Goal: Task Accomplishment & Management: Manage account settings

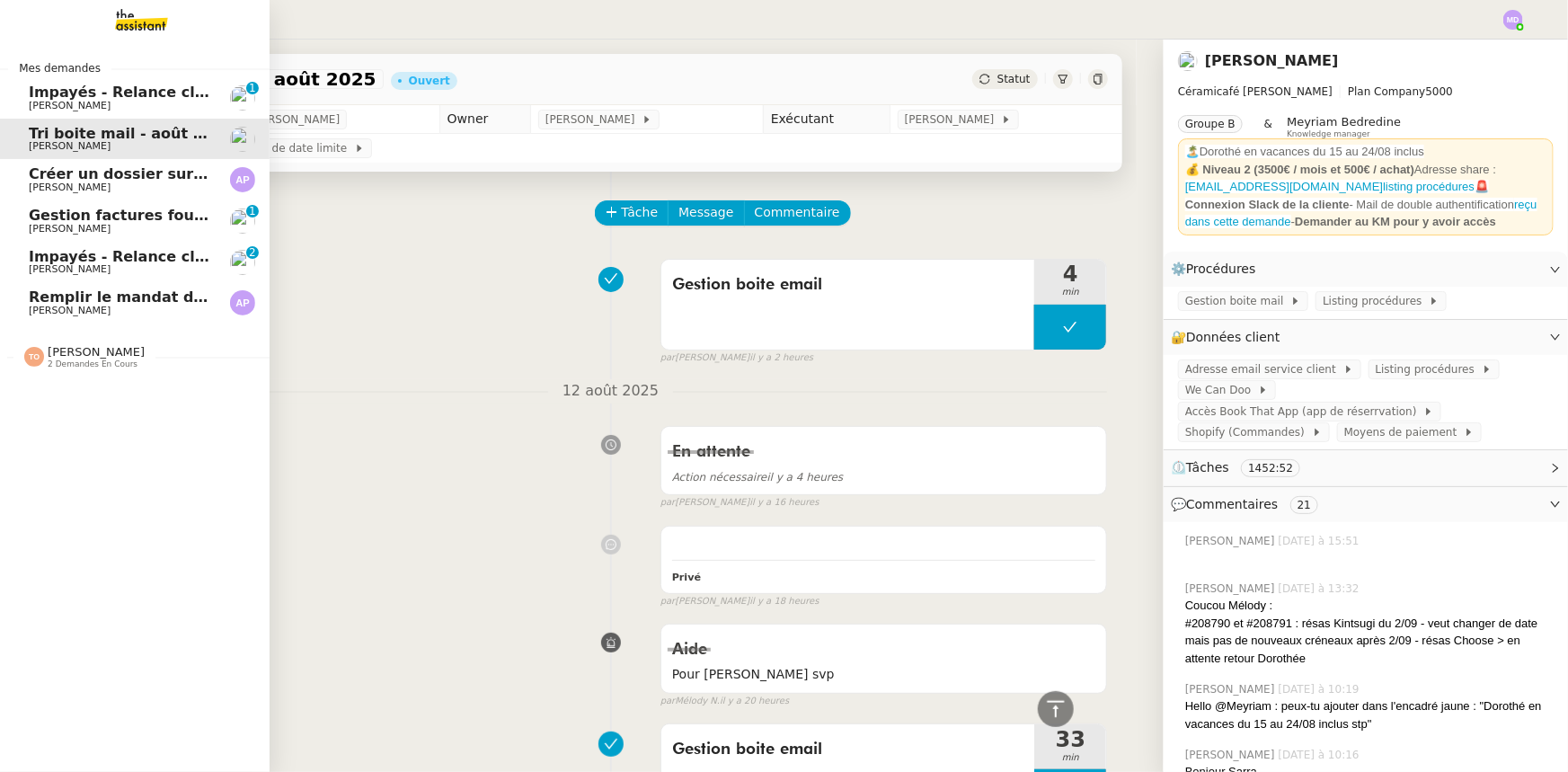
scroll to position [7052, 0]
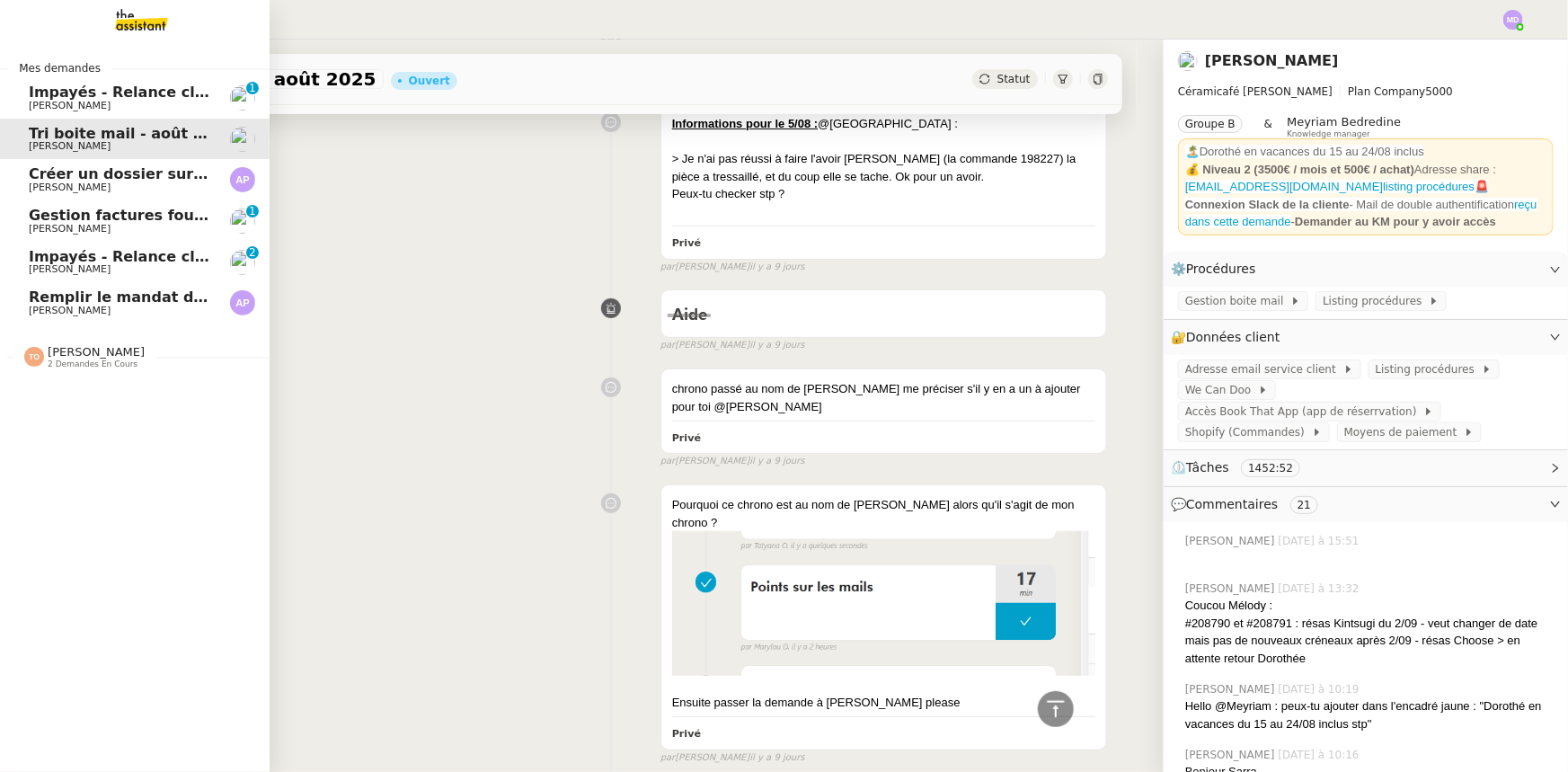
click at [118, 302] on span "Remplir le mandat de prélèvement" at bounding box center [170, 297] width 282 height 17
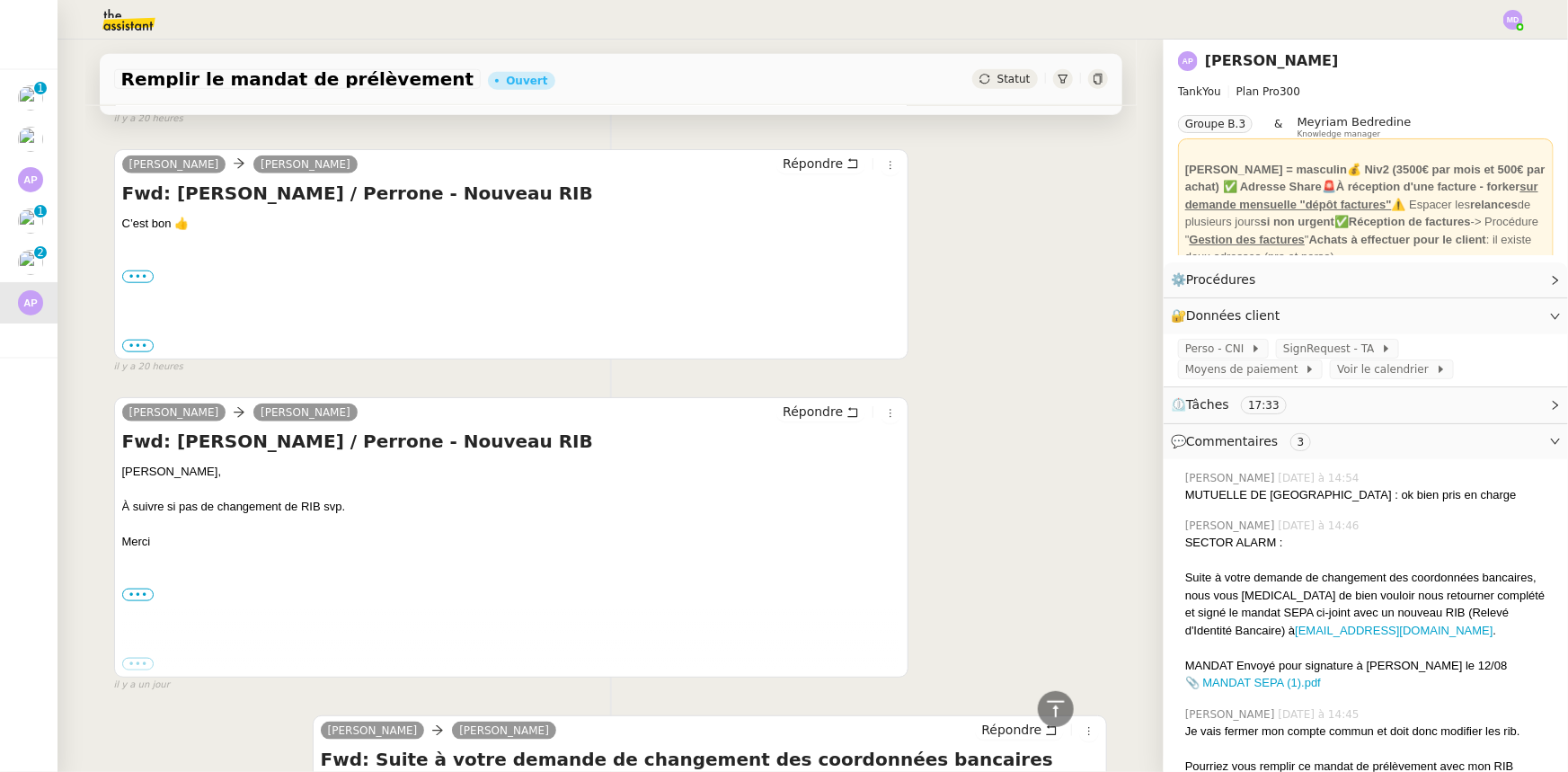
scroll to position [4029, 0]
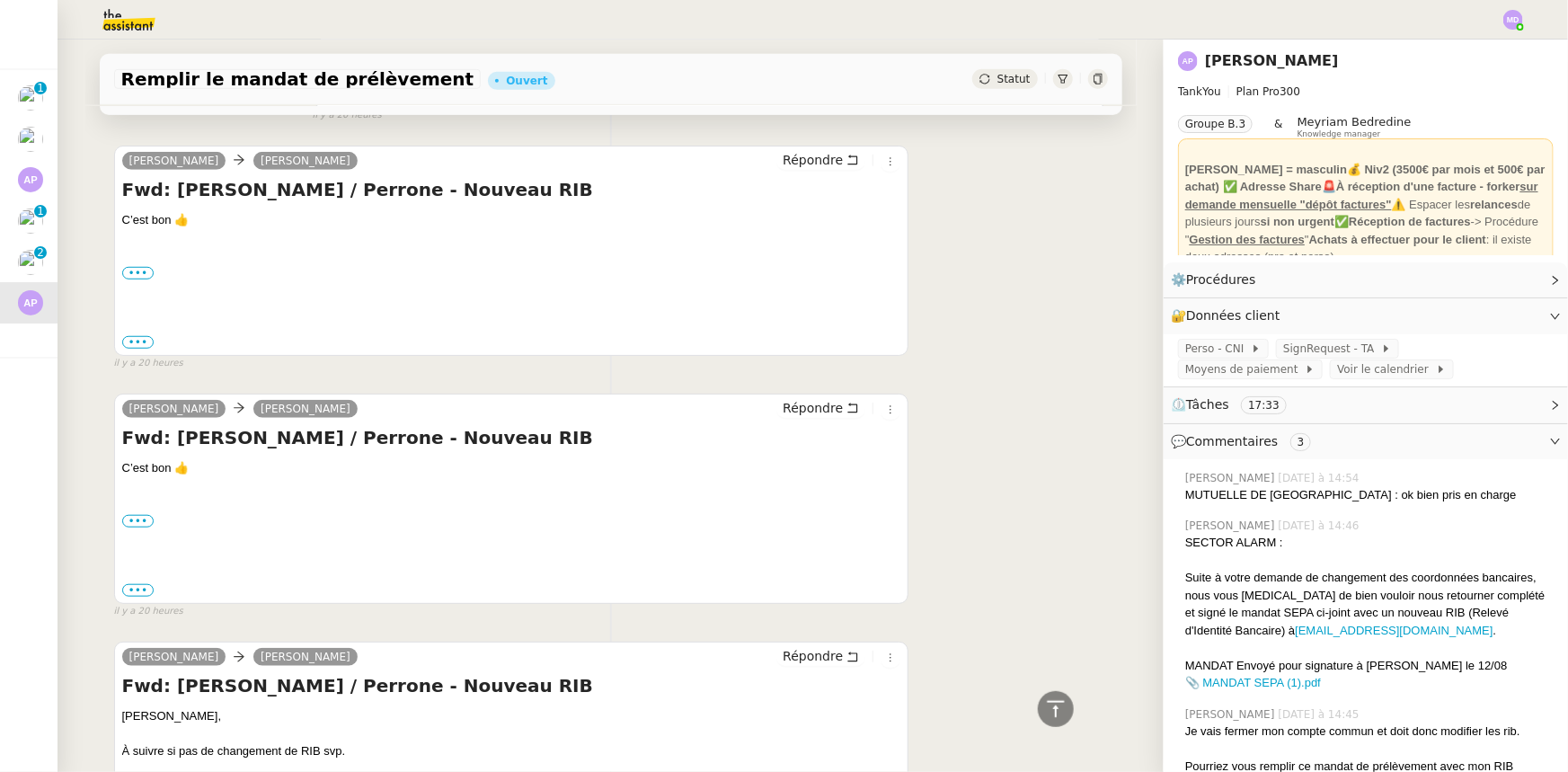
drag, startPoint x: 1133, startPoint y: 537, endPoint x: 1148, endPoint y: 225, distance: 312.4
click at [1148, 225] on div "Remplir le mandat de prélèvement Ouvert Statut Client [PERSON_NAME] Owner Meyri…" at bounding box center [609, 405] width 1106 height 732
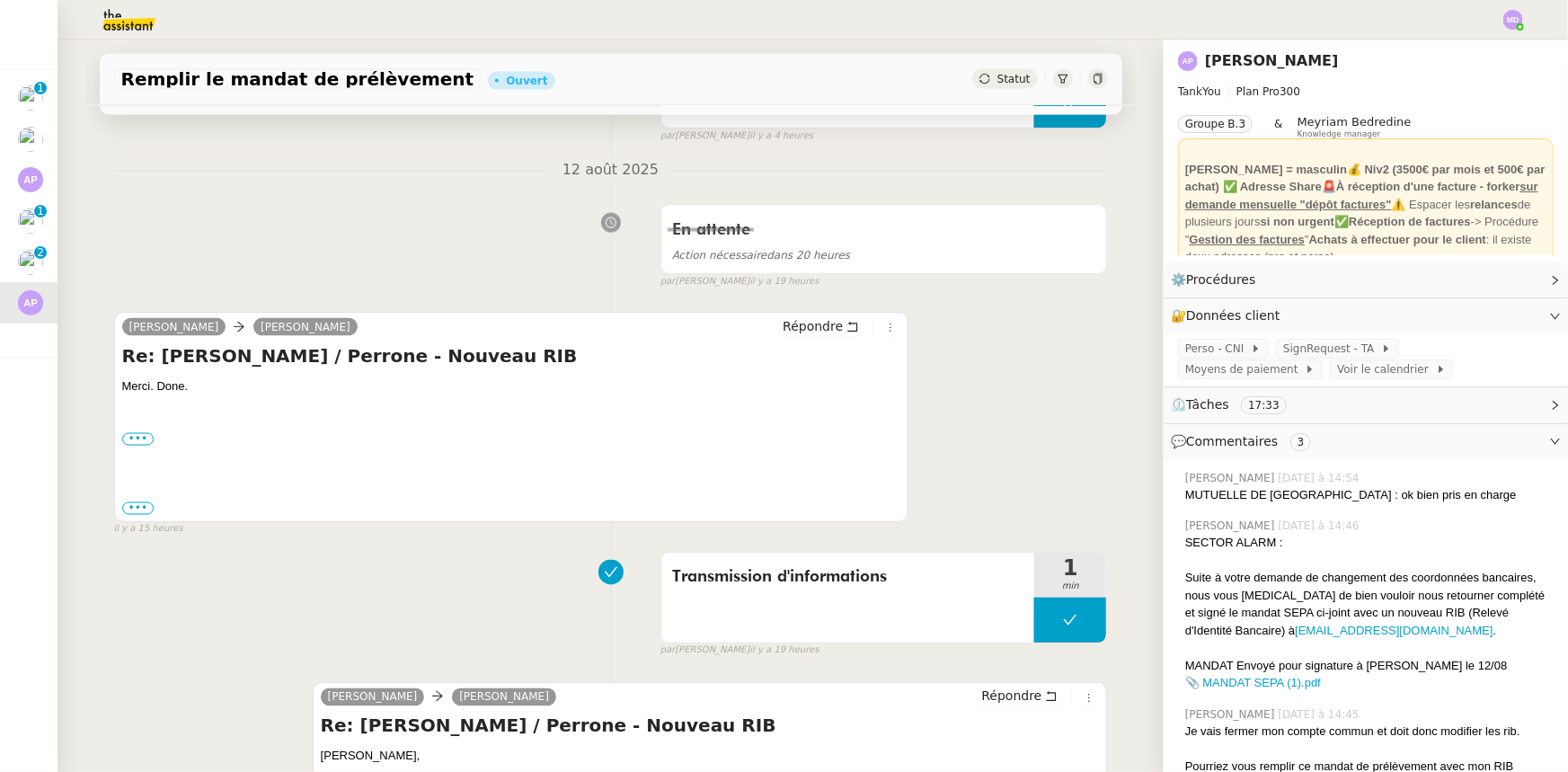
scroll to position [0, 0]
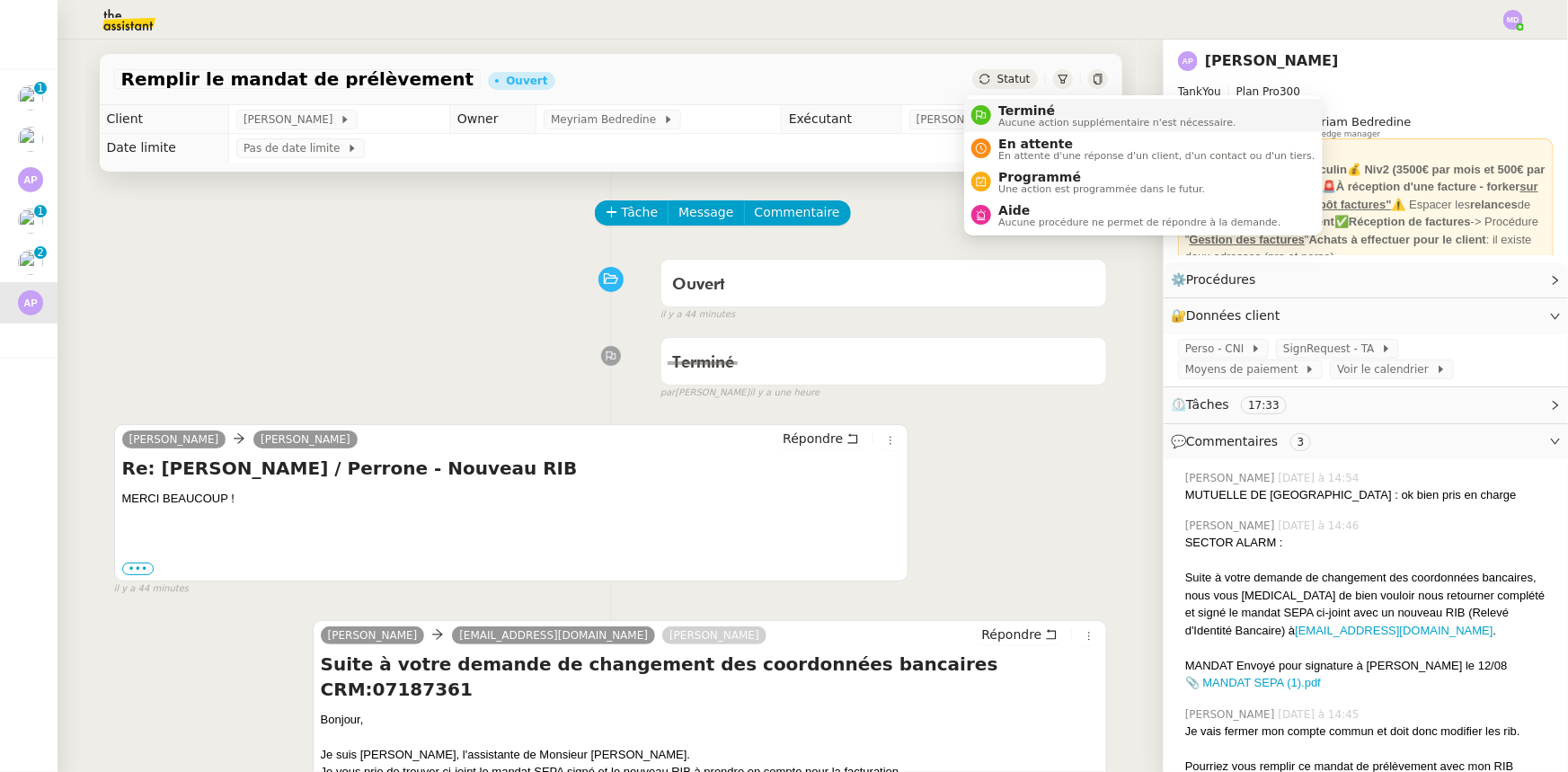
click at [999, 104] on span "Terminé" at bounding box center [1116, 110] width 237 height 15
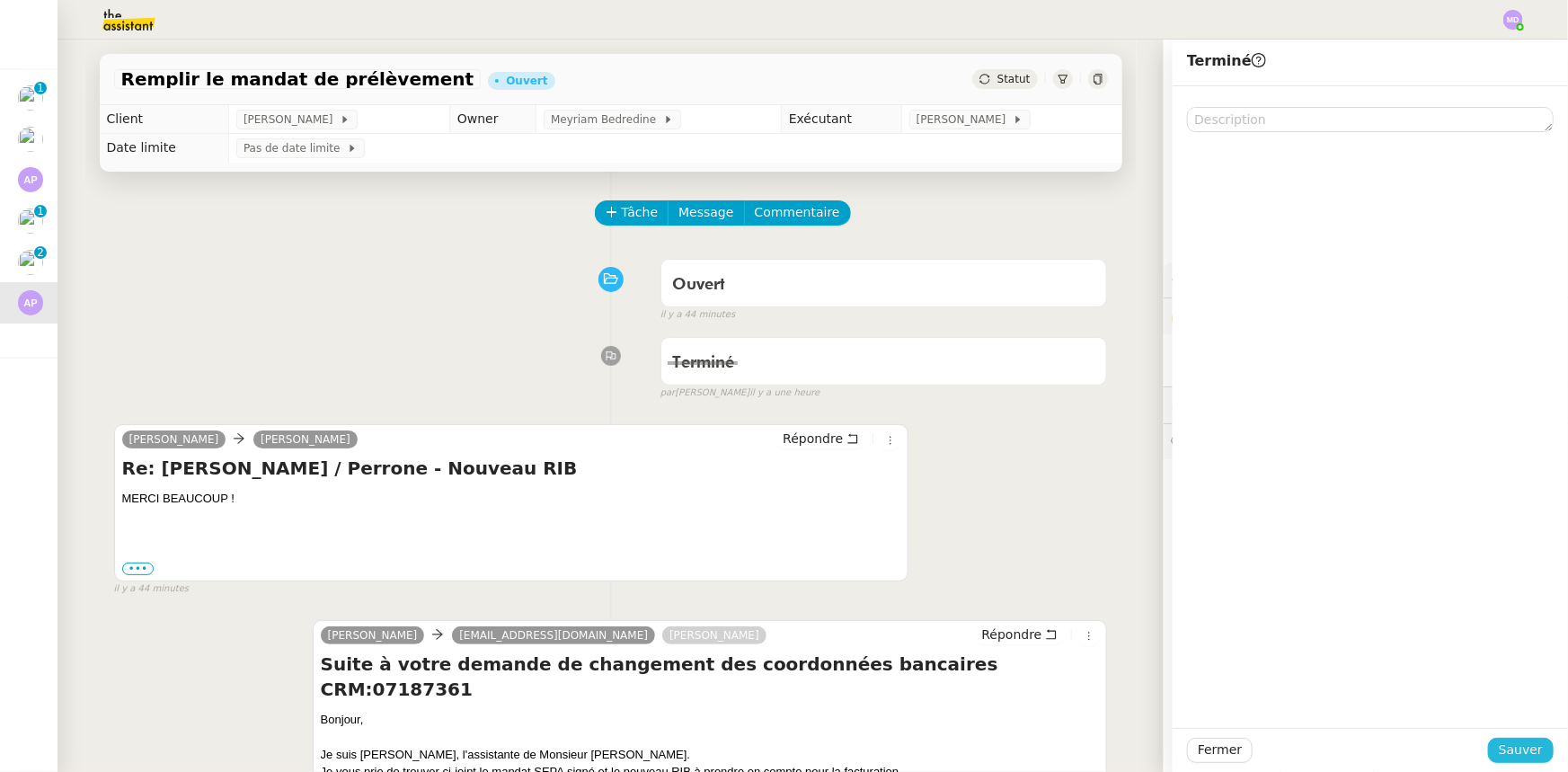
click at [1521, 753] on span "Sauver" at bounding box center [1521, 749] width 44 height 20
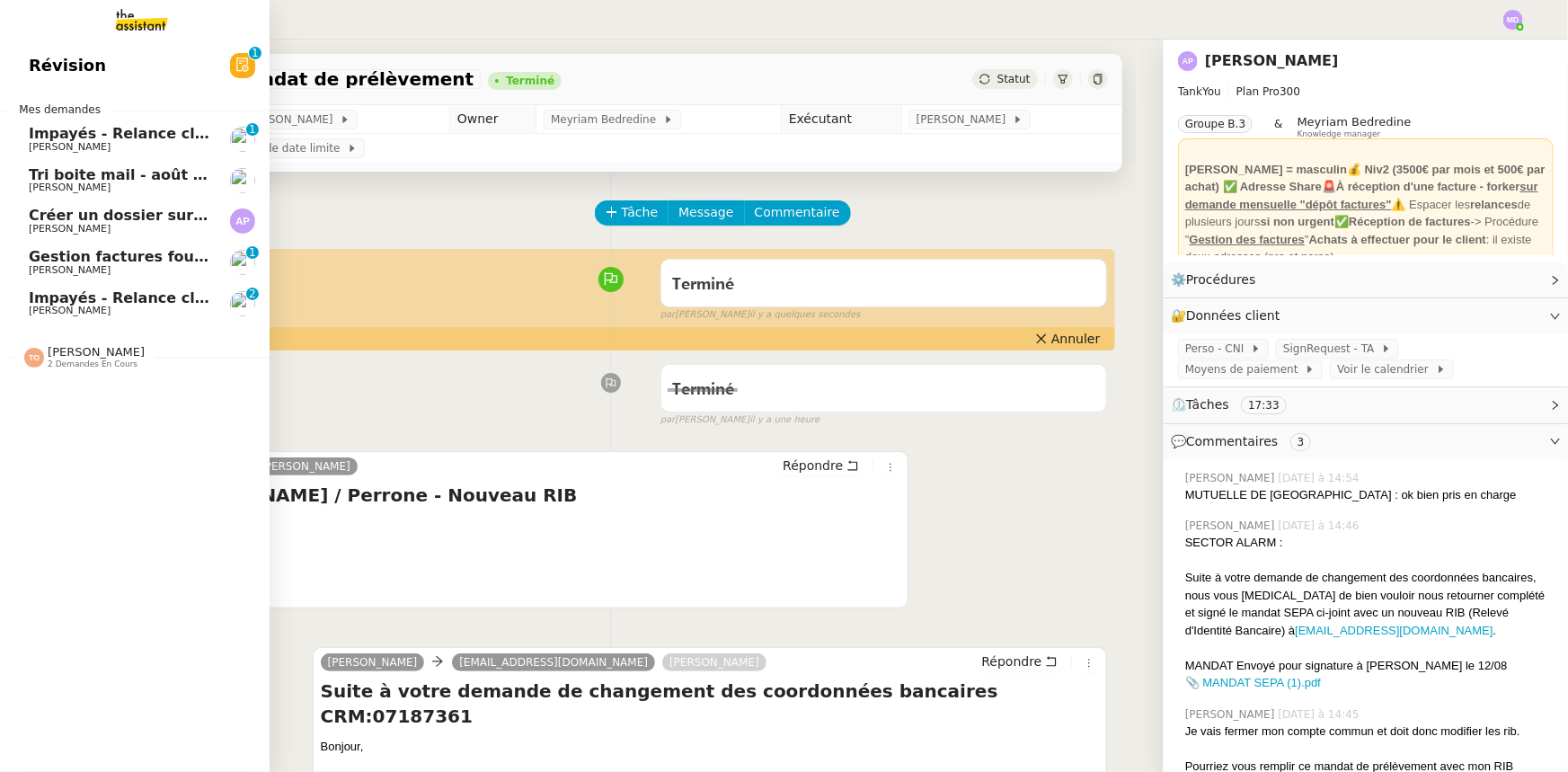
click at [101, 299] on span "Impayés - Relance client - [DATE]" at bounding box center [163, 298] width 269 height 17
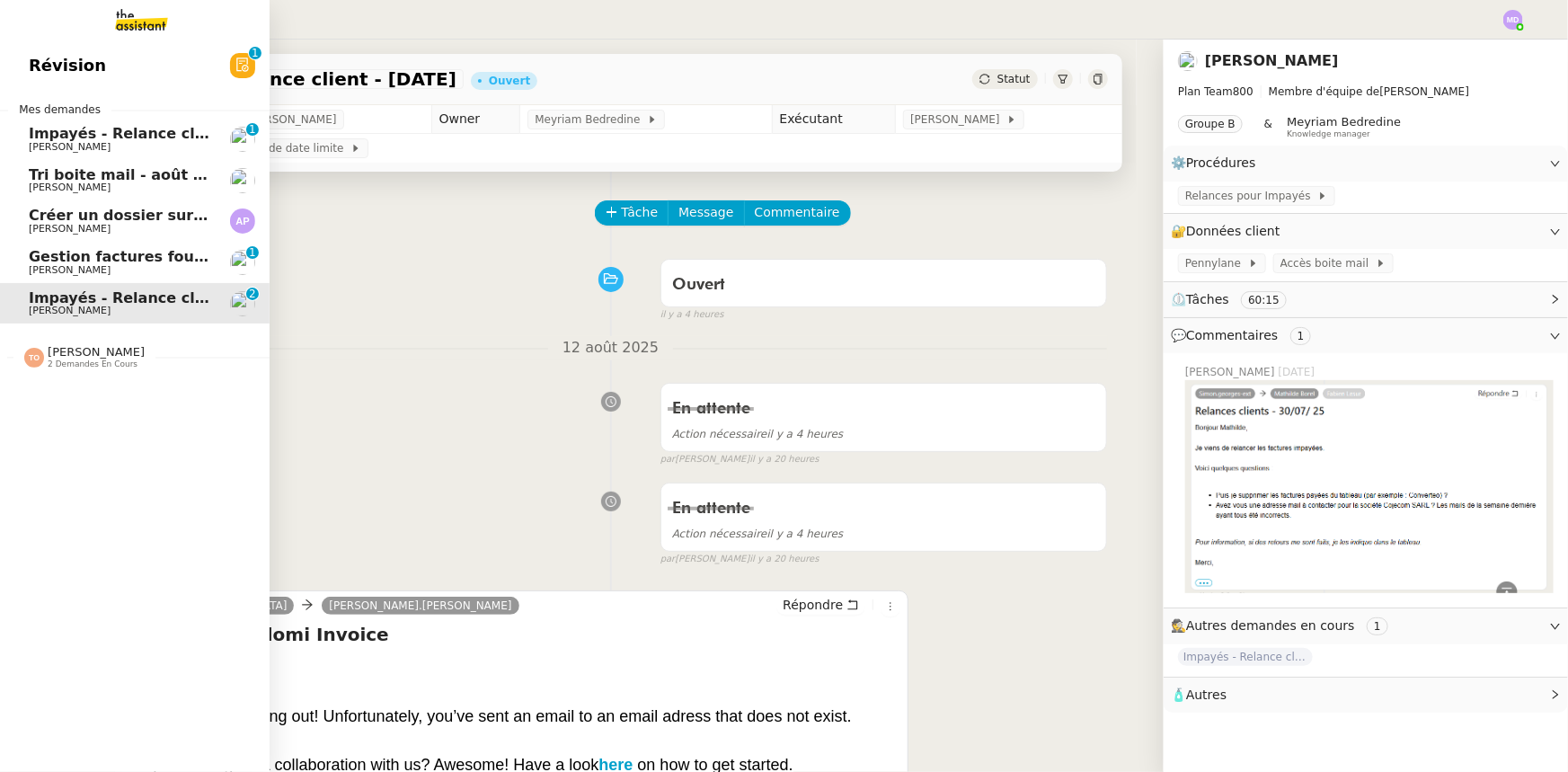
click at [154, 222] on span "Créer un dossier sur le drive" at bounding box center [144, 216] width 231 height 17
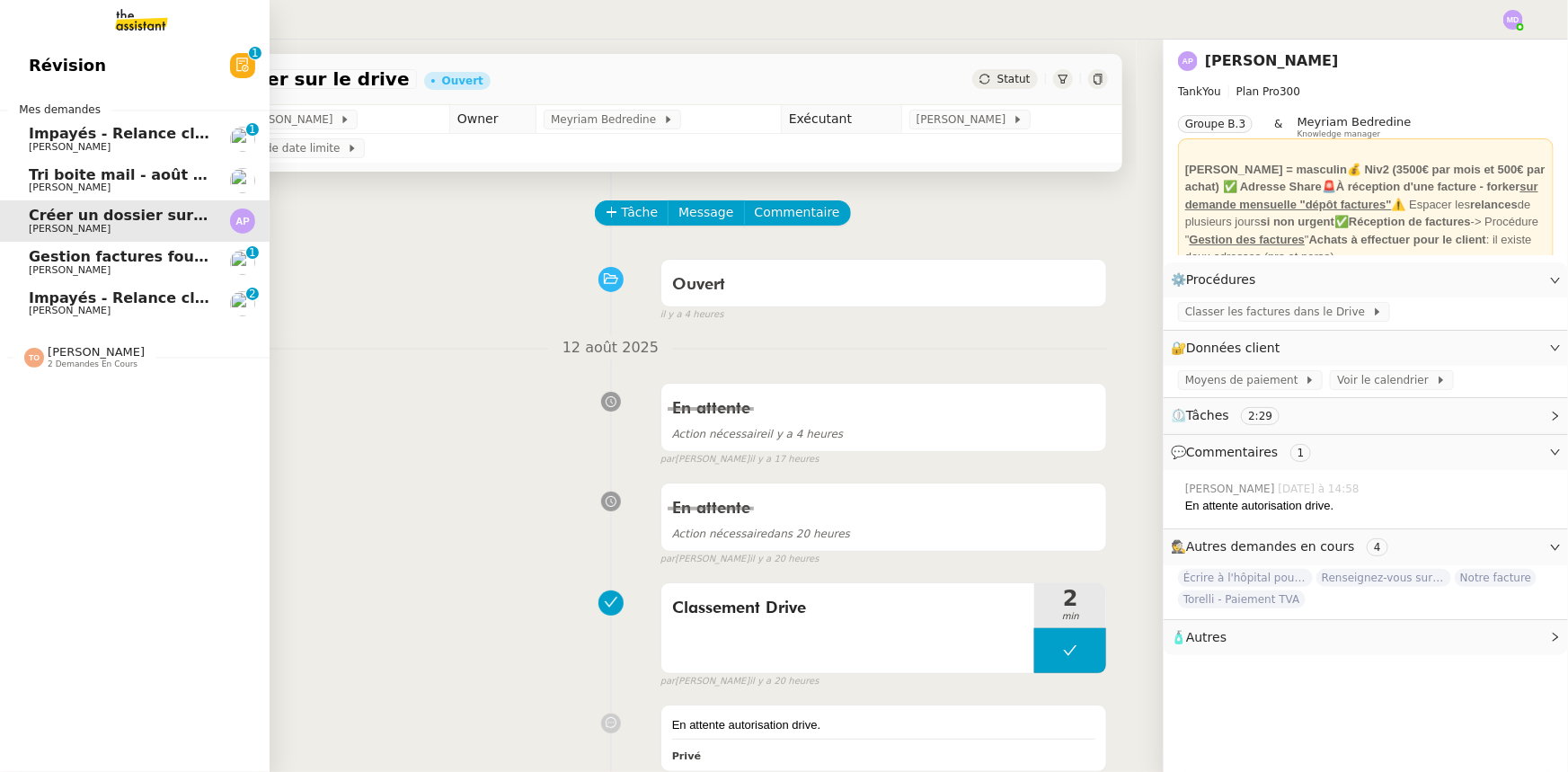
click at [154, 173] on span "Tri boite mail - août 2025" at bounding box center [131, 175] width 204 height 17
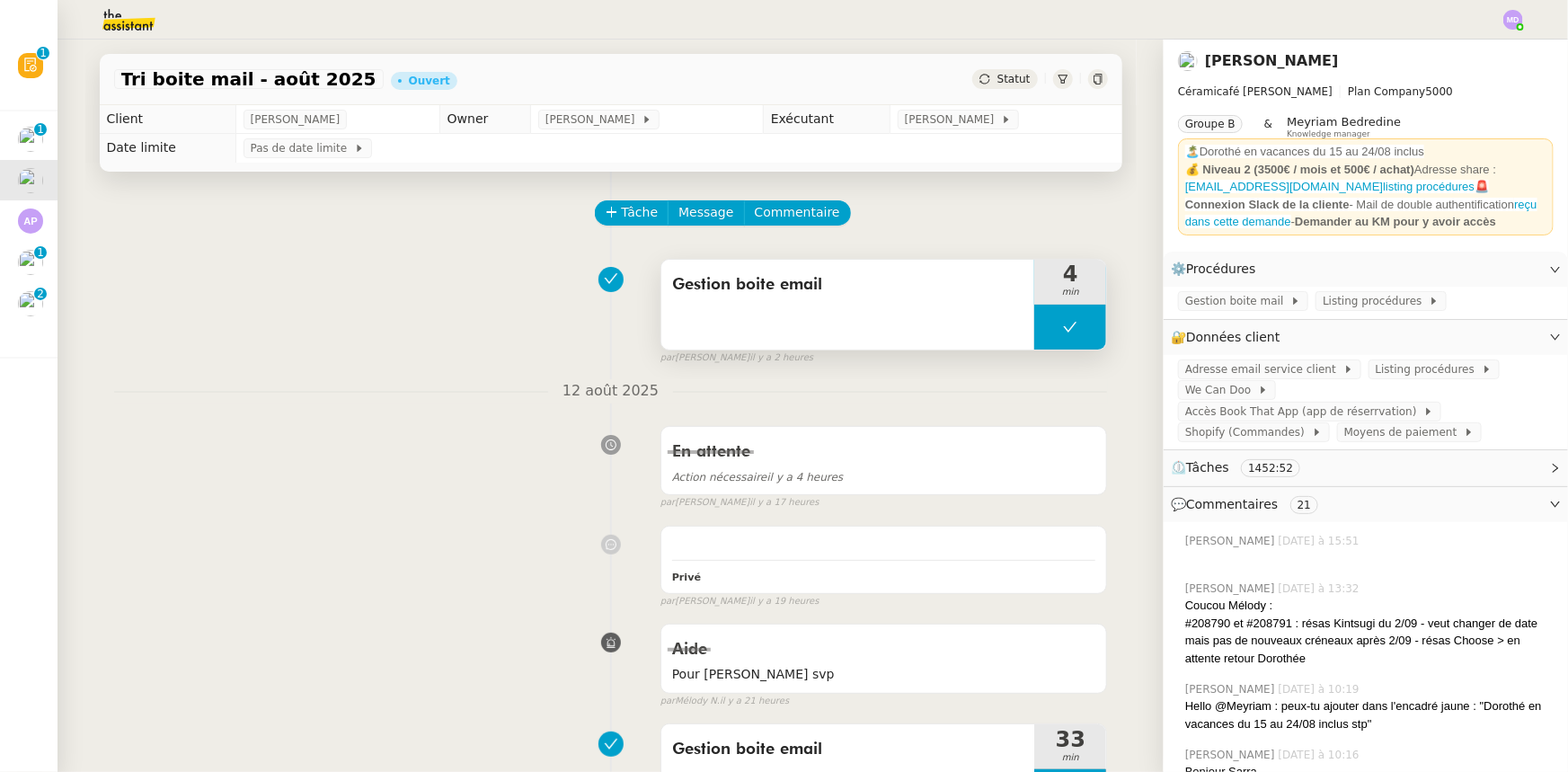
click at [1038, 335] on button at bounding box center [1070, 327] width 72 height 45
click at [1045, 334] on icon at bounding box center [1051, 327] width 15 height 15
click at [1076, 321] on div at bounding box center [1070, 327] width 72 height 45
click at [1080, 321] on icon at bounding box center [1087, 327] width 15 height 15
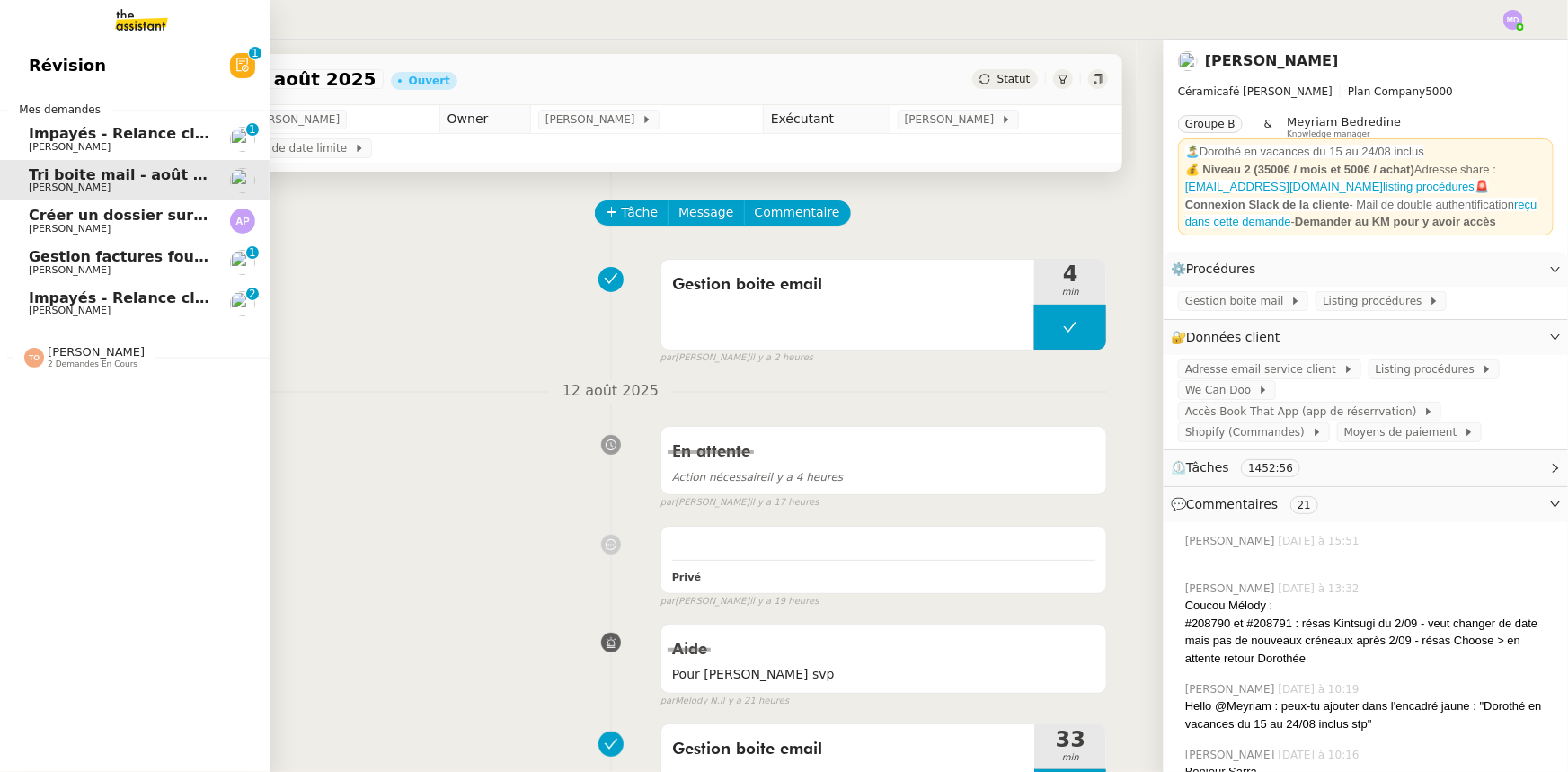
click at [112, 254] on span "Gestion factures fournisseurs (virement) via [GEOGRAPHIC_DATA]- [DATE]" at bounding box center [328, 256] width 599 height 17
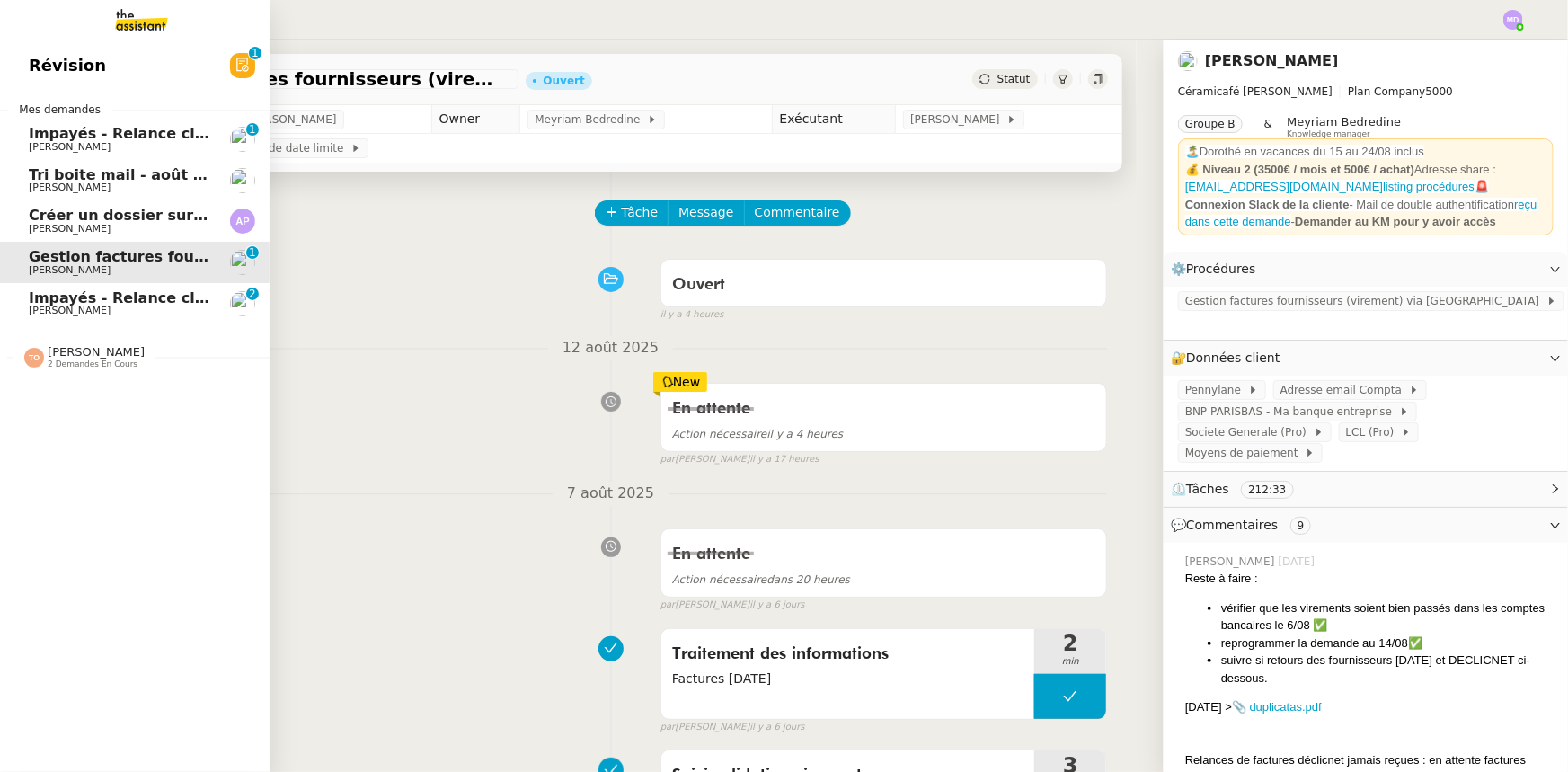
click at [115, 145] on span "[PERSON_NAME]" at bounding box center [120, 147] width 182 height 11
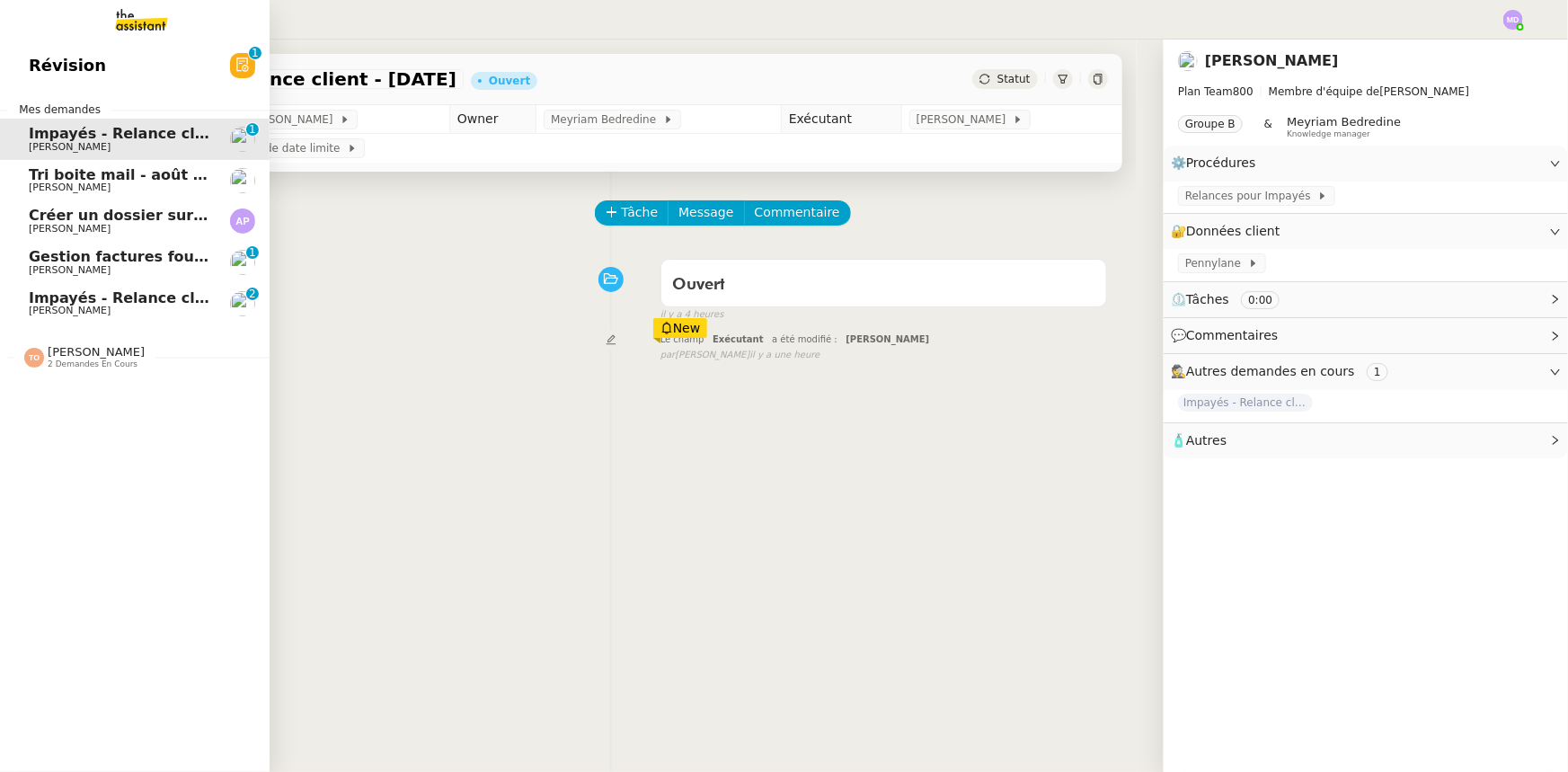
click at [44, 298] on span "Impayés - Relance client - [DATE]" at bounding box center [163, 298] width 269 height 17
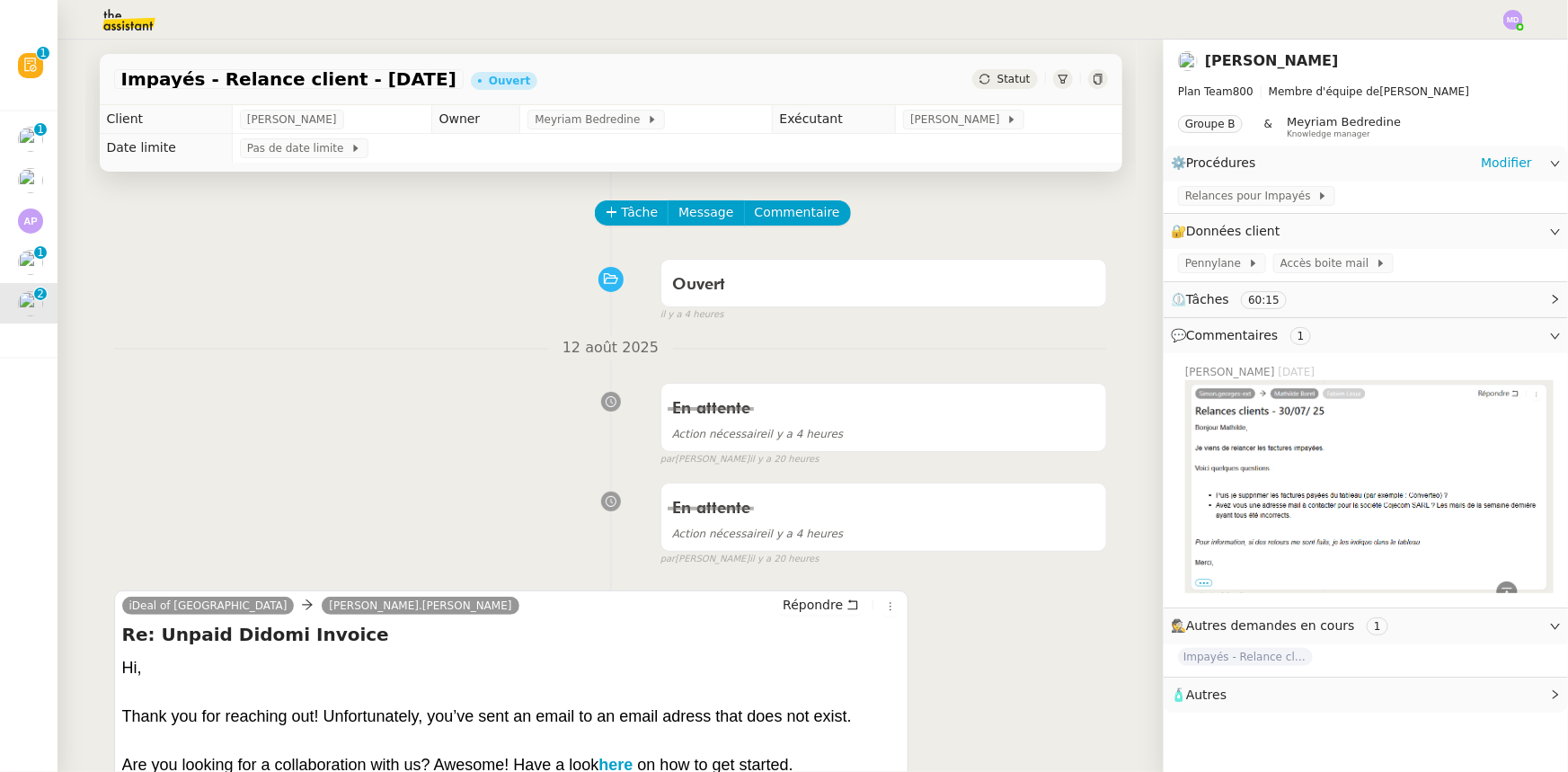
click at [1203, 183] on div "Relances pour Impayés" at bounding box center [1366, 197] width 404 height 32
click at [1200, 188] on app-ticket-info-button "Relances pour Impayés" at bounding box center [1260, 194] width 164 height 15
click at [1200, 193] on span "Relances pour Impayés" at bounding box center [1251, 195] width 133 height 18
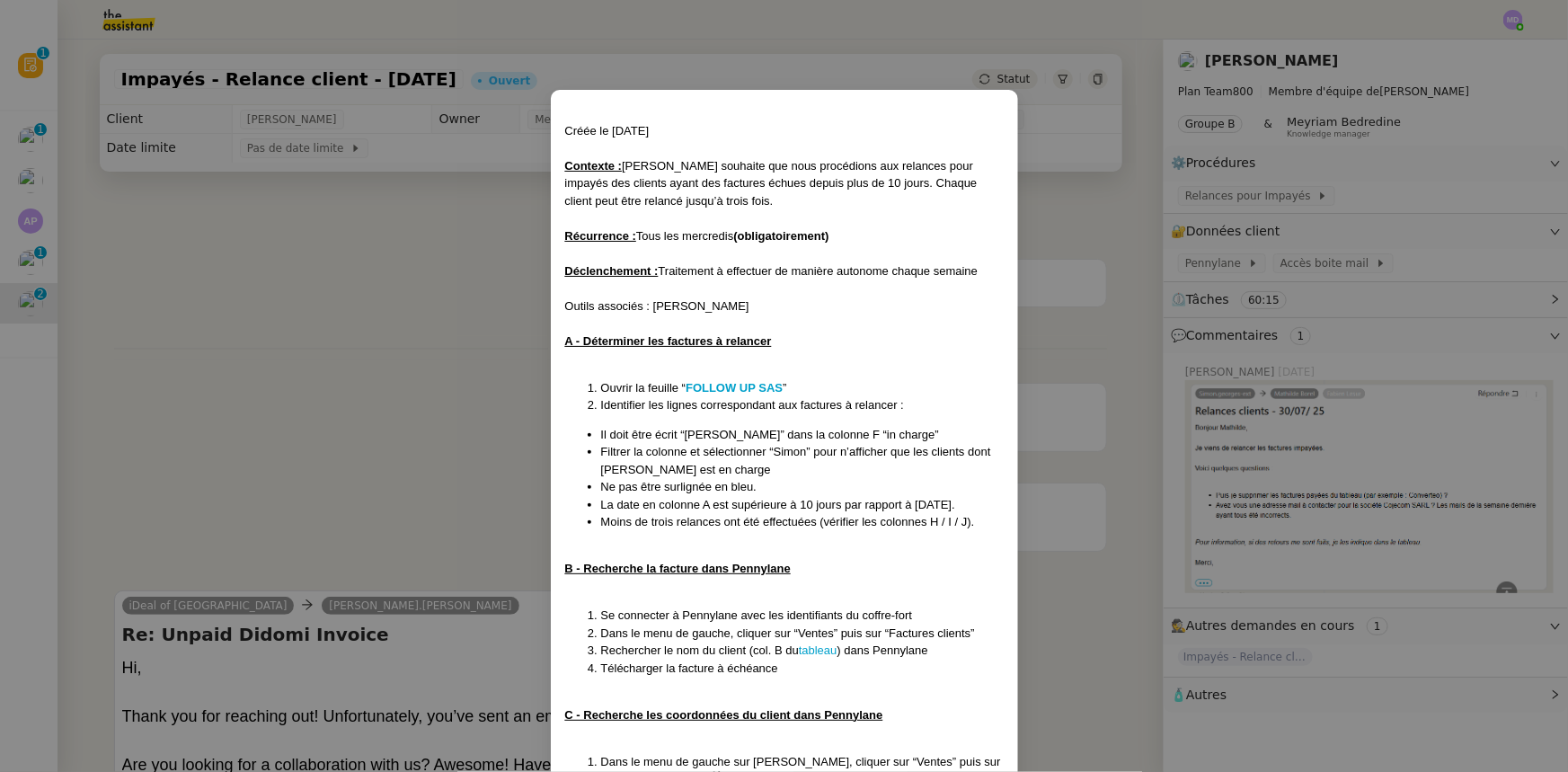
click at [100, 309] on nz-modal-container "Créée le [DATE] Contexte : [PERSON_NAME] souhaite que nous procédions aux relan…" at bounding box center [784, 386] width 1568 height 772
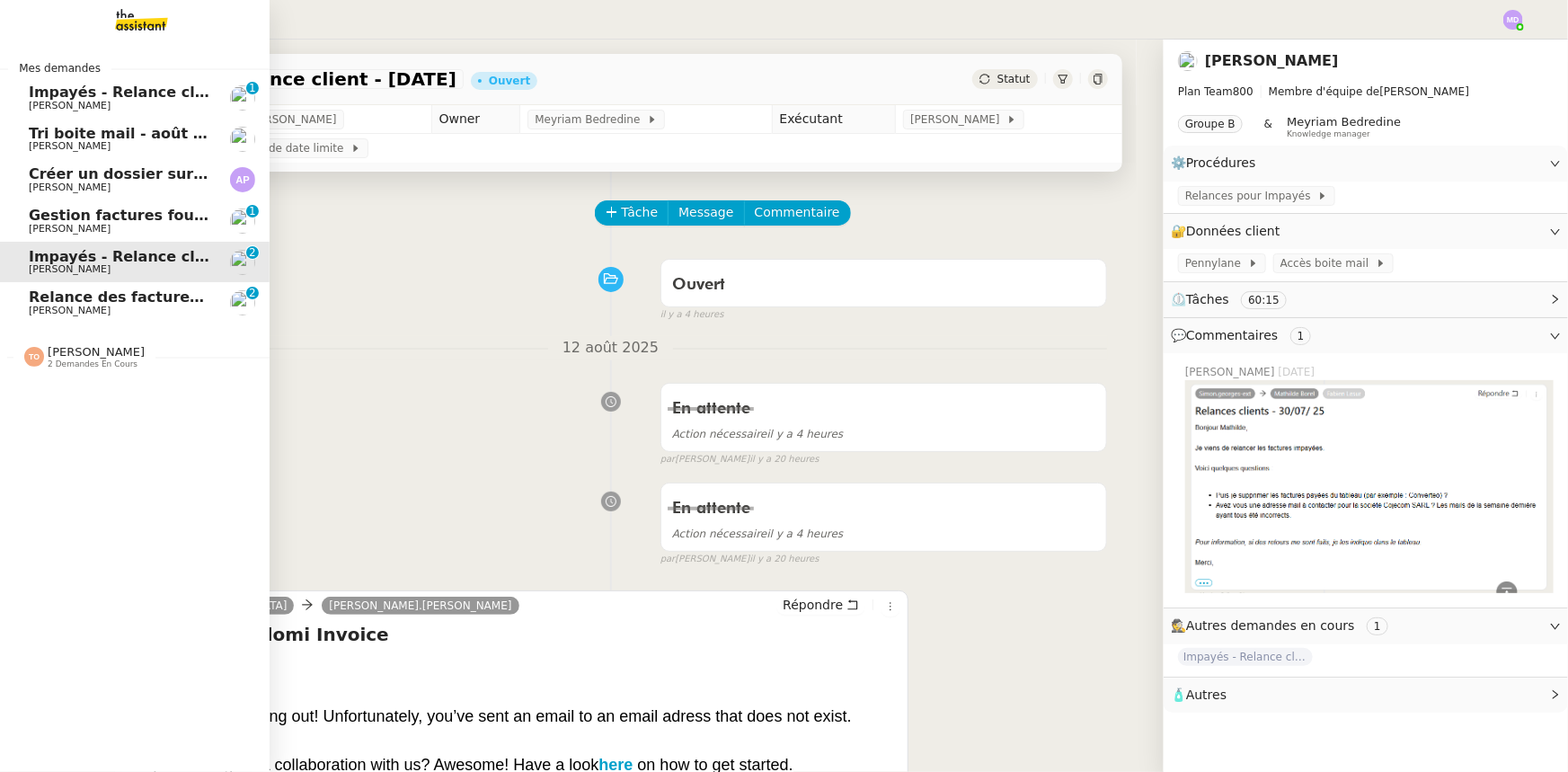
click at [120, 287] on link "Relance des factures- [DATE] [PERSON_NAME] 0 1 2 3 4 5 6 7 8 9" at bounding box center [134, 303] width 270 height 42
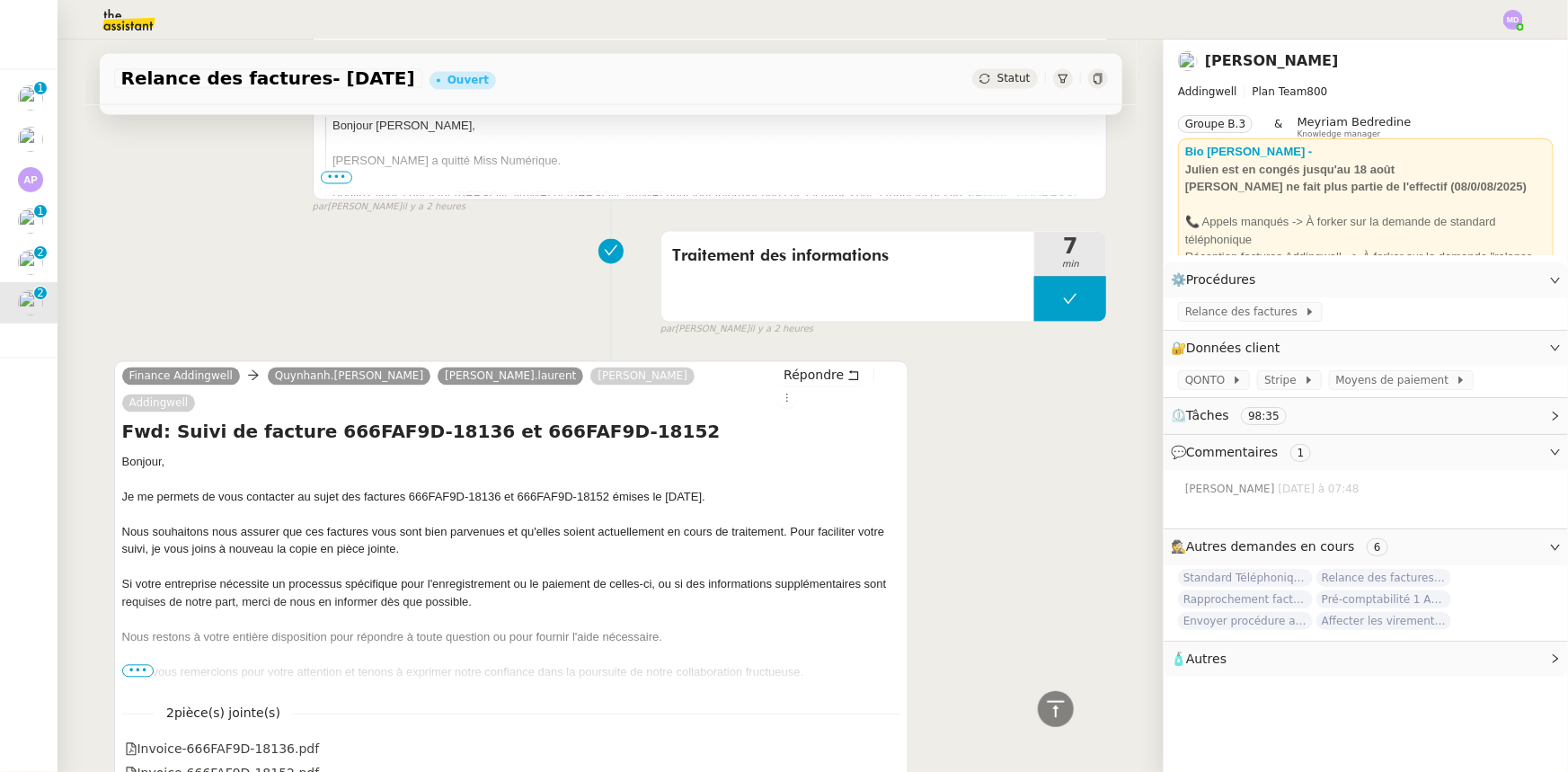
scroll to position [1552, 0]
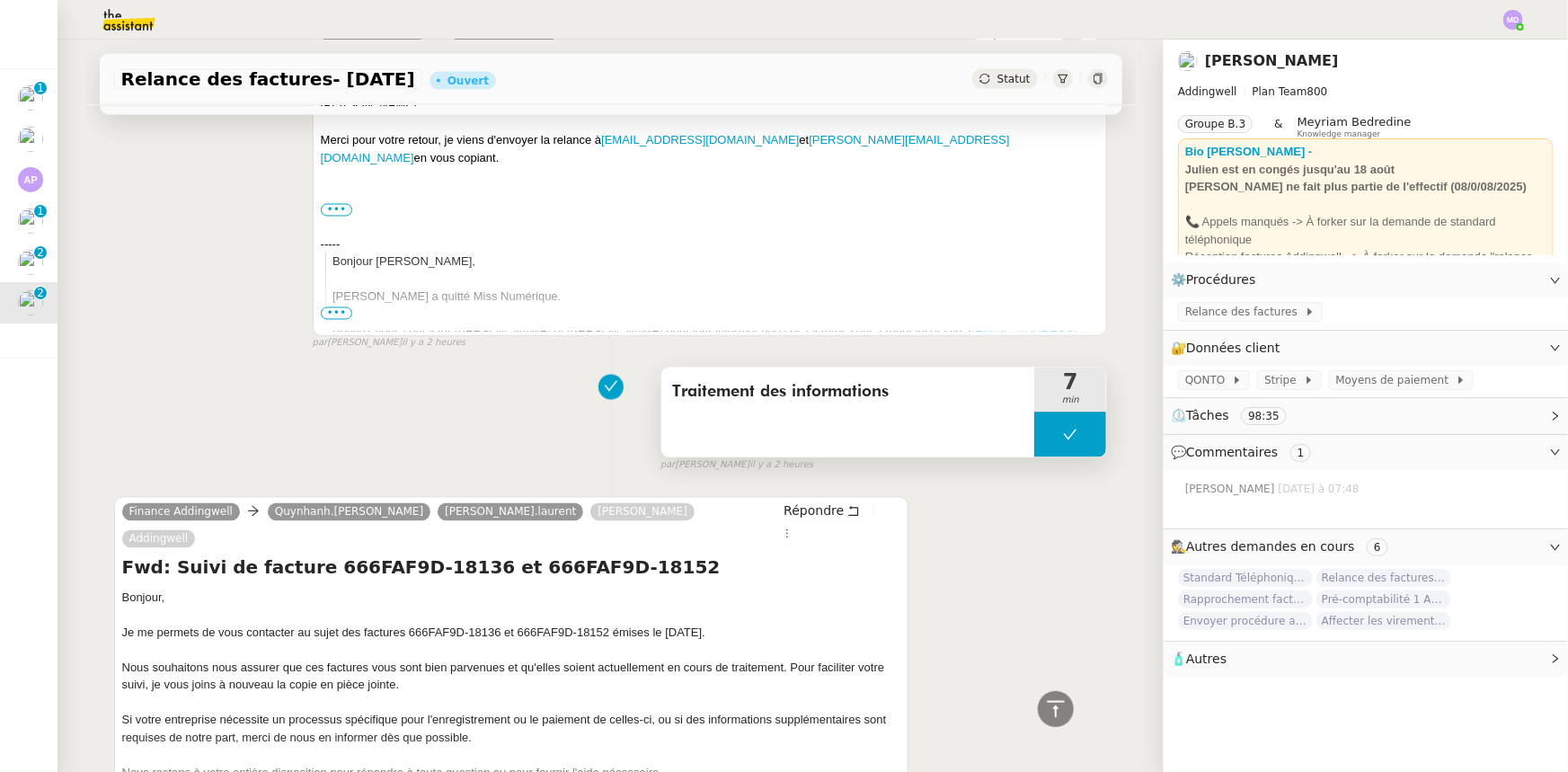
click at [1039, 450] on button at bounding box center [1070, 434] width 72 height 45
click at [1039, 450] on div at bounding box center [1051, 434] width 36 height 45
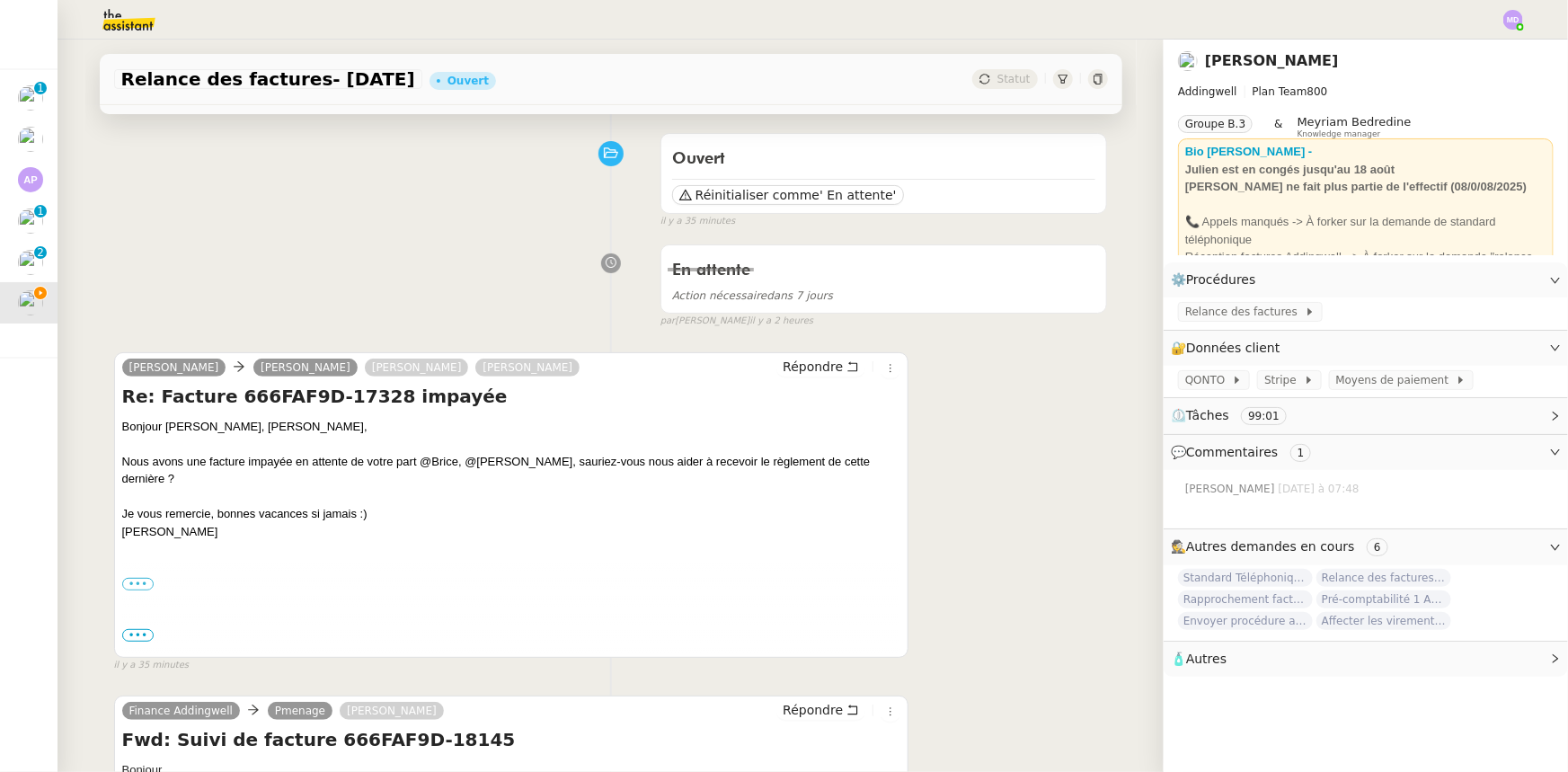
scroll to position [0, 0]
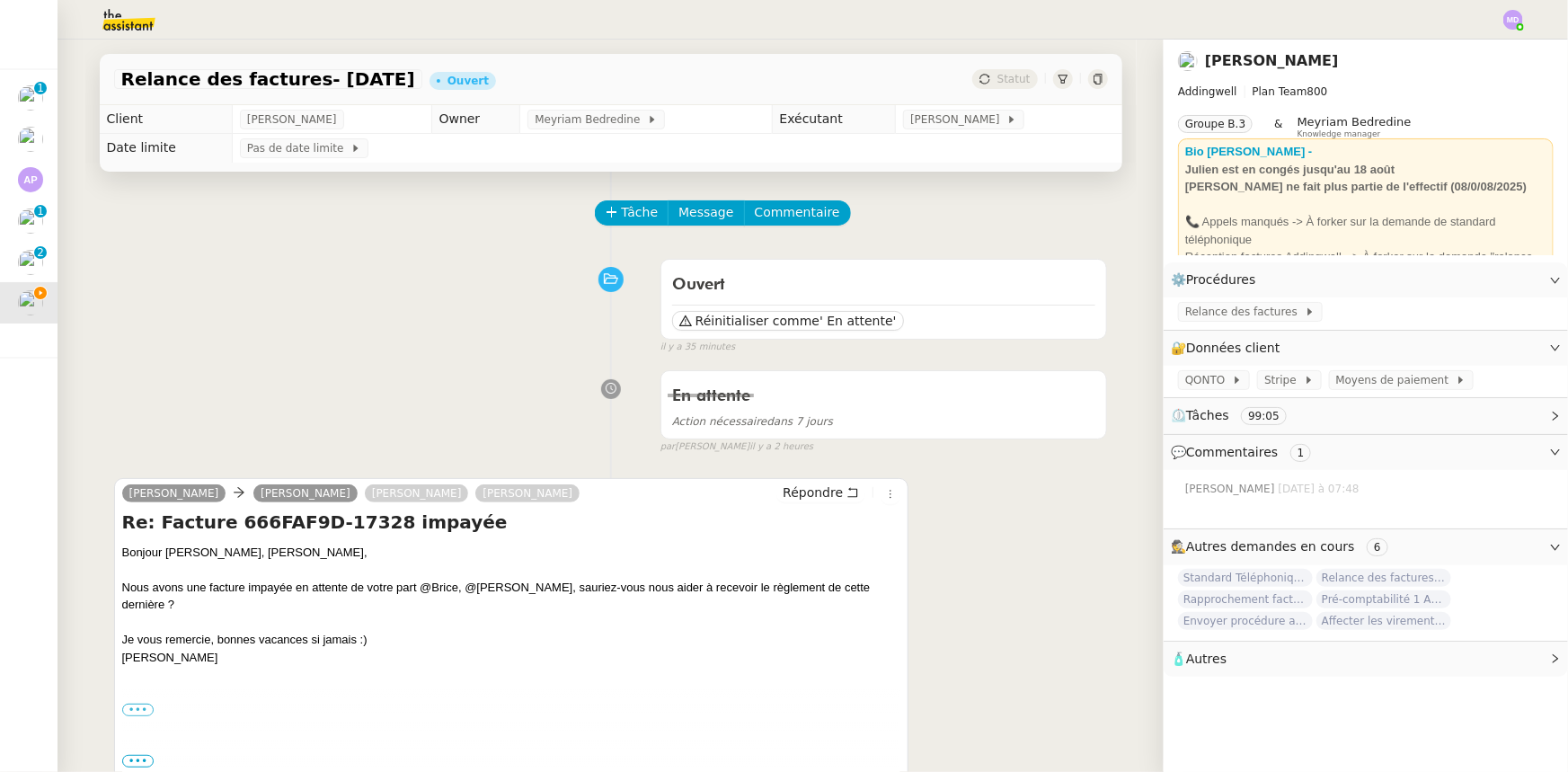
click at [326, 529] on h4 "Re: Facture 666FAF9D-17328 impayée" at bounding box center [511, 522] width 779 height 25
copy h4 "17328"
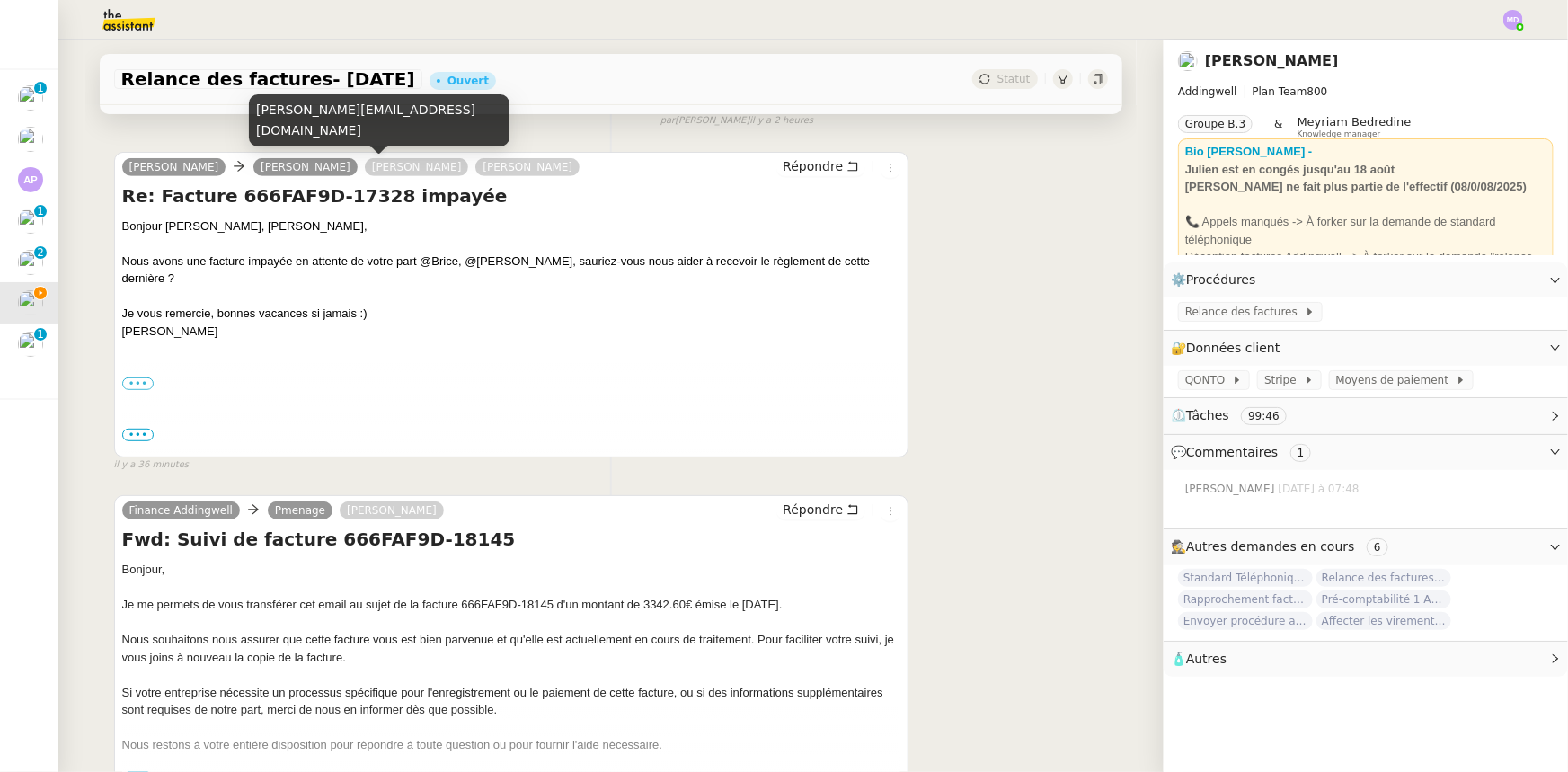
click at [321, 133] on div "[PERSON_NAME][EMAIL_ADDRESS][DOMAIN_NAME]" at bounding box center [378, 121] width 260 height 53
copy div "[PERSON_NAME][EMAIL_ADDRESS][DOMAIN_NAME]"
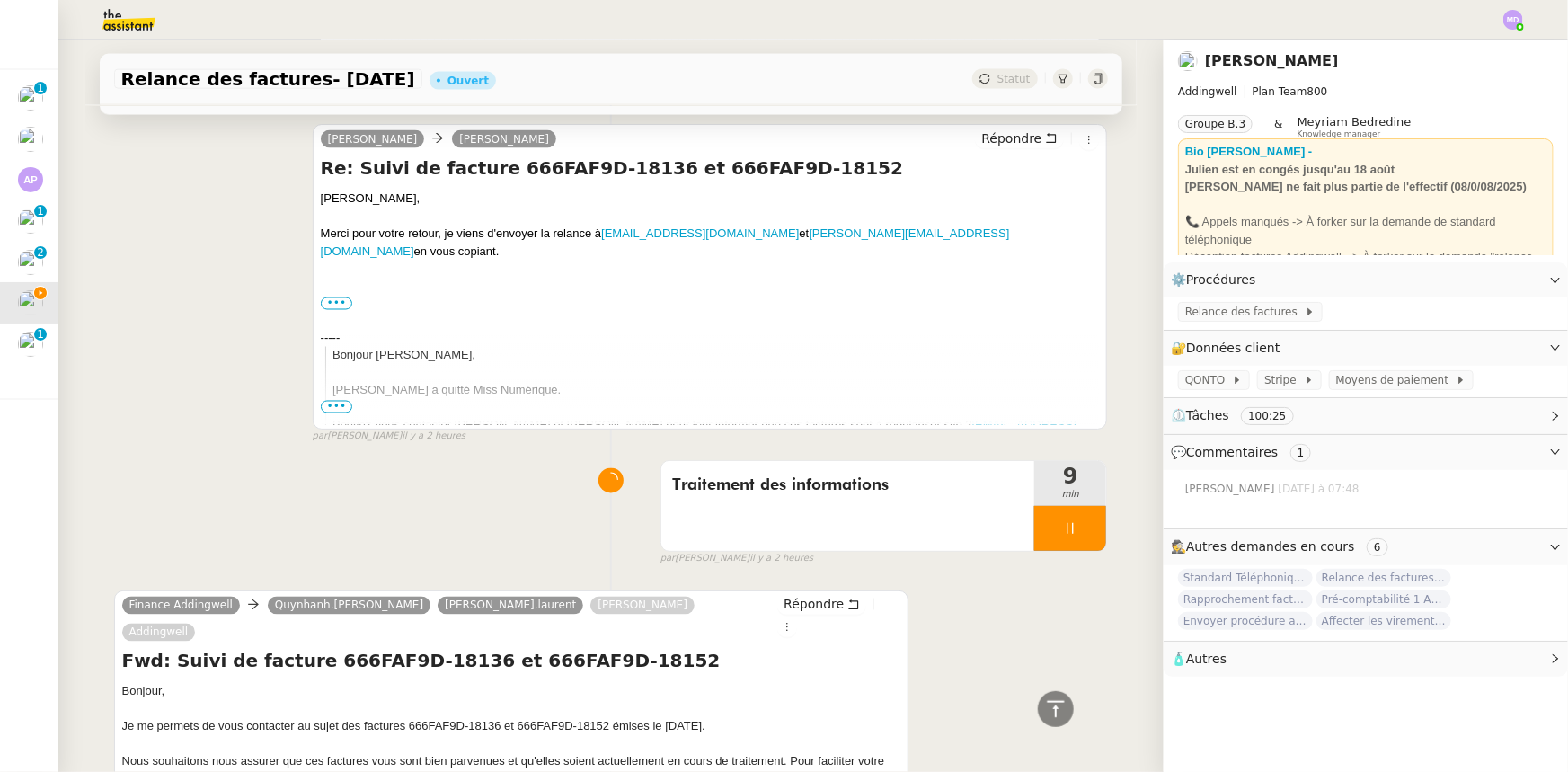
scroll to position [1633, 0]
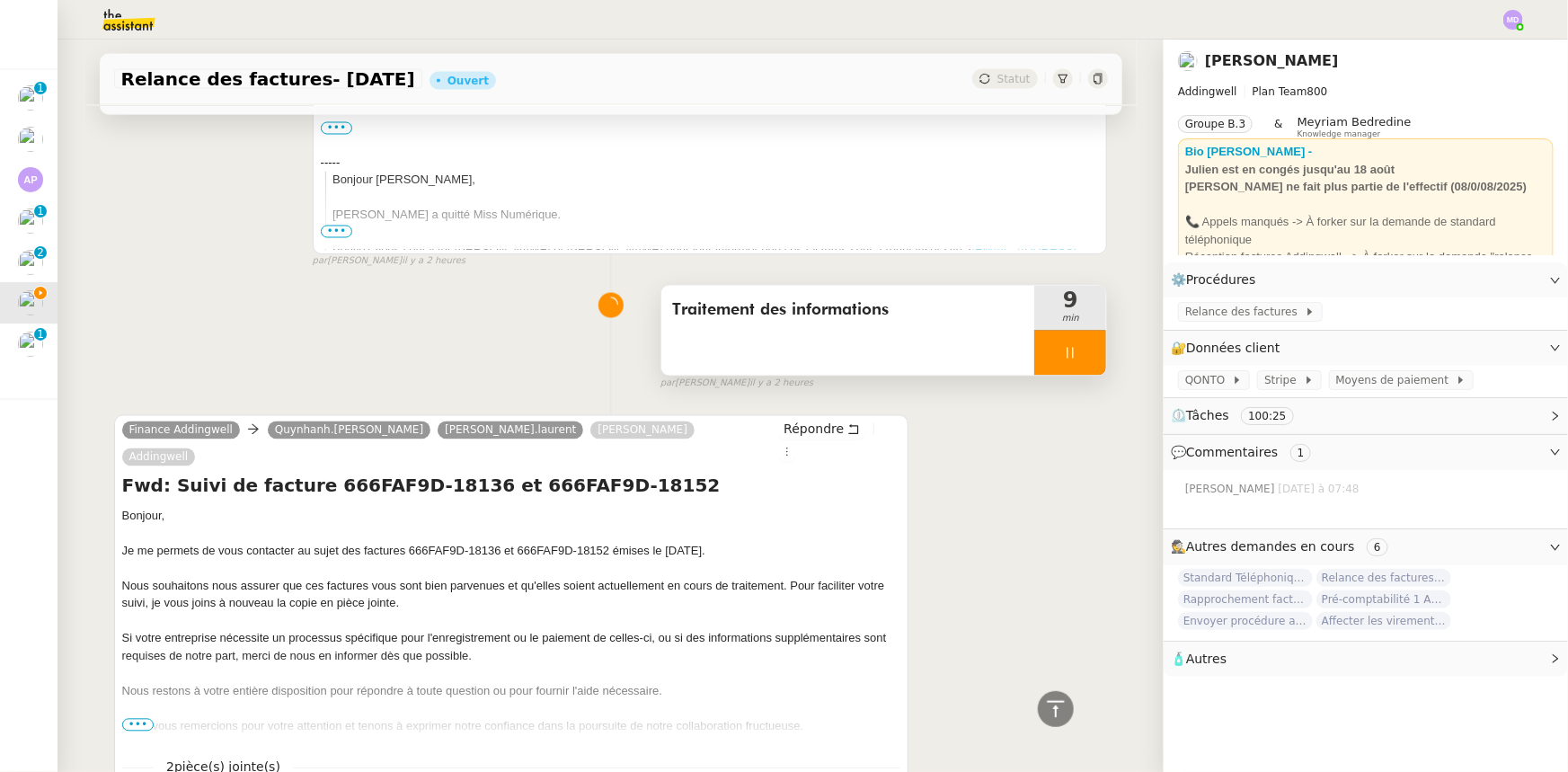
click at [1060, 341] on div at bounding box center [1070, 353] width 72 height 45
click at [1089, 357] on button at bounding box center [1087, 353] width 36 height 45
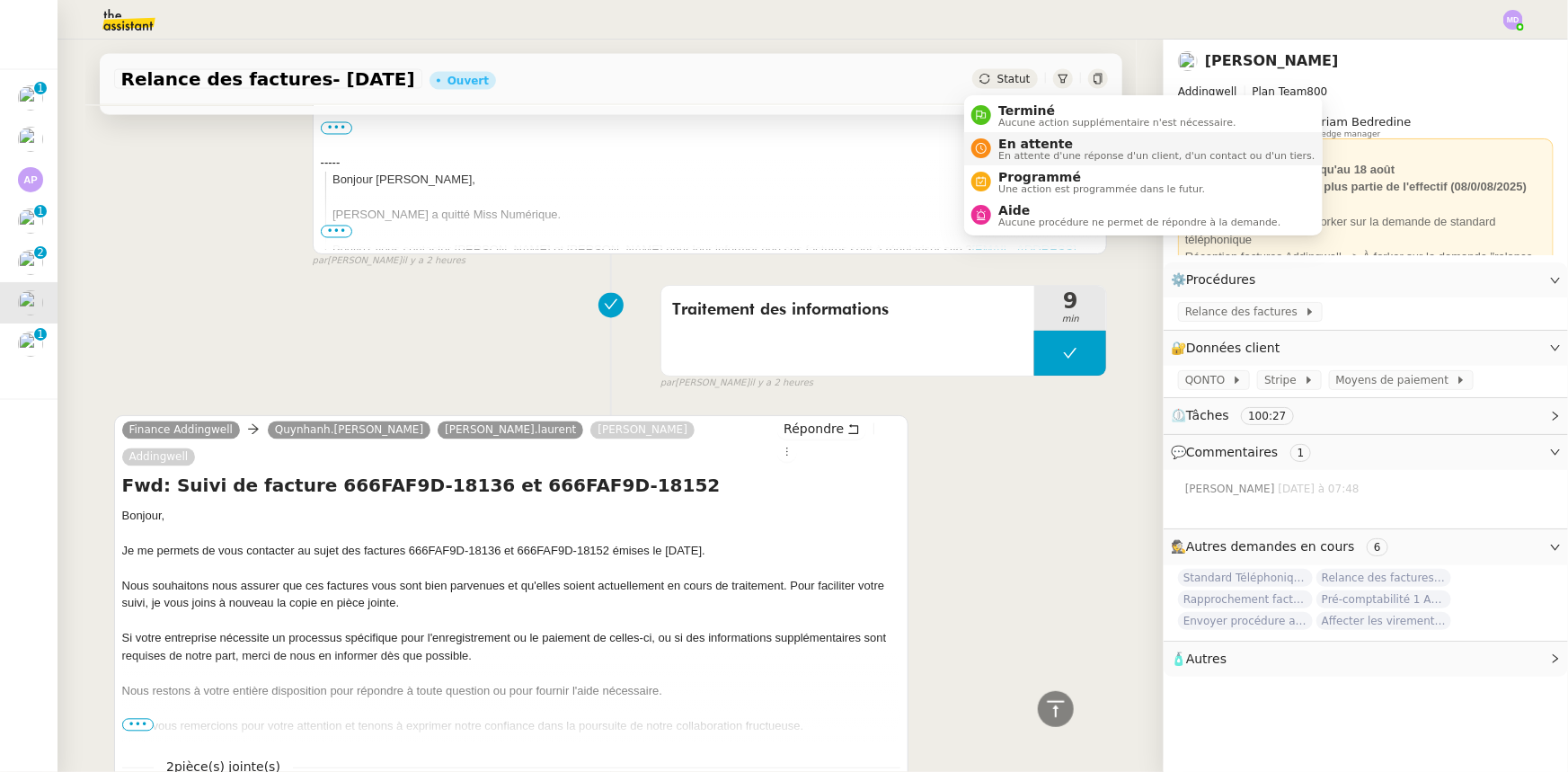
click at [1010, 145] on span "En attente" at bounding box center [1156, 143] width 316 height 15
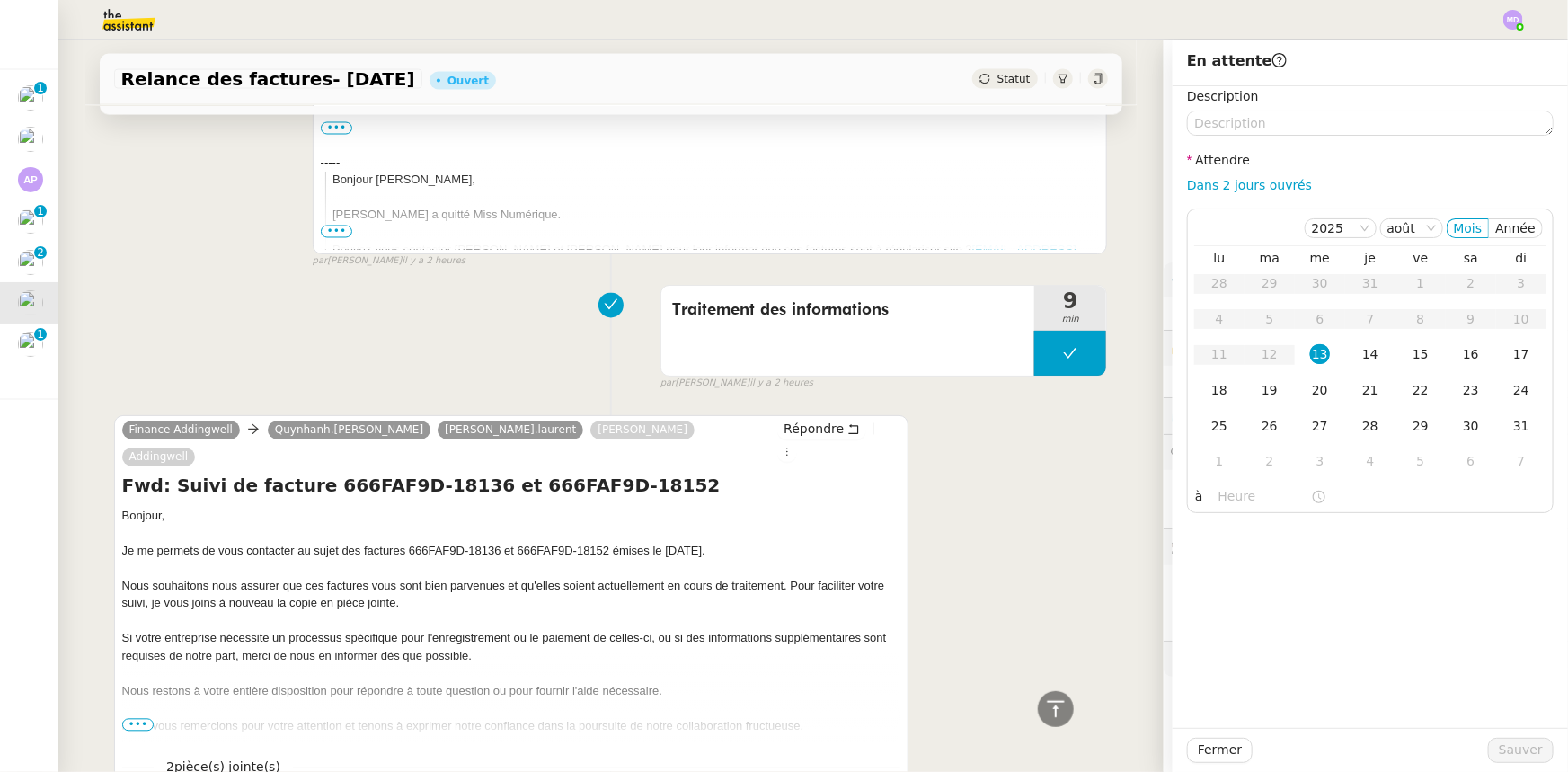
click at [1241, 167] on div "Description Attendre Dans 2 jours ouvrés [DATE] [PERSON_NAME] lu ma me je ve sa…" at bounding box center [1370, 299] width 367 height 427
click at [1244, 186] on link "Dans 2 jours ouvrés" at bounding box center [1249, 185] width 125 height 15
type input "07:00"
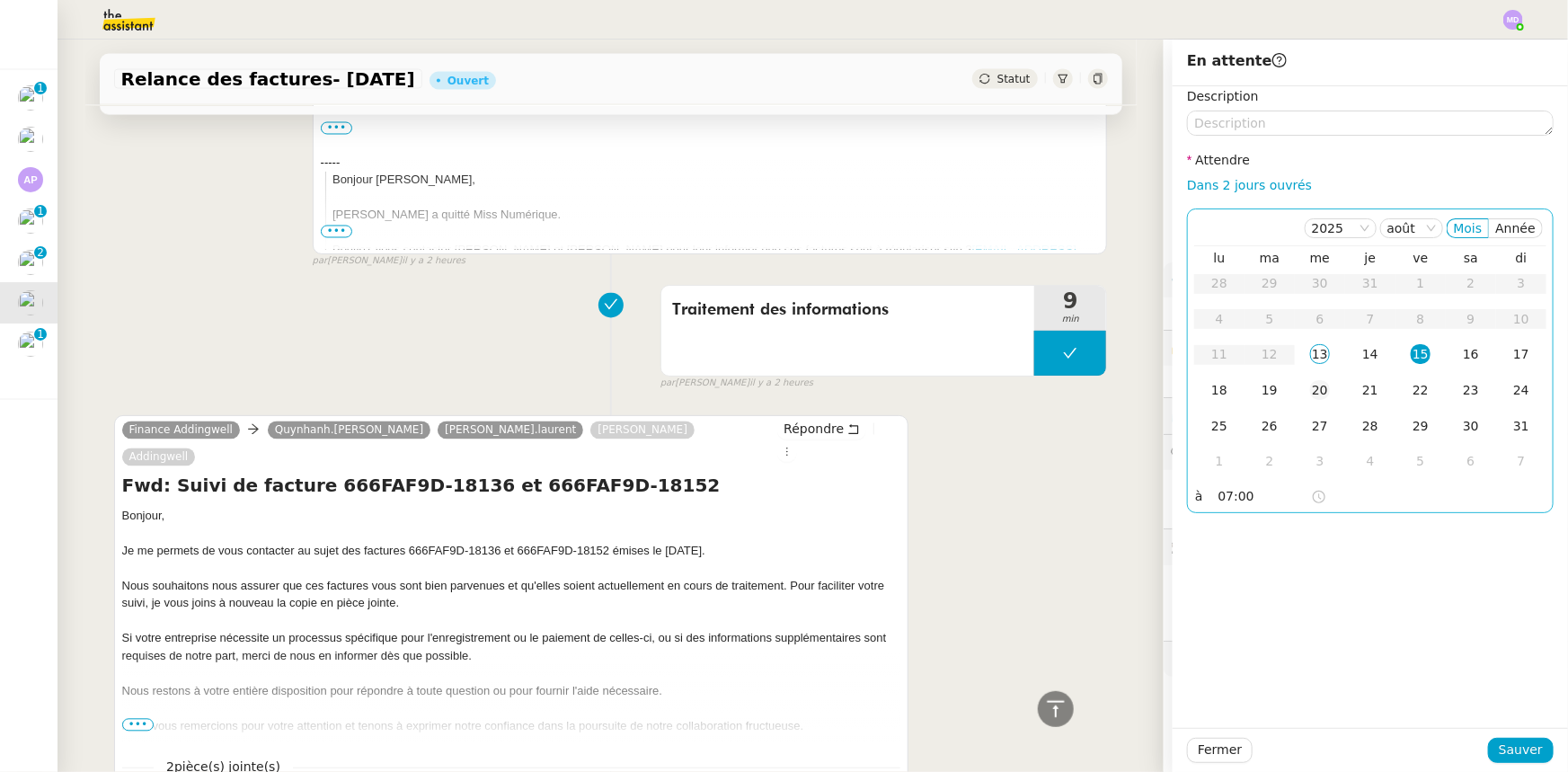
click at [1312, 381] on div "20" at bounding box center [1319, 390] width 19 height 19
click at [1511, 752] on span "Sauver" at bounding box center [1521, 749] width 44 height 20
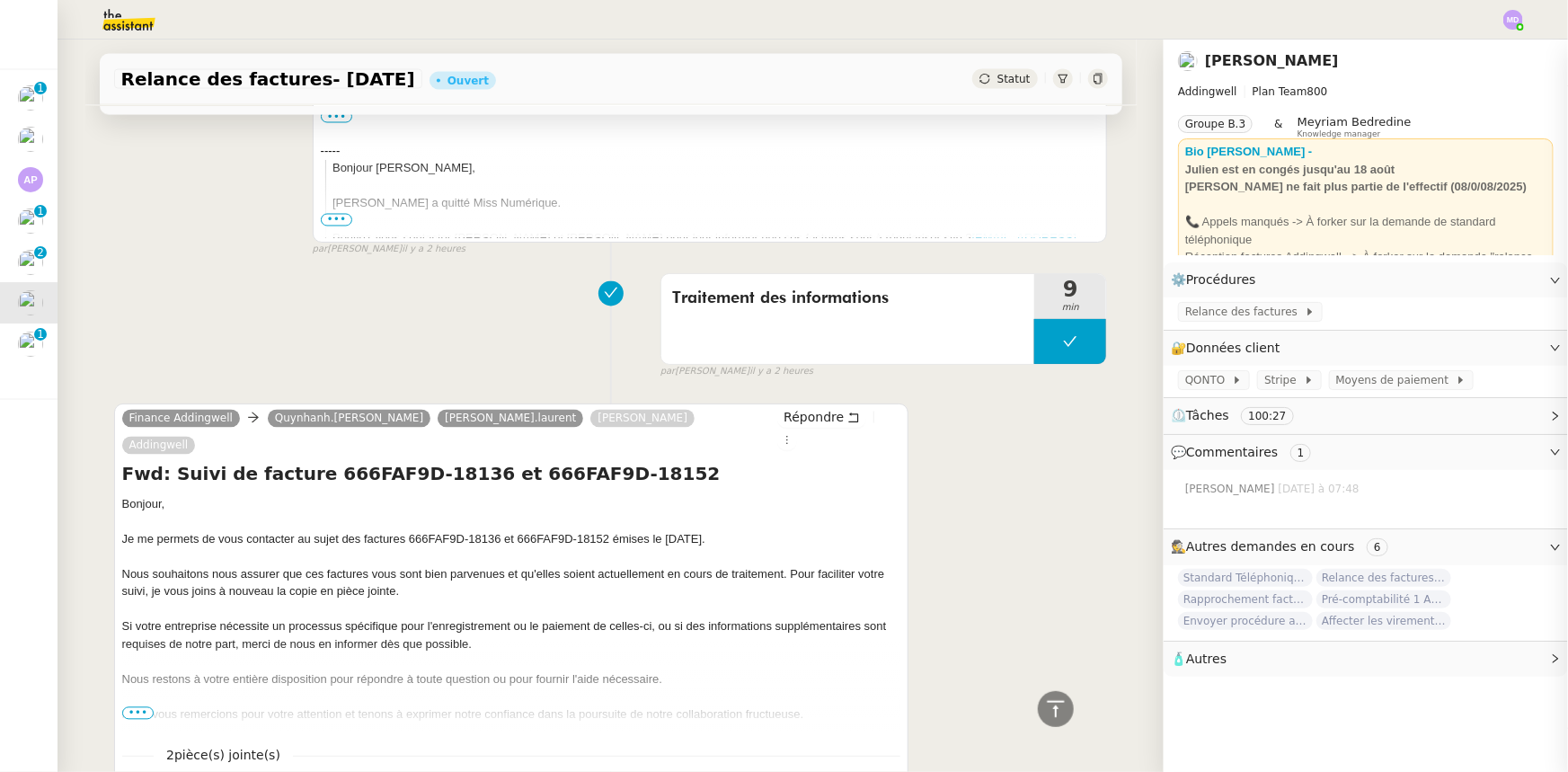
scroll to position [1620, 0]
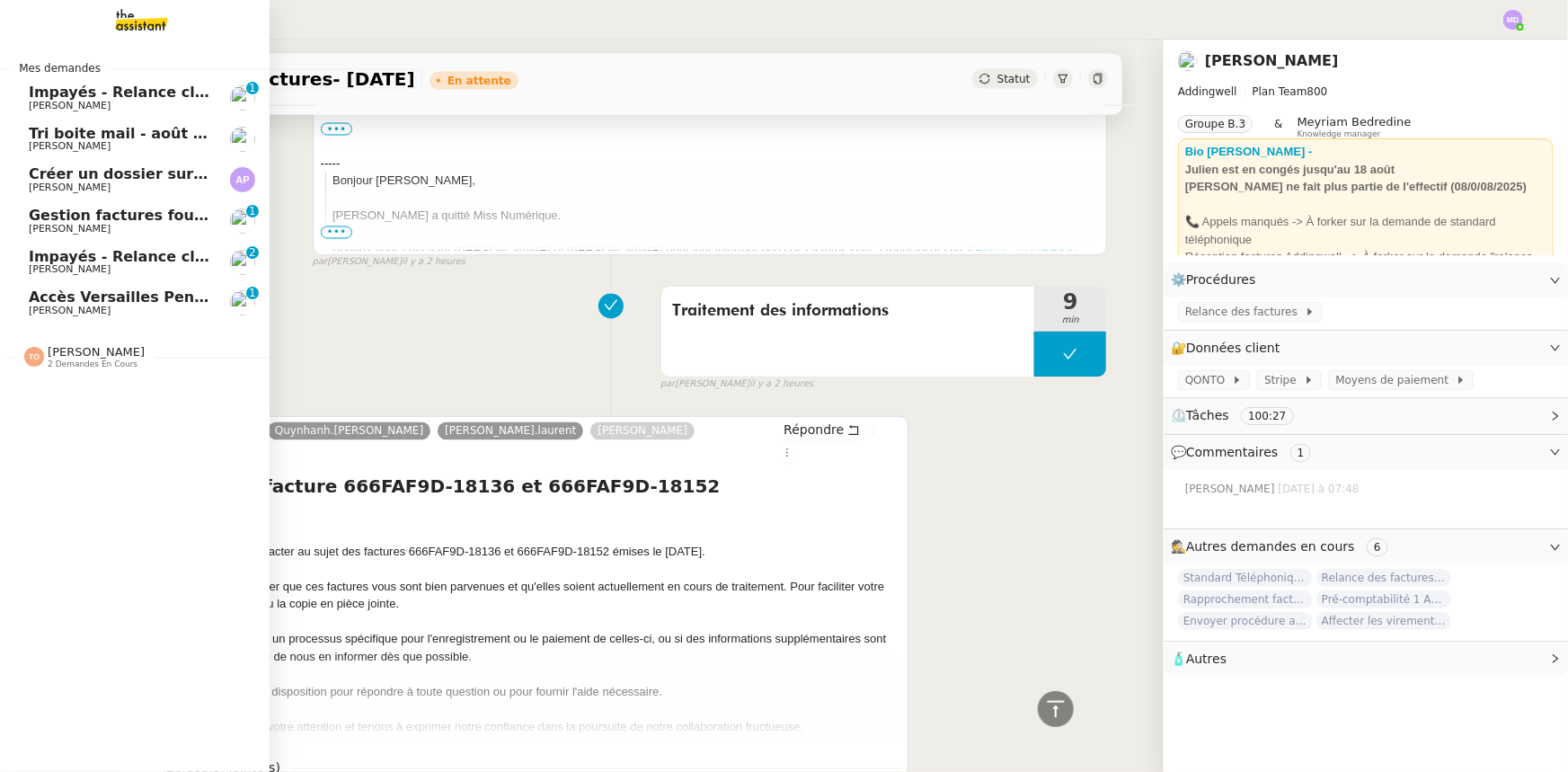
click at [41, 302] on span "Accès Versailles Pennylane" at bounding box center [139, 297] width 221 height 17
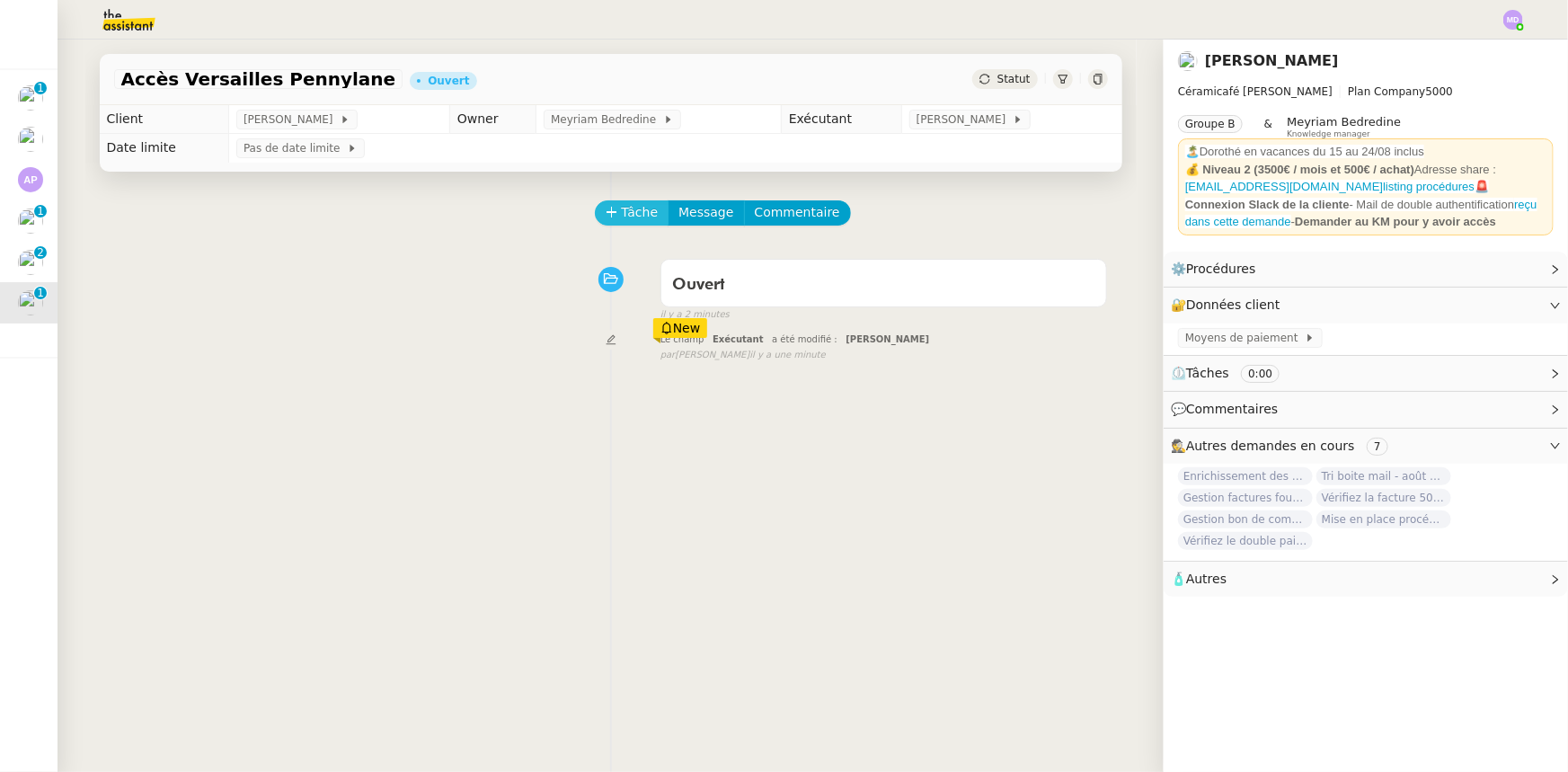
click at [622, 217] on span "Tâche" at bounding box center [640, 212] width 37 height 20
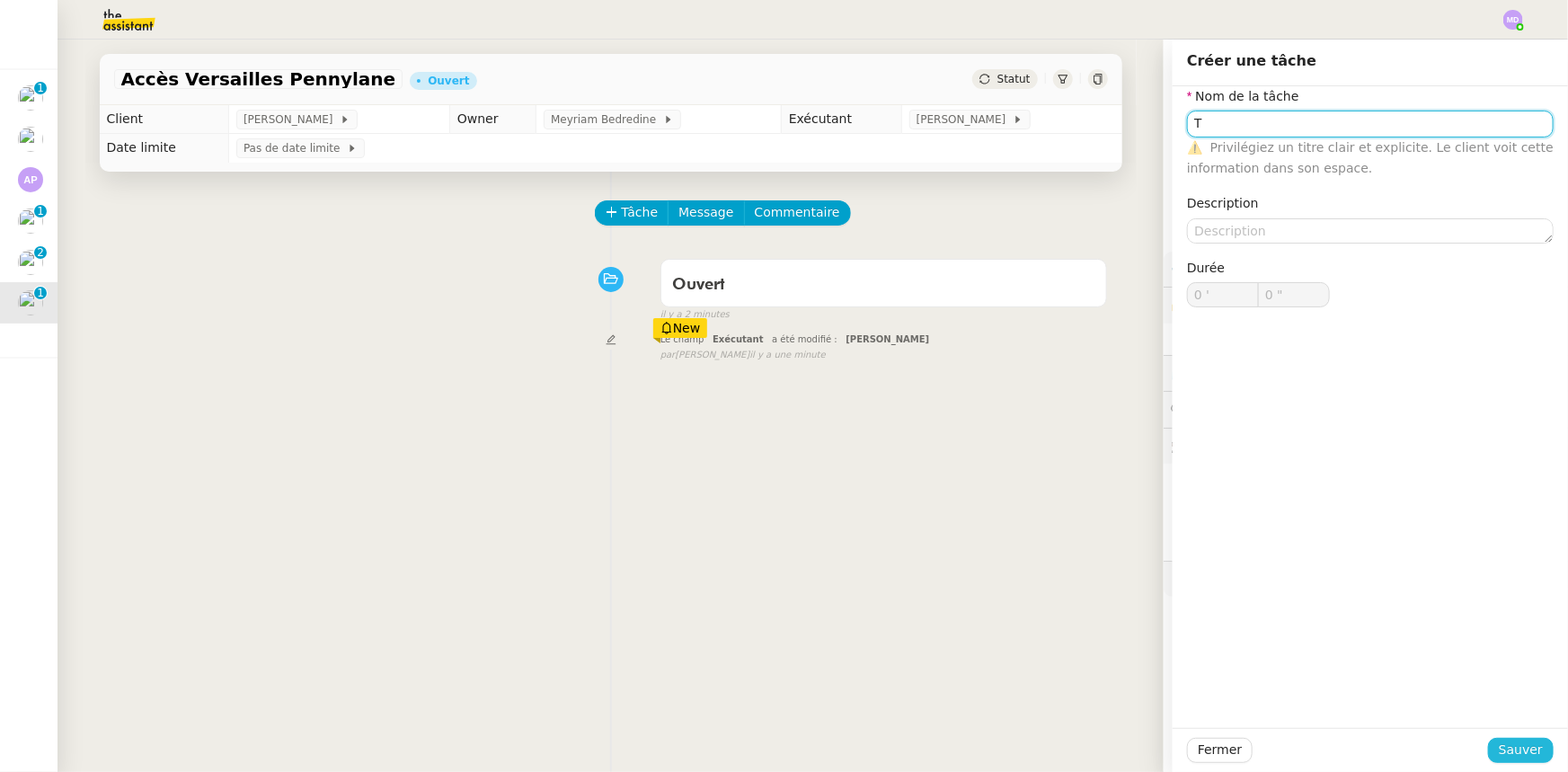
type input "T"
click at [1492, 750] on button "Sauver" at bounding box center [1521, 750] width 66 height 25
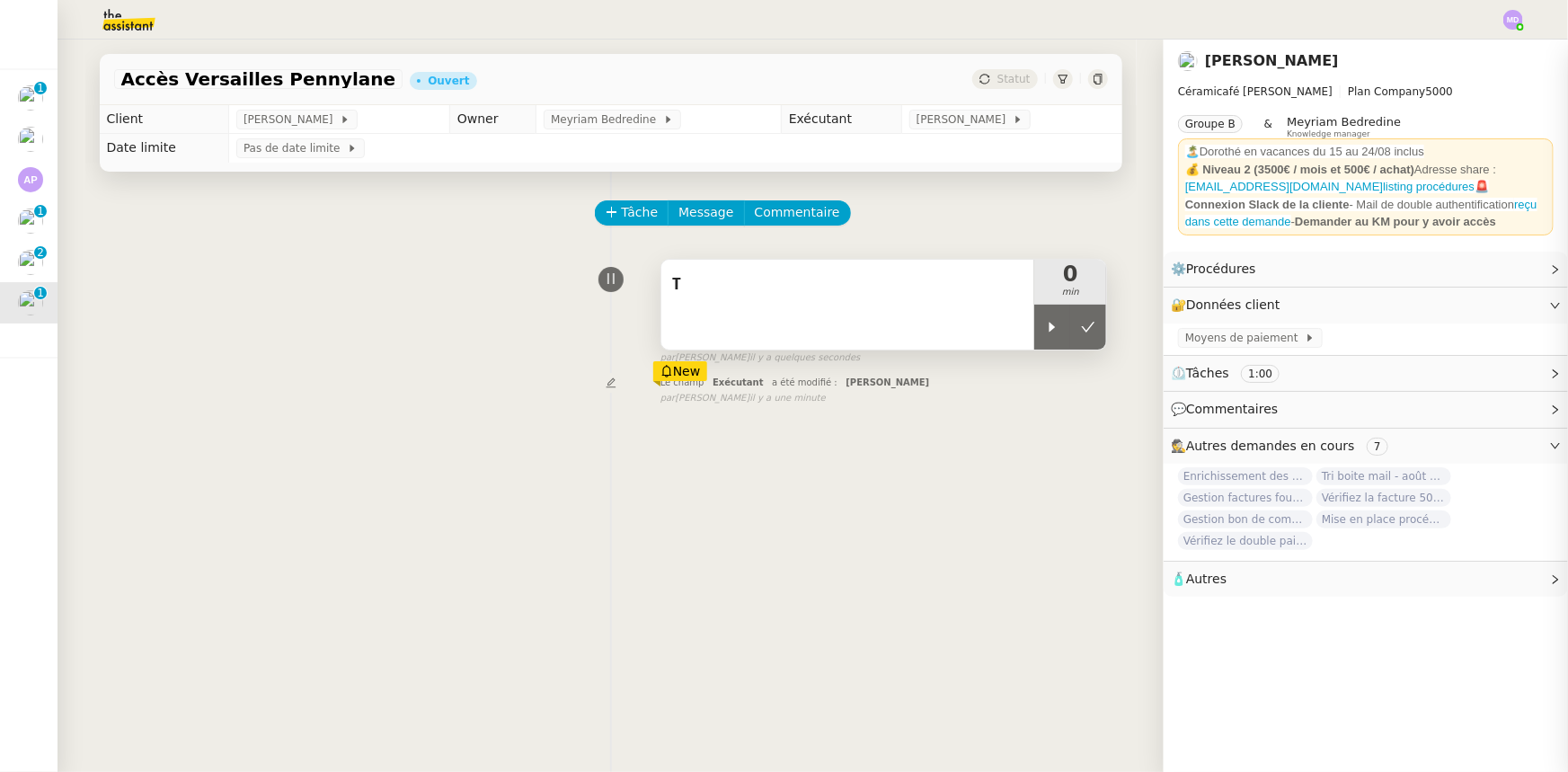
drag, startPoint x: 1026, startPoint y: 334, endPoint x: 1010, endPoint y: 325, distance: 18.4
click at [1018, 330] on div "T 0 min" at bounding box center [884, 304] width 448 height 92
click at [923, 308] on div "T" at bounding box center [848, 304] width 373 height 90
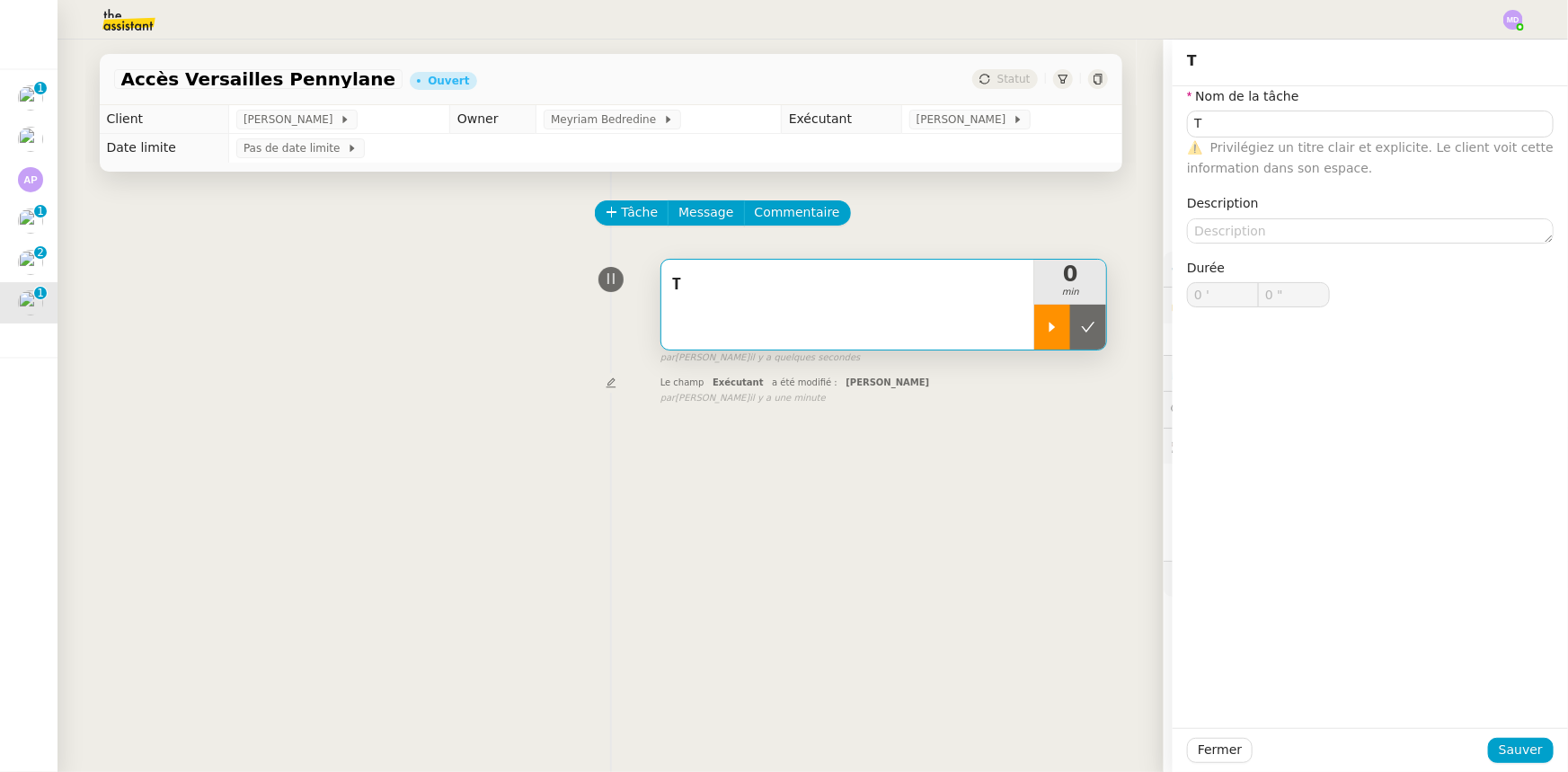
click at [1034, 315] on div at bounding box center [1051, 327] width 36 height 45
type input "T"
type input "0 '"
type input "0 ""
type input "T"
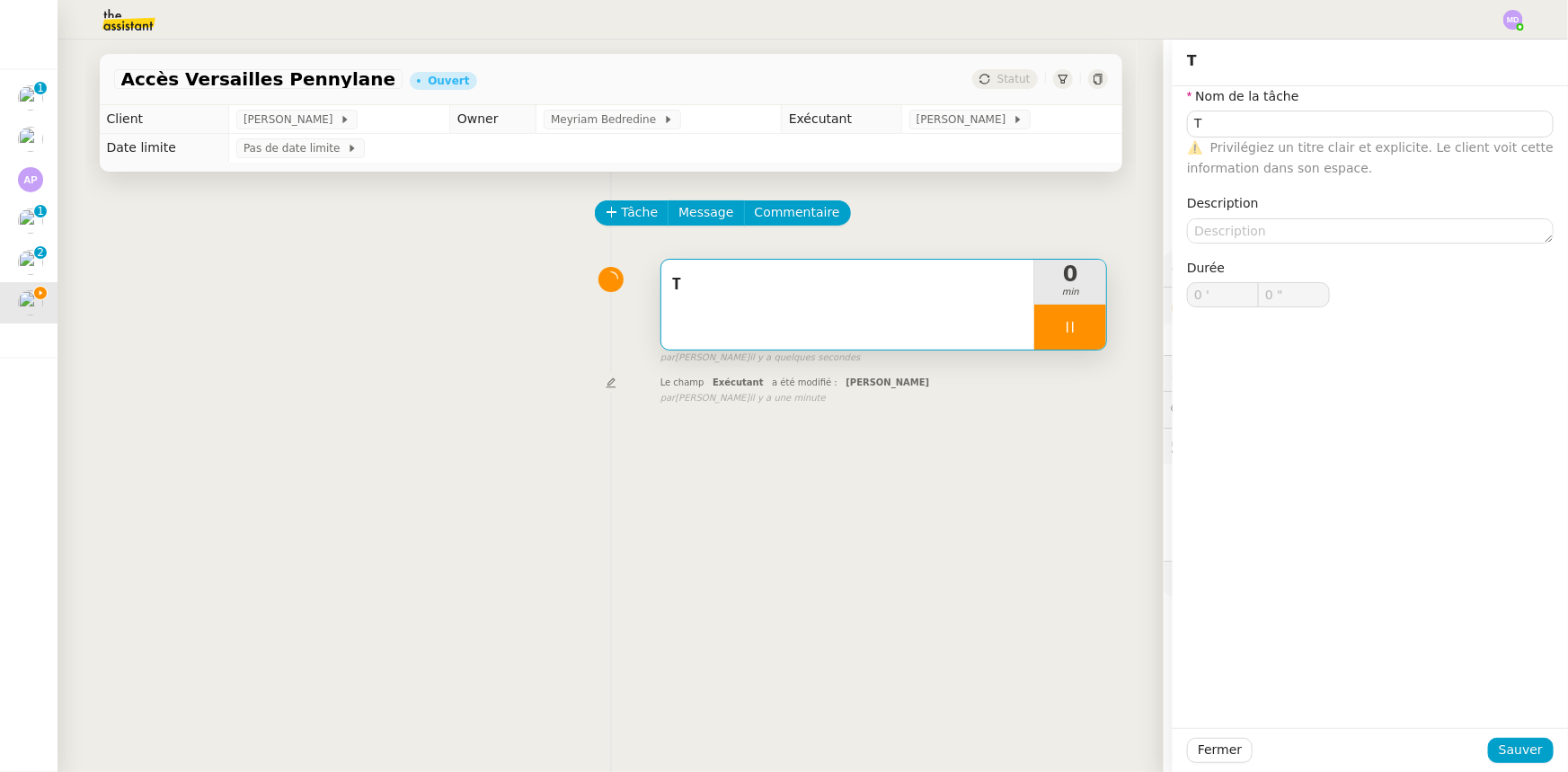
type input "0 '"
type input "0 ""
click at [1207, 117] on input "Te" at bounding box center [1370, 123] width 367 height 26
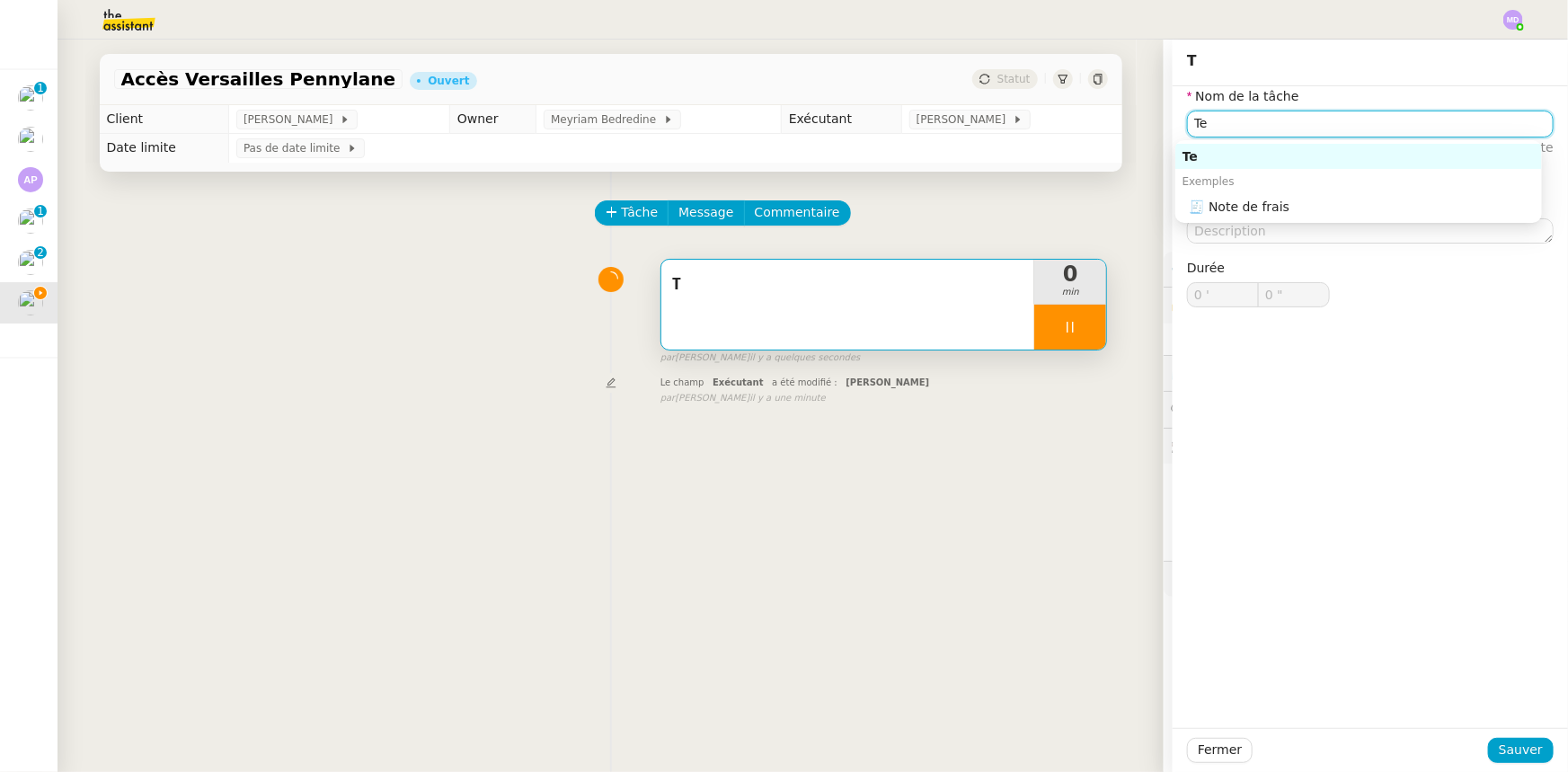
type input "Tea"
type input "1 ""
type input "Traitem"
type input "2 ""
type input "Traitem"
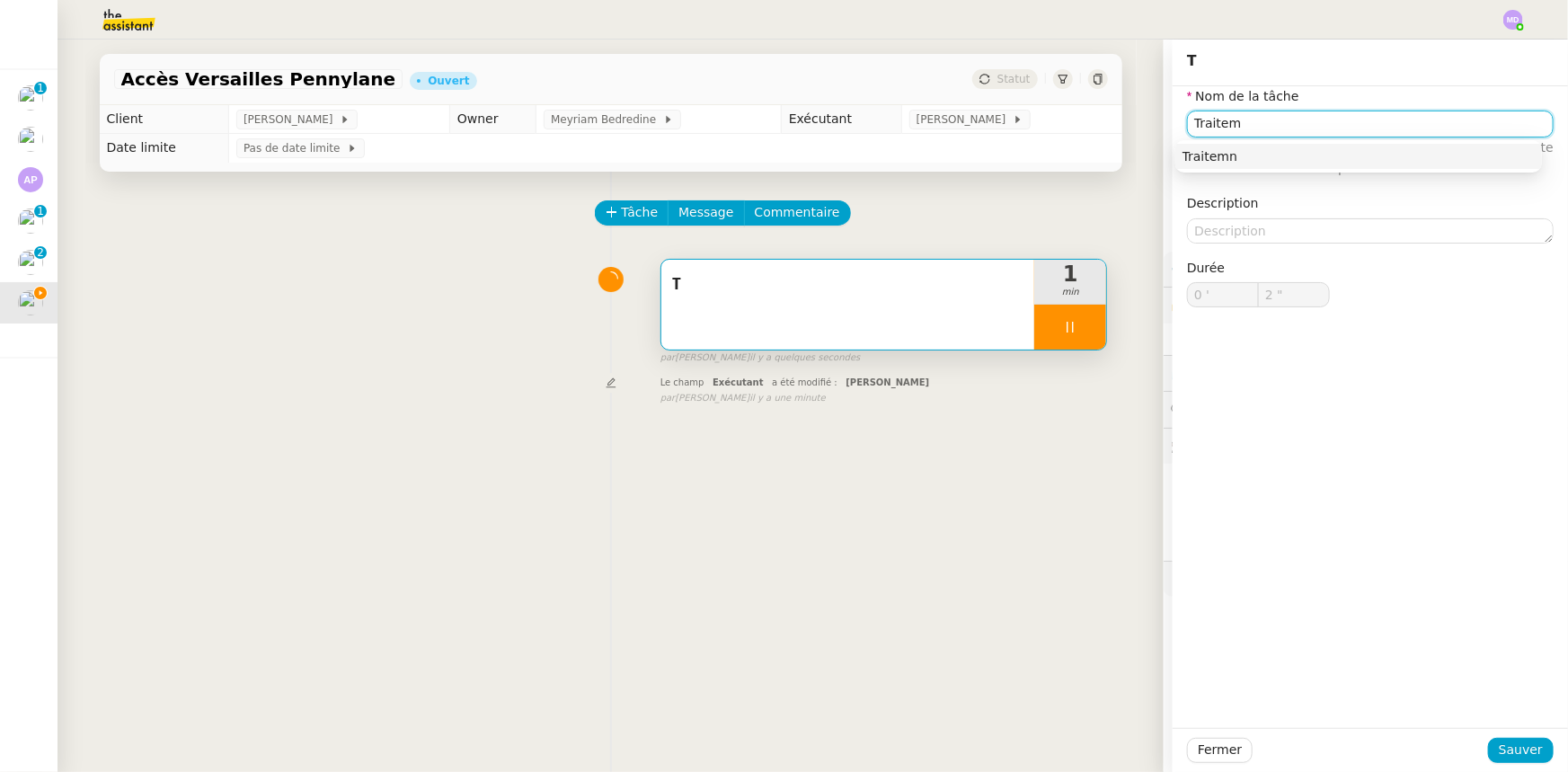
type input "3 ""
type input "Traitement des"
type input "4 ""
type input "Traitement des informations"
click at [1230, 148] on div "Traitement des informations" at bounding box center [1358, 156] width 352 height 16
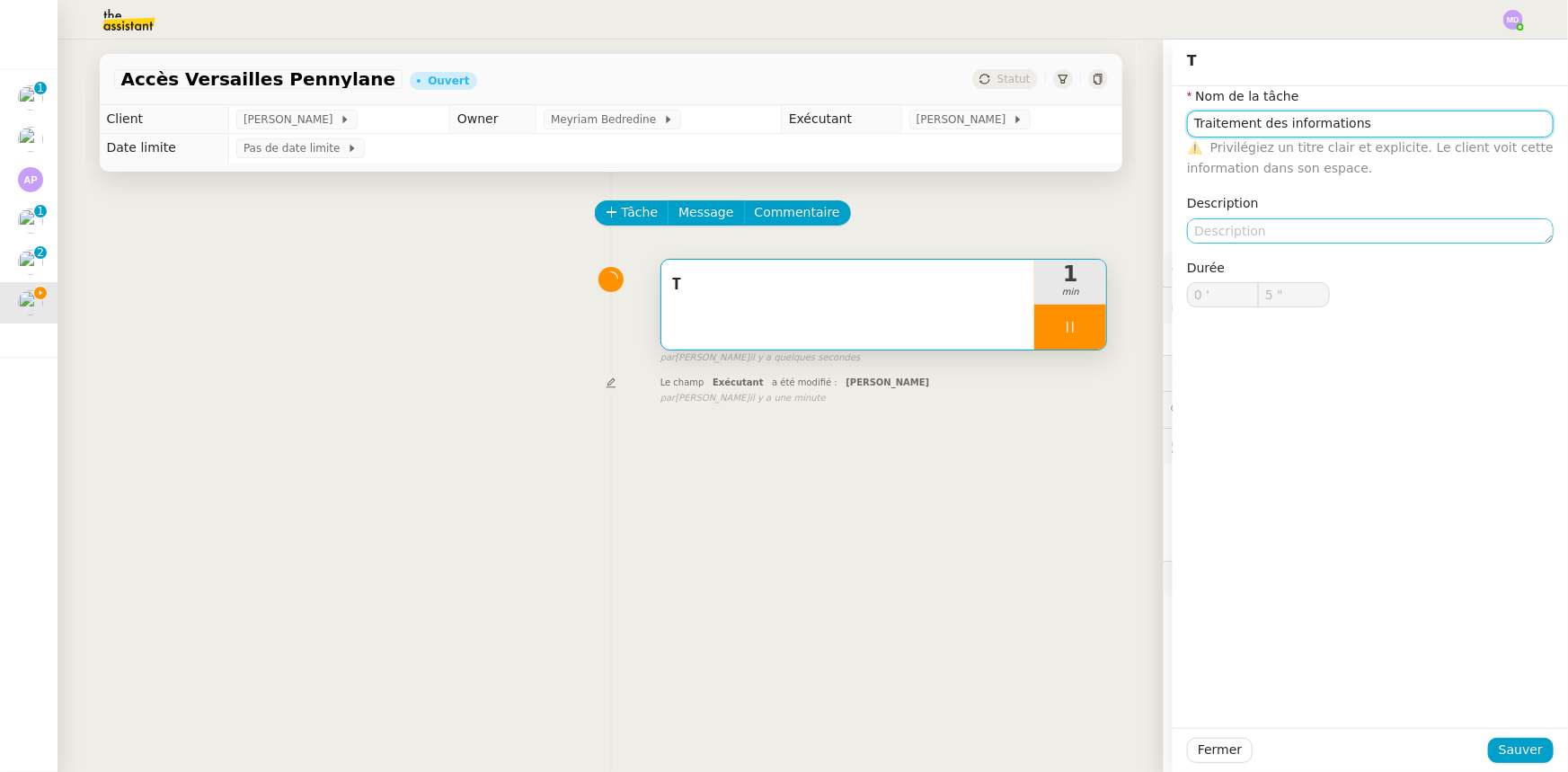
type input "6 ""
type input "Traitement des informations"
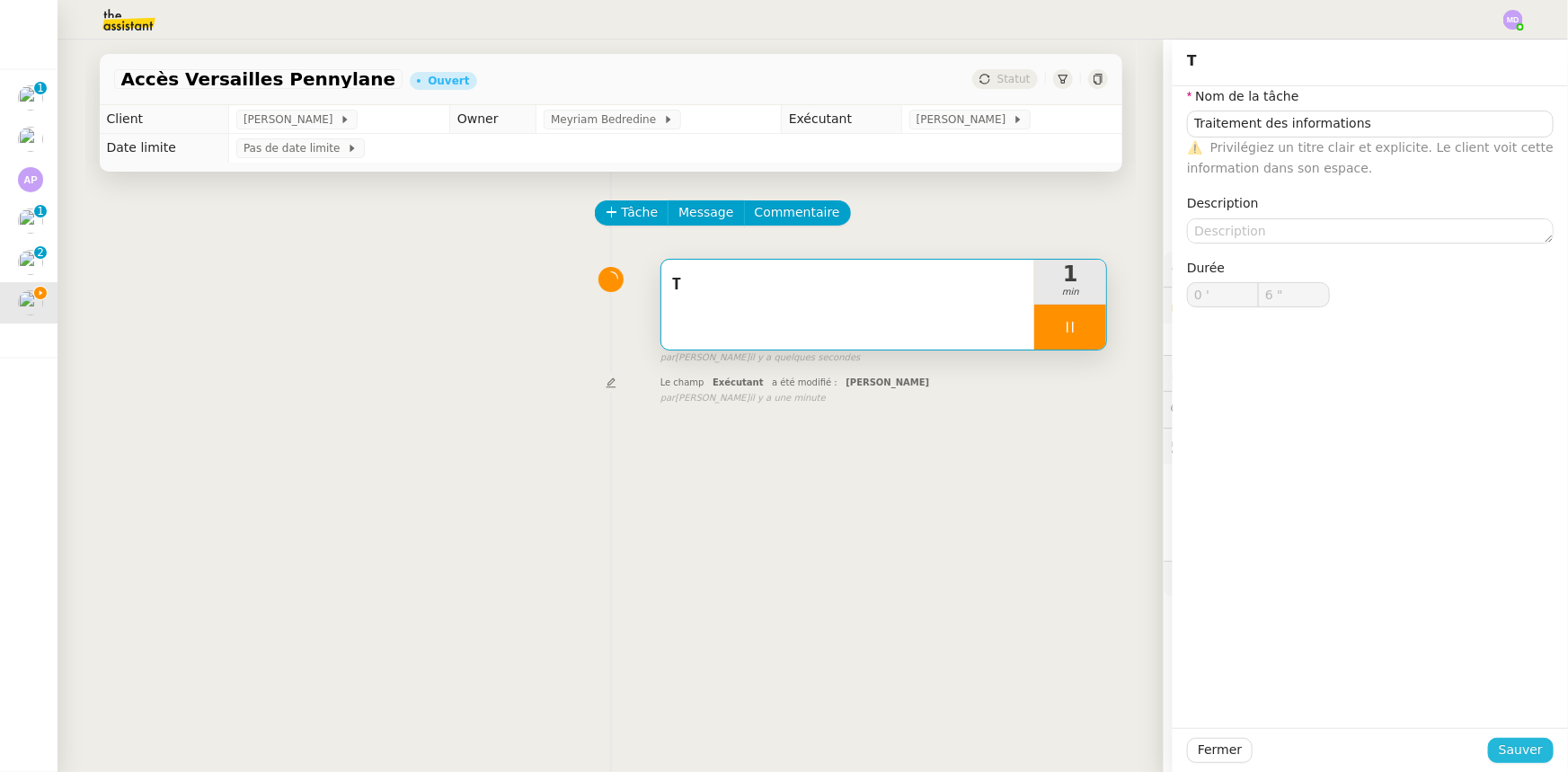
click at [1526, 746] on span "Sauver" at bounding box center [1521, 749] width 44 height 20
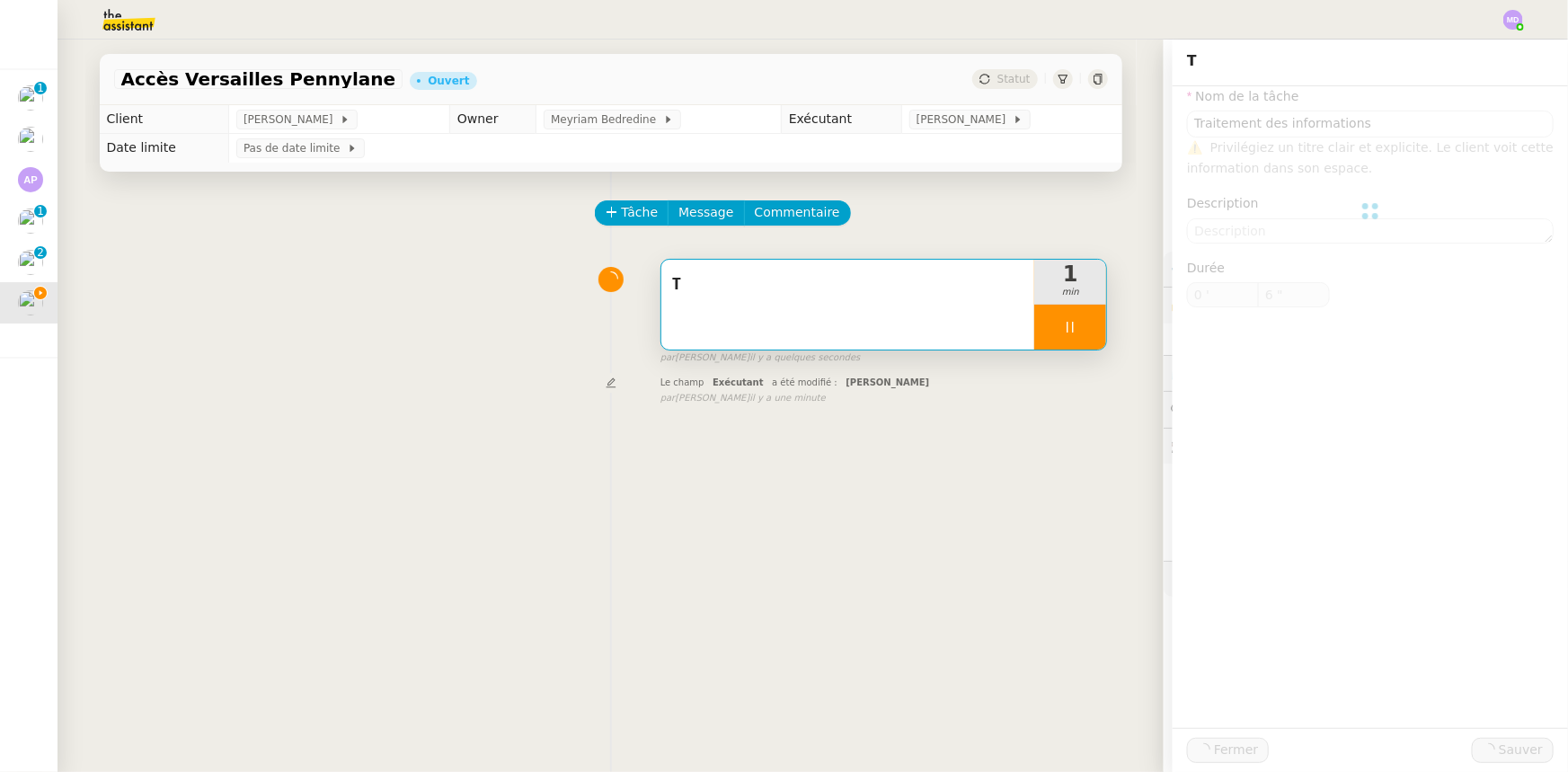
type input "7 ""
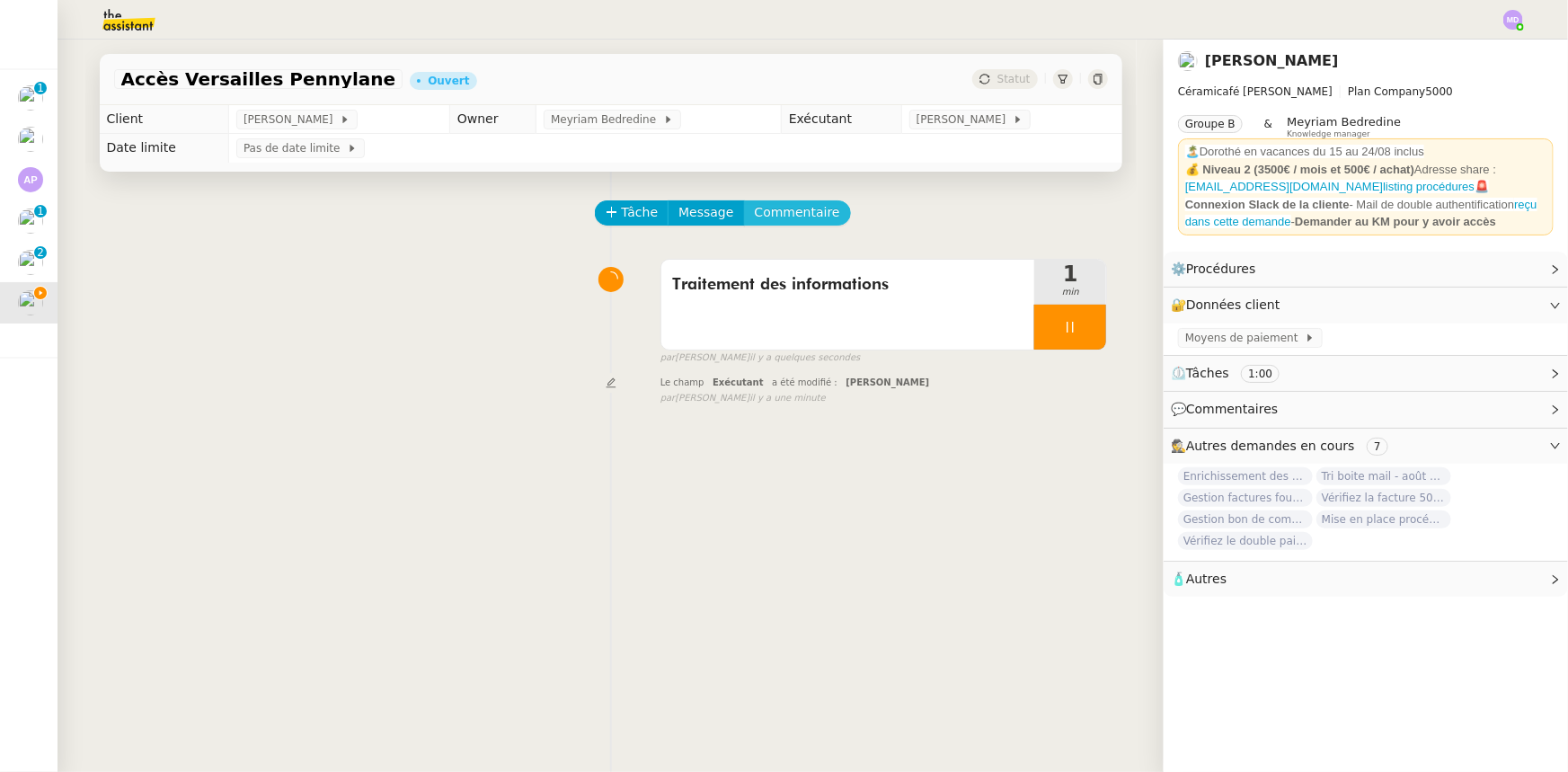
click at [784, 223] on span "Commentaire" at bounding box center [797, 212] width 85 height 20
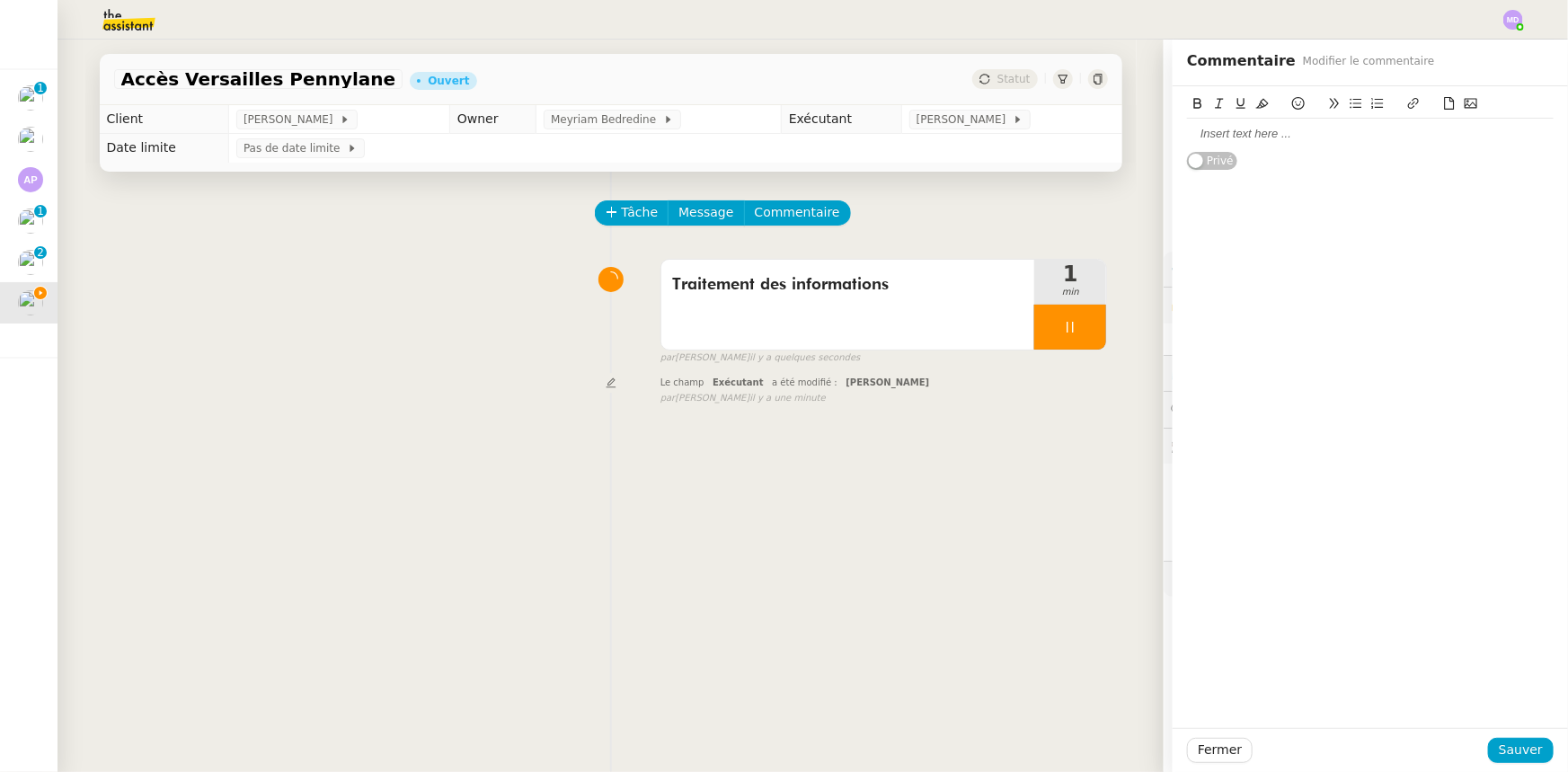
click at [1224, 136] on div at bounding box center [1370, 134] width 367 height 16
click at [1498, 746] on span "Sauver" at bounding box center [1521, 749] width 44 height 20
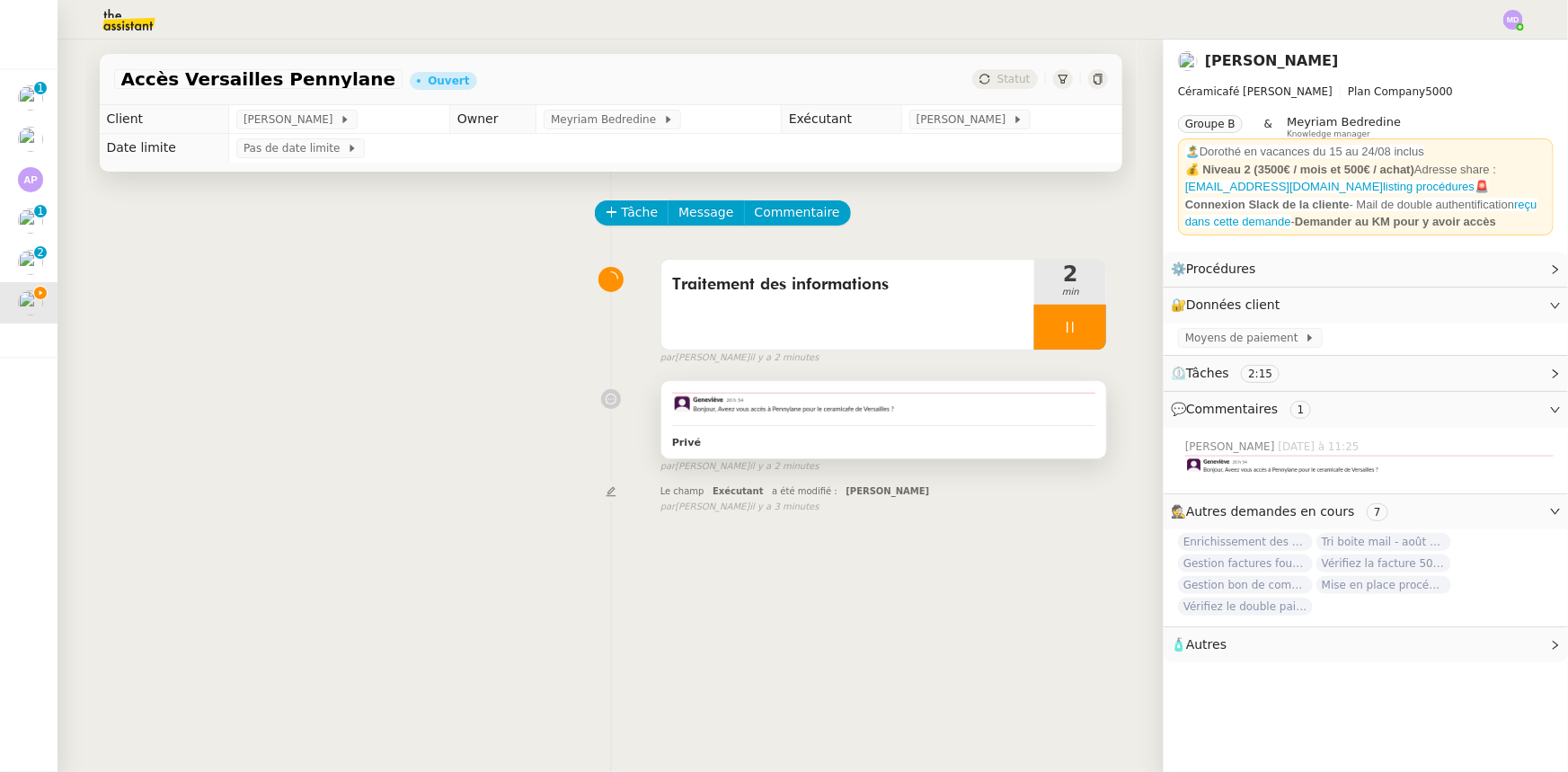
click at [926, 397] on img at bounding box center [884, 405] width 424 height 28
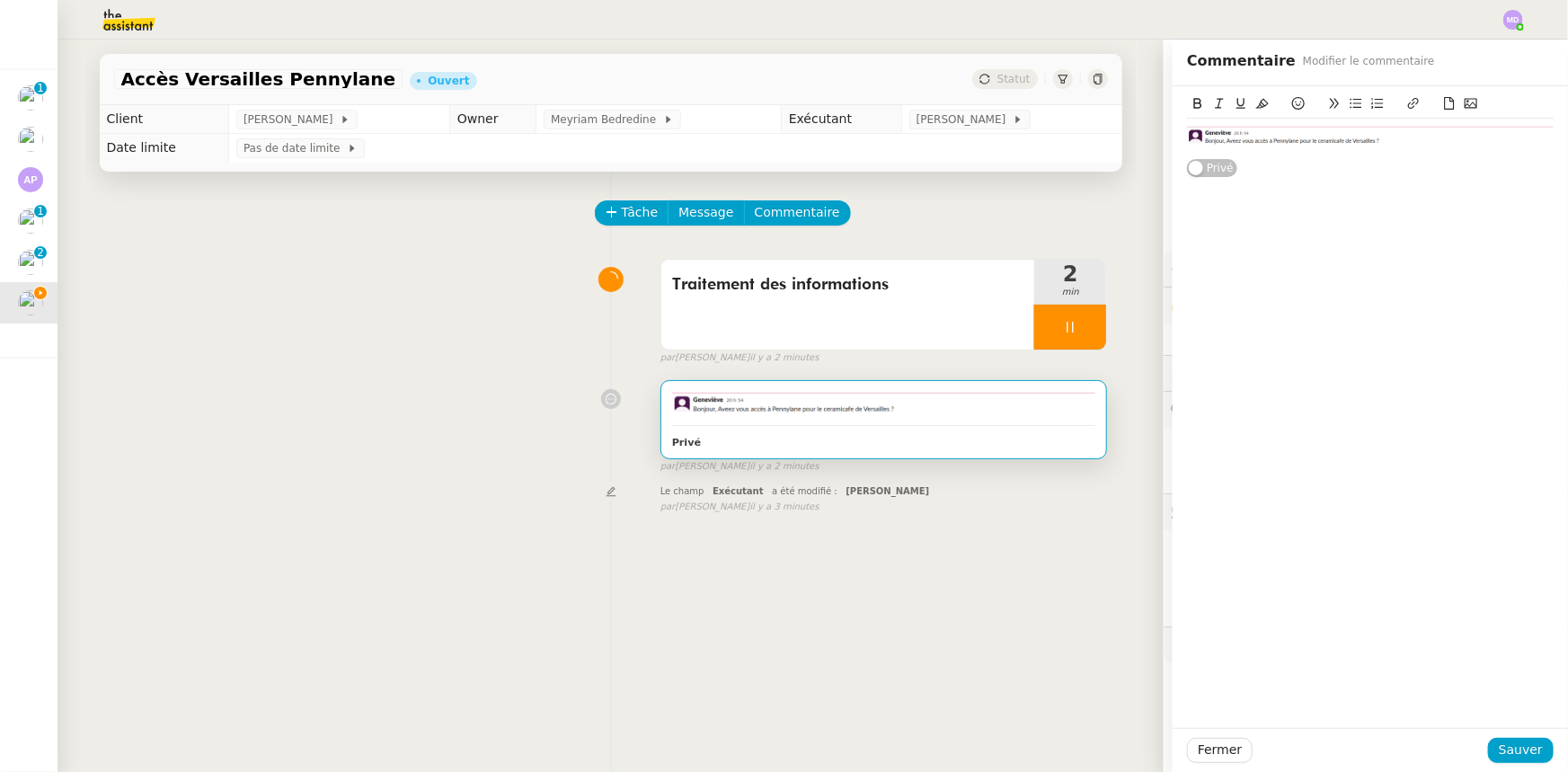
click at [1416, 153] on div at bounding box center [1370, 138] width 367 height 39
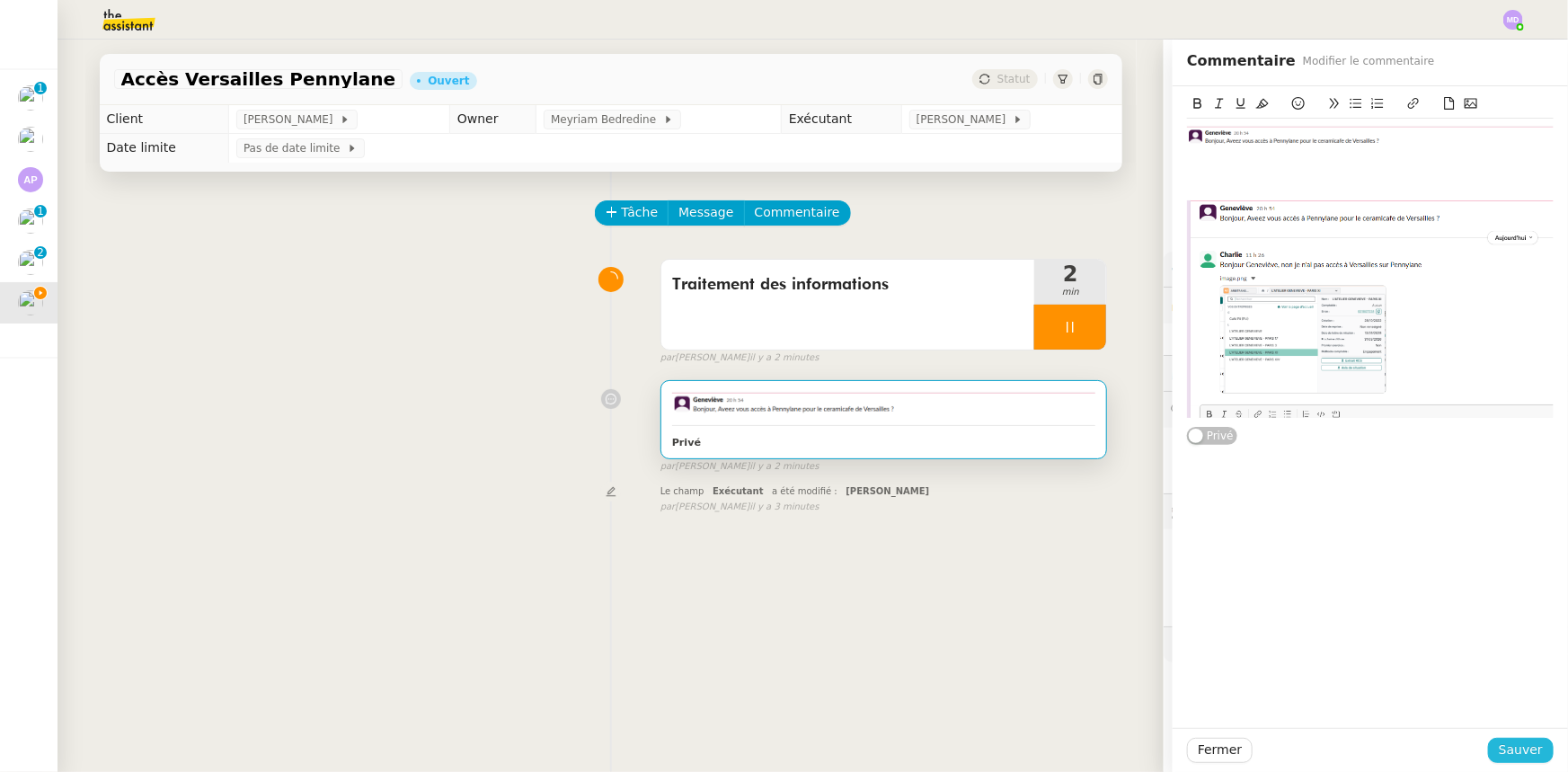
click at [1498, 751] on span "Sauver" at bounding box center [1521, 749] width 44 height 20
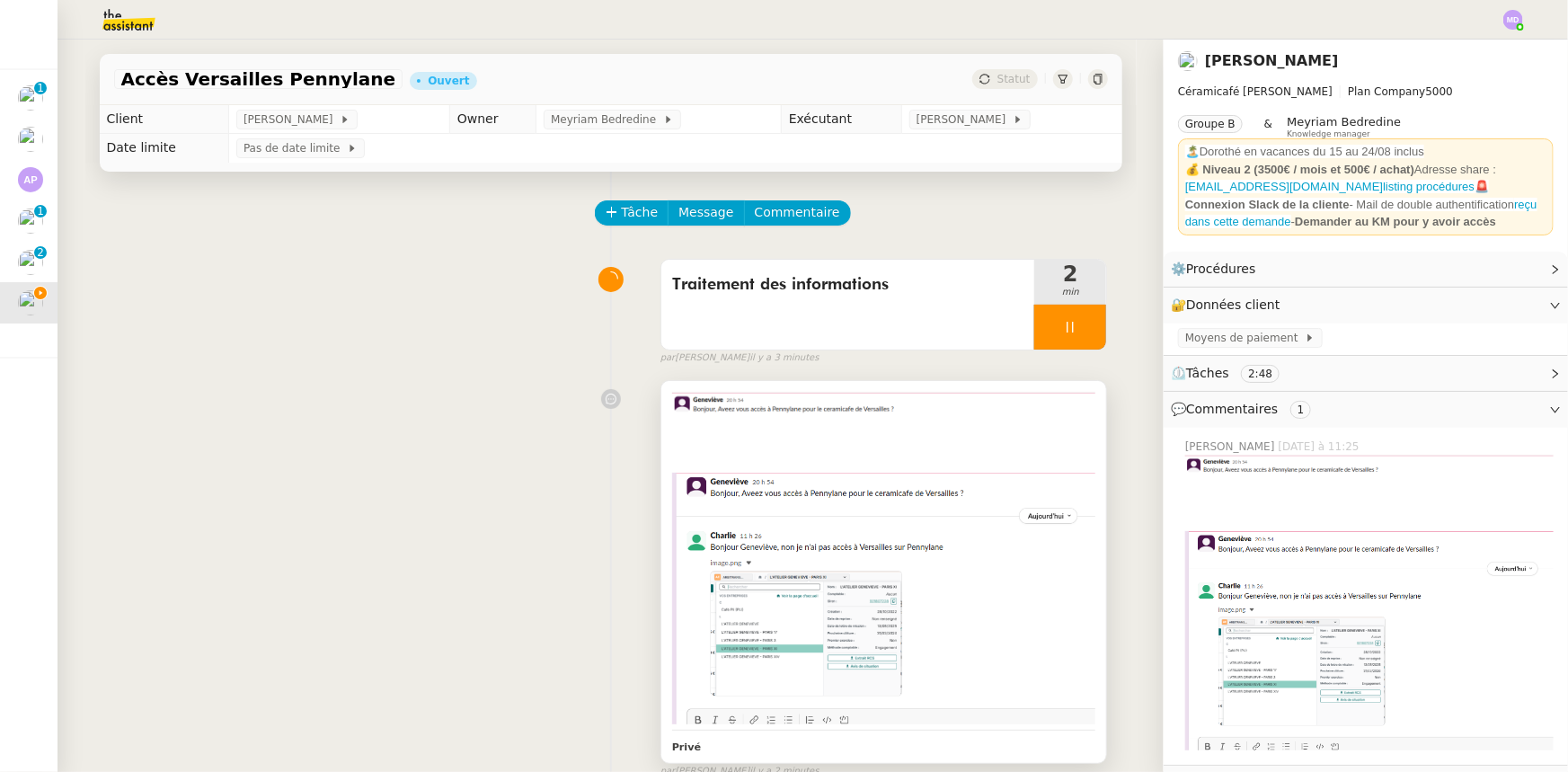
click at [947, 491] on img at bounding box center [884, 599] width 424 height 252
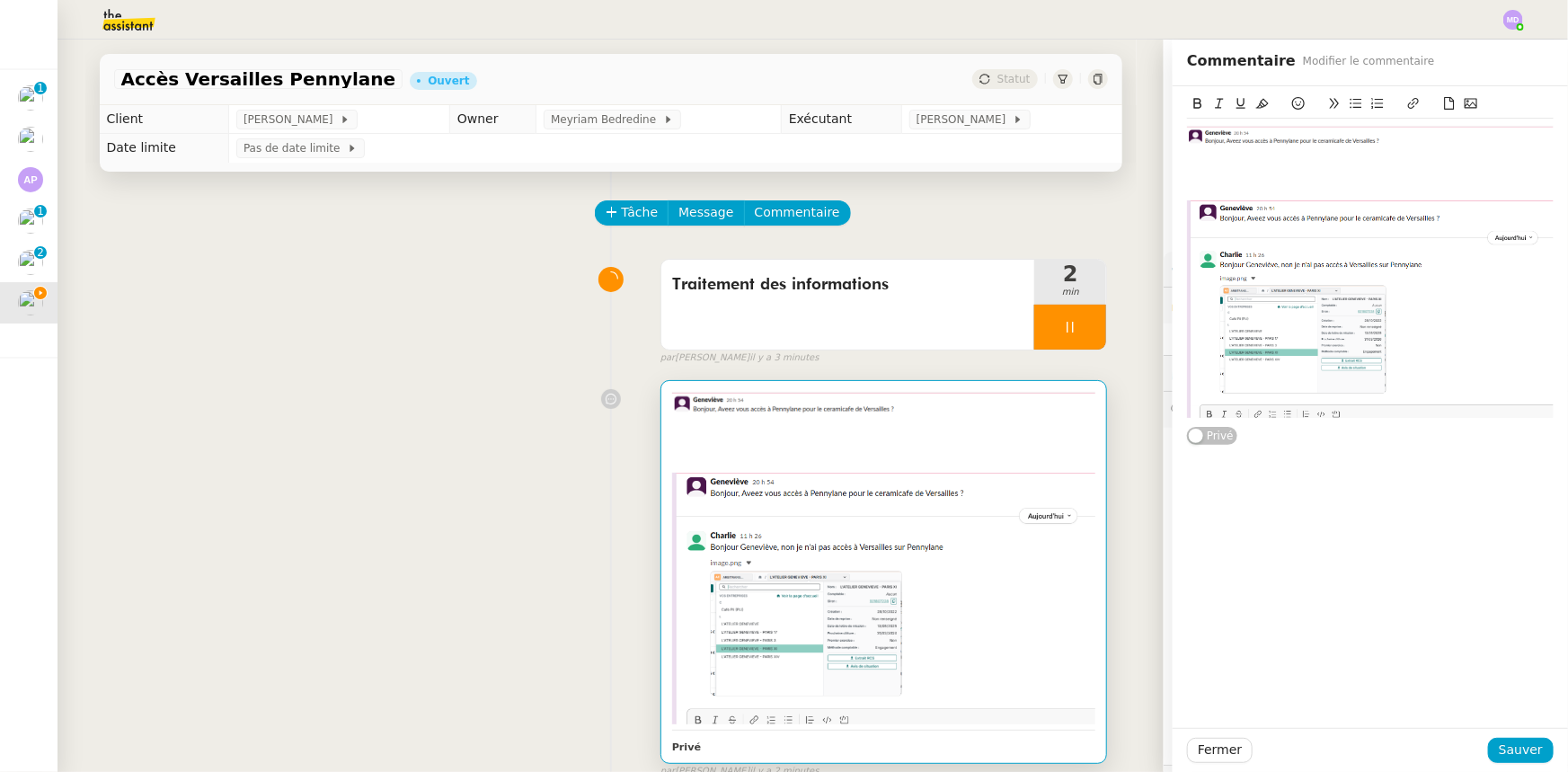
click at [1461, 426] on div "Privé" at bounding box center [1370, 265] width 367 height 359
click at [1393, 178] on div at bounding box center [1370, 175] width 367 height 16
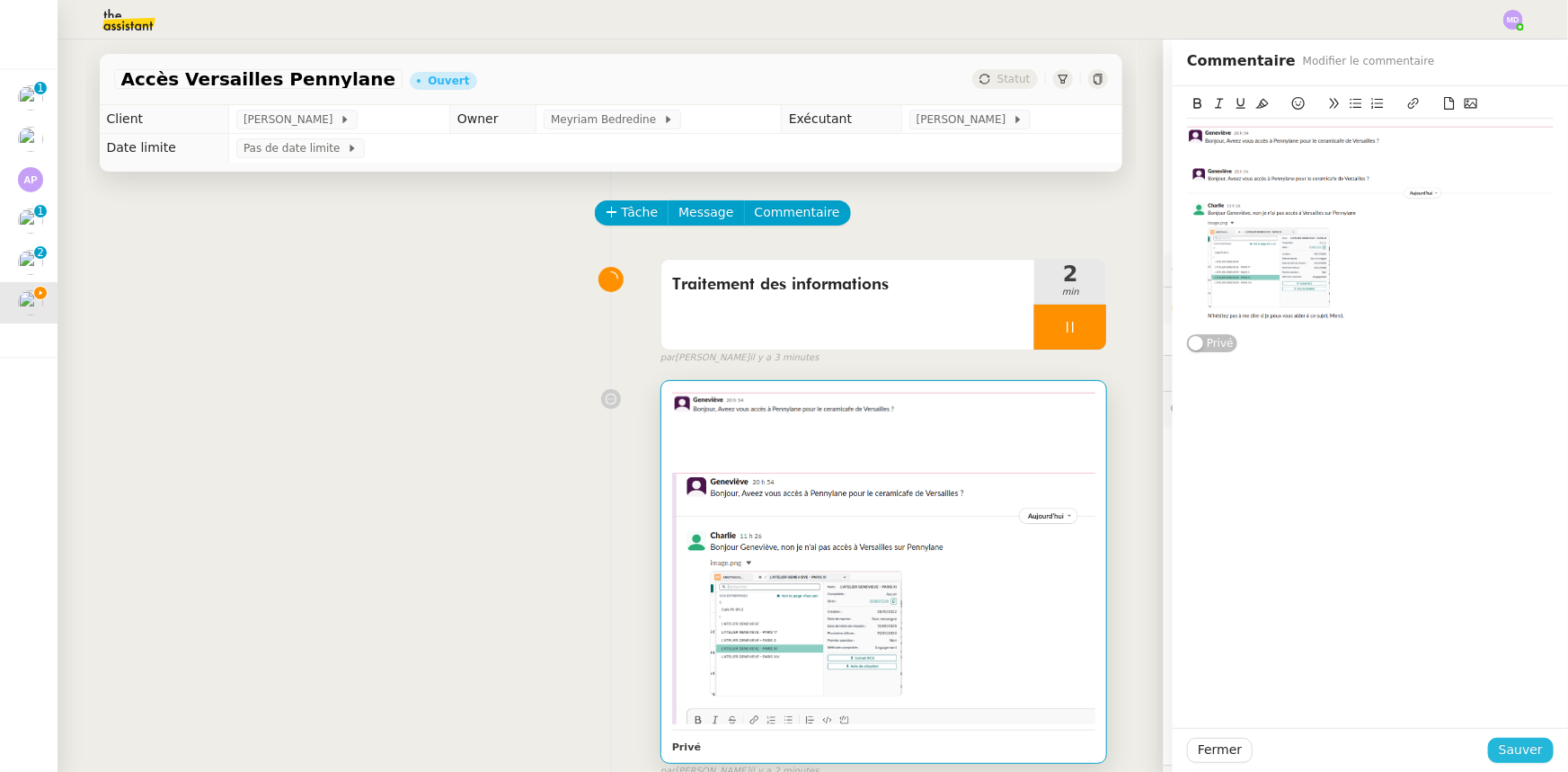
click at [1509, 752] on span "Sauver" at bounding box center [1521, 749] width 44 height 20
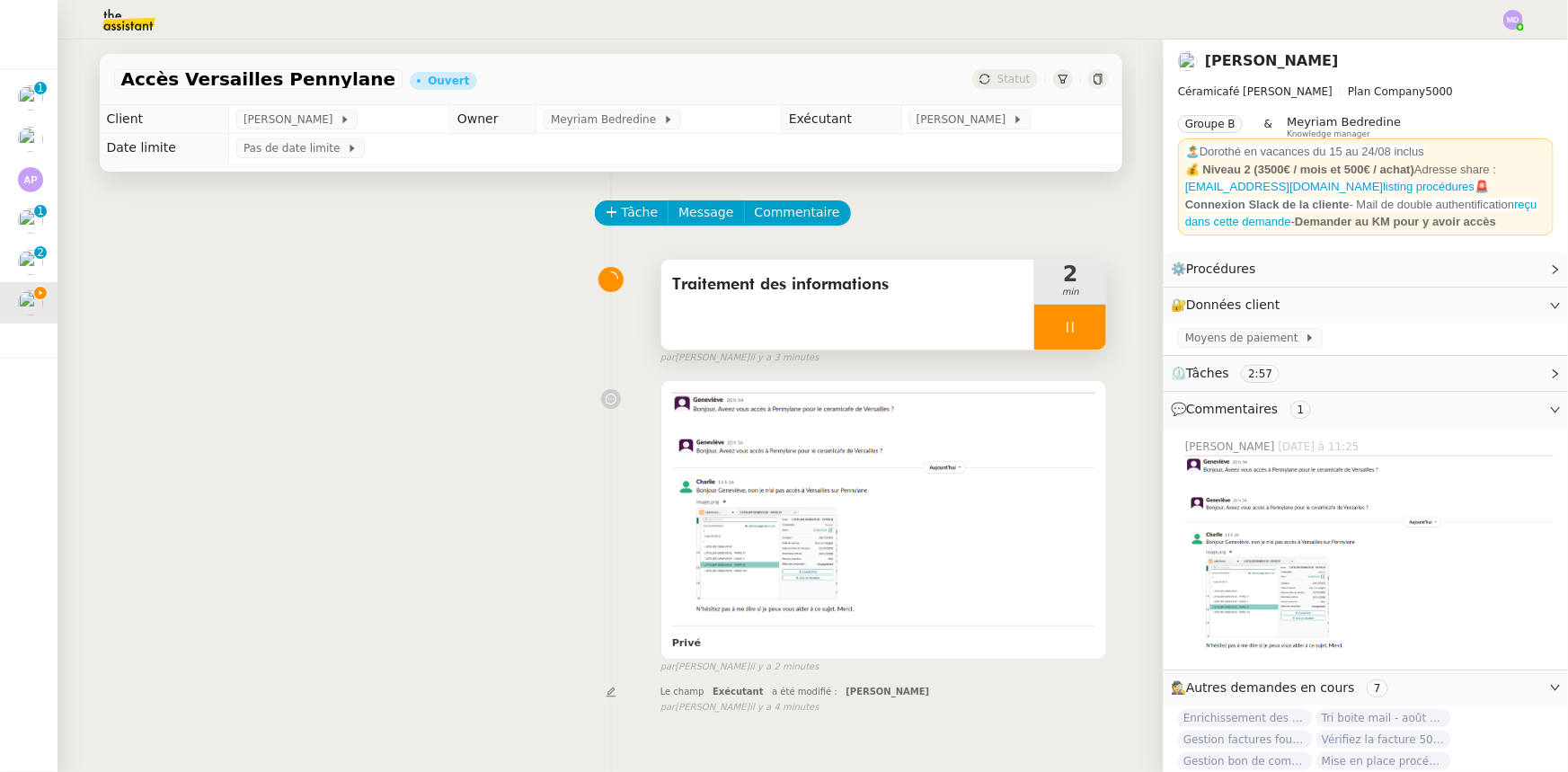
click at [1056, 309] on div at bounding box center [1070, 327] width 72 height 45
click at [1070, 317] on button at bounding box center [1087, 327] width 36 height 45
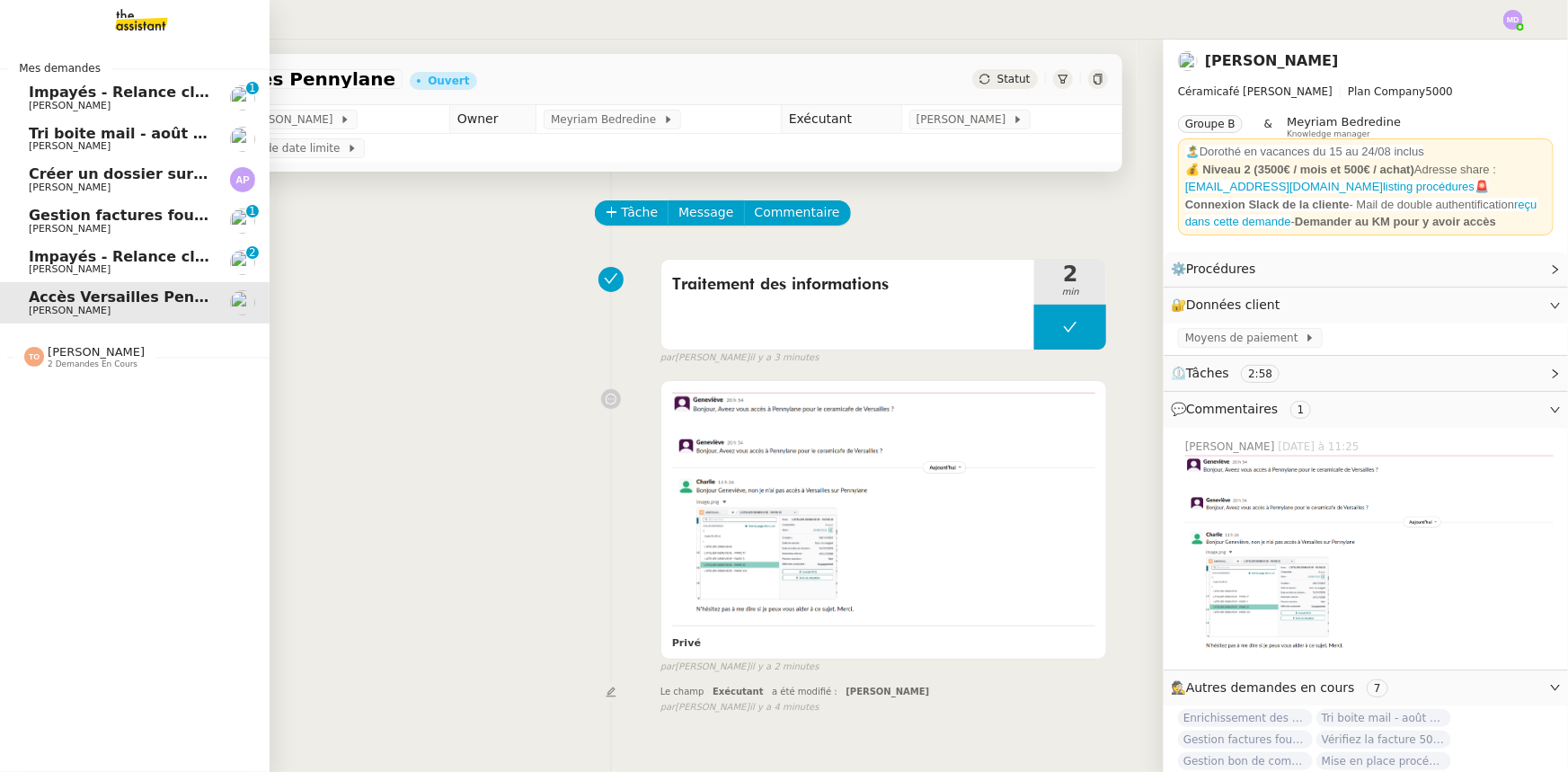
click at [43, 252] on span "Impayés - Relance client - [DATE]" at bounding box center [163, 256] width 269 height 17
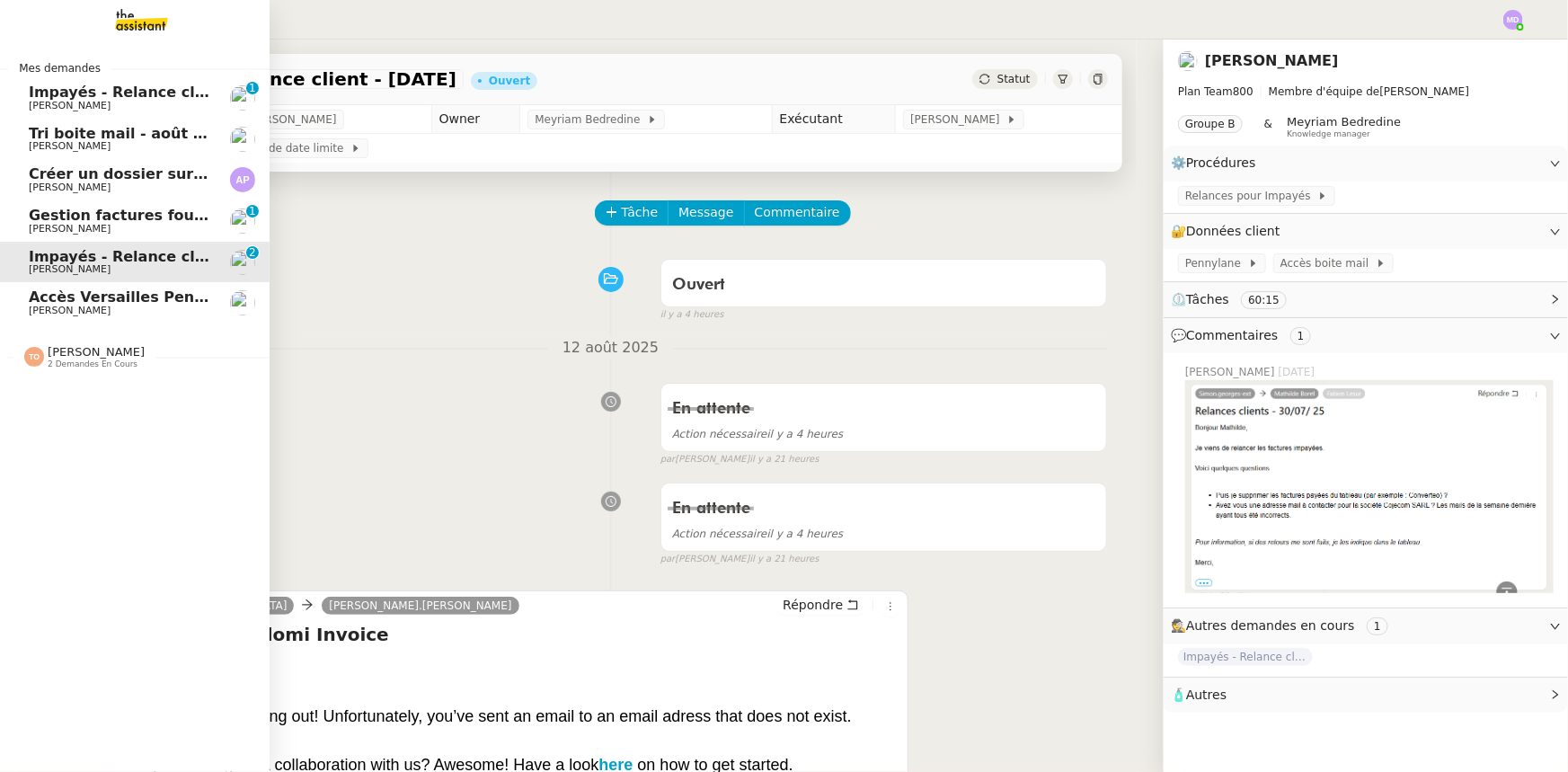
click at [95, 135] on span "Tri boite mail - août 2025" at bounding box center [131, 134] width 204 height 17
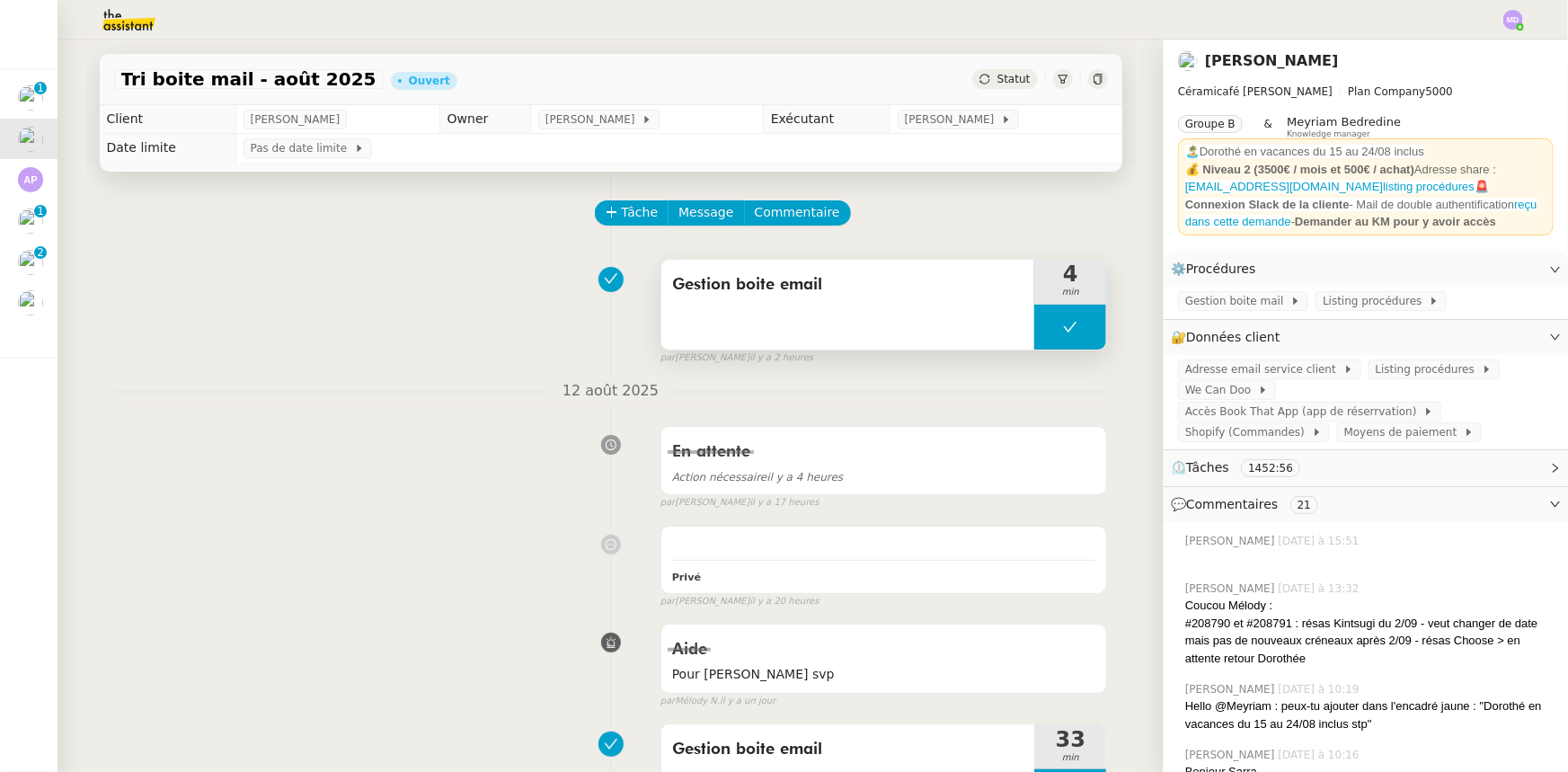
click at [1034, 322] on button at bounding box center [1070, 327] width 72 height 45
click at [1045, 322] on icon at bounding box center [1051, 327] width 15 height 15
click at [1080, 341] on div at bounding box center [1070, 327] width 72 height 45
click at [1087, 342] on button at bounding box center [1087, 327] width 36 height 45
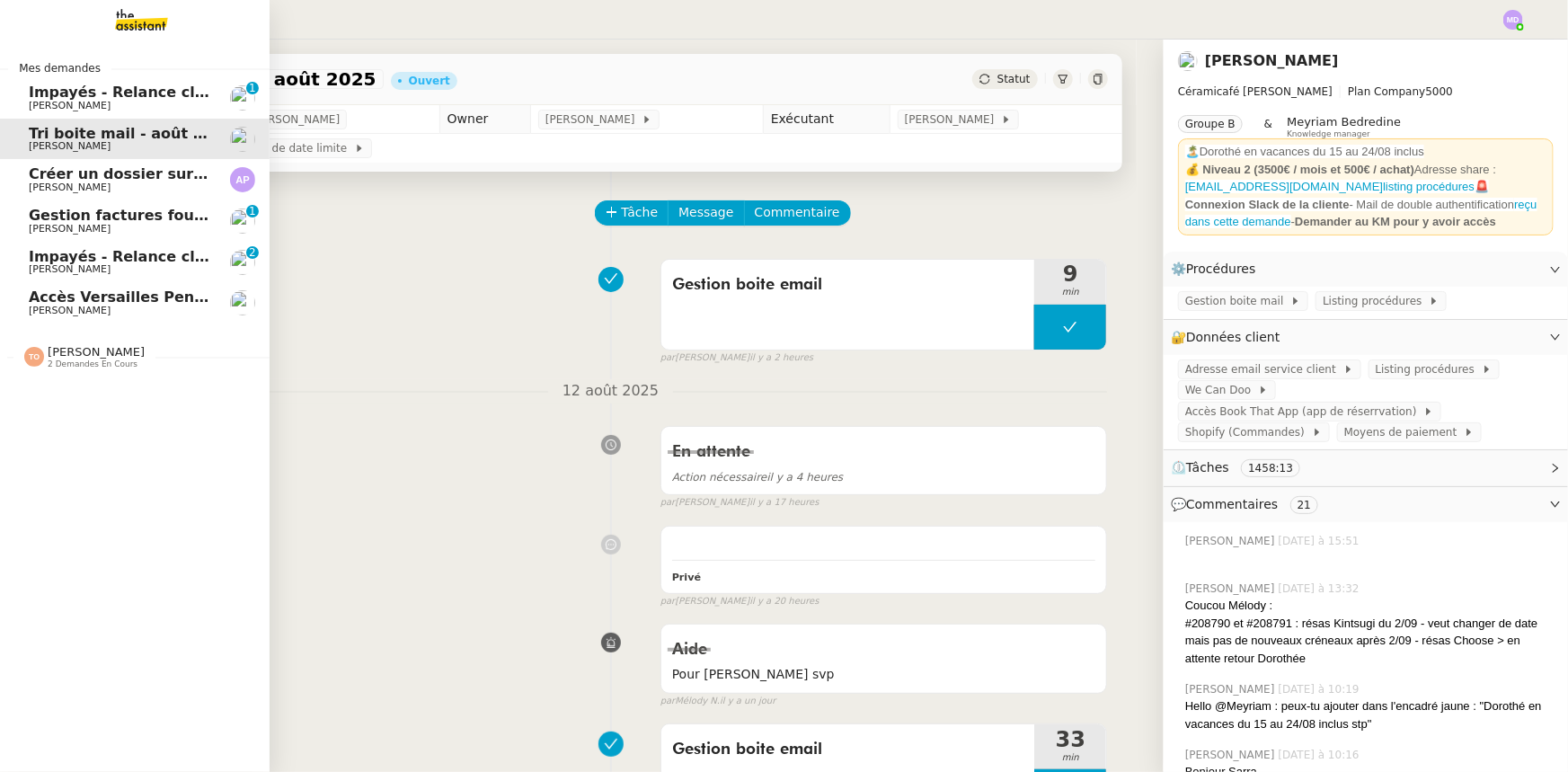
click at [44, 256] on span "Impayés - Relance client - [DATE]" at bounding box center [163, 256] width 269 height 17
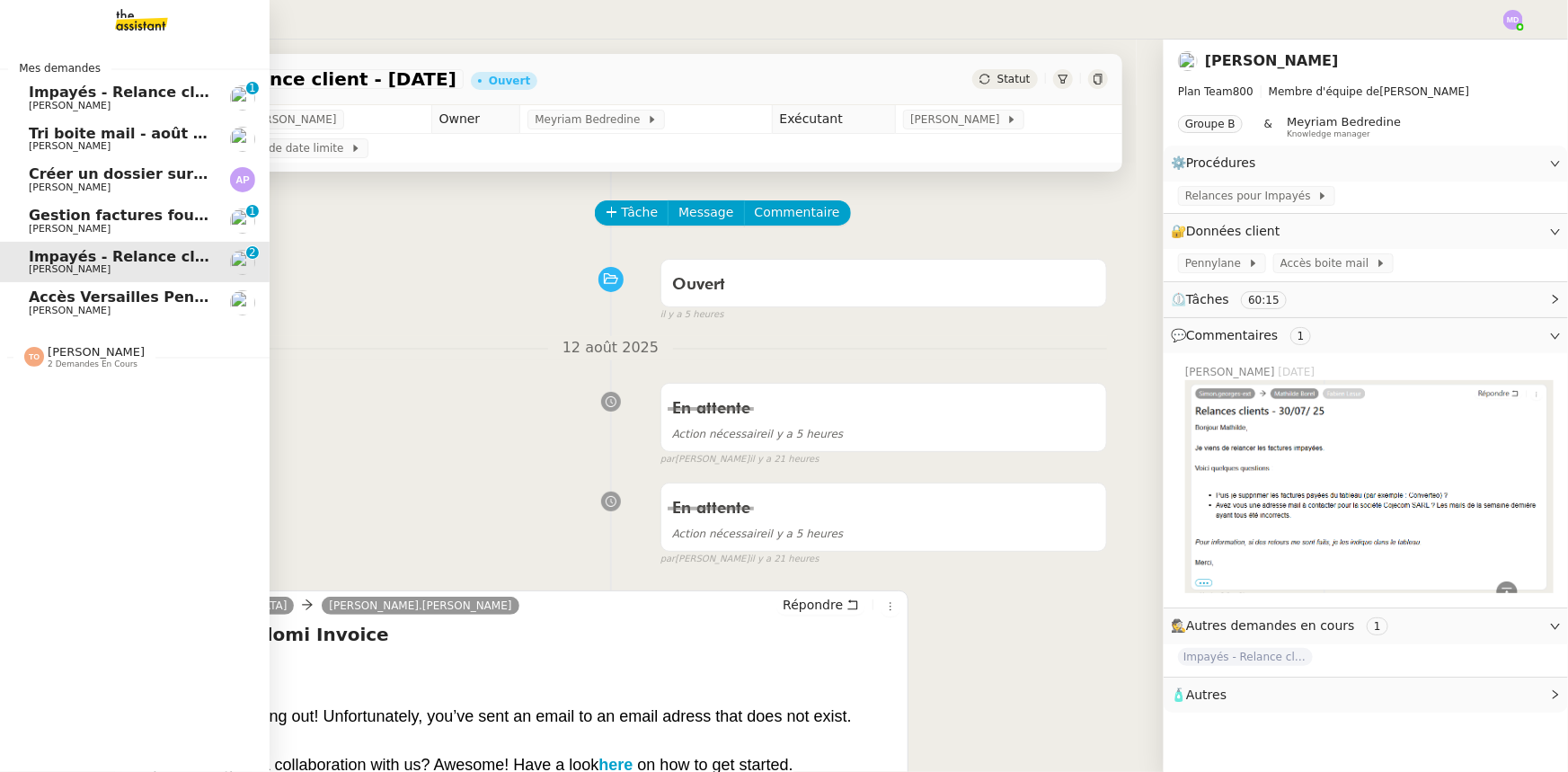
click at [167, 92] on span "Impayés - Relance client - [DATE]" at bounding box center [163, 92] width 269 height 17
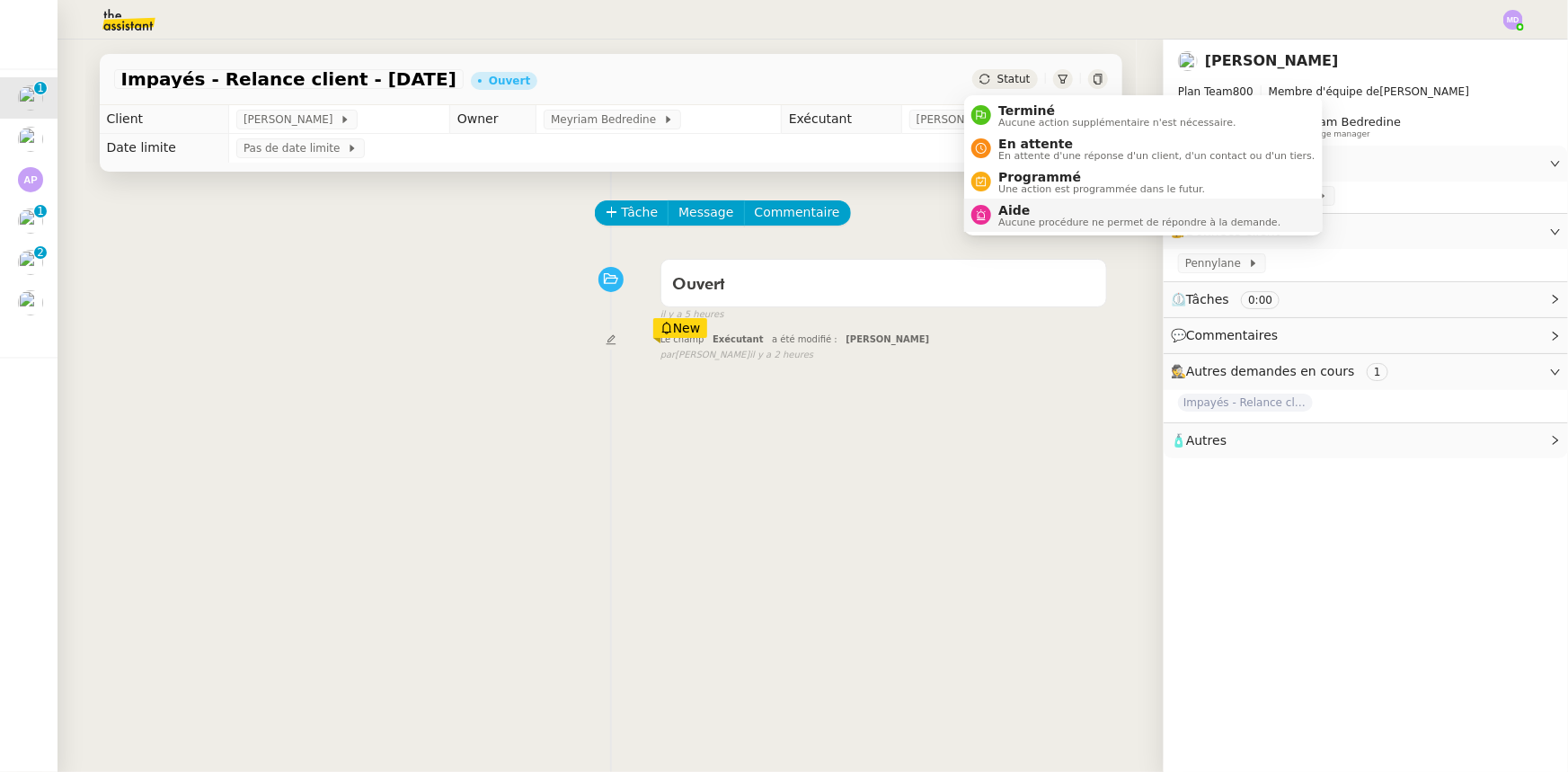
click at [1042, 209] on span "Aide" at bounding box center [1139, 210] width 282 height 15
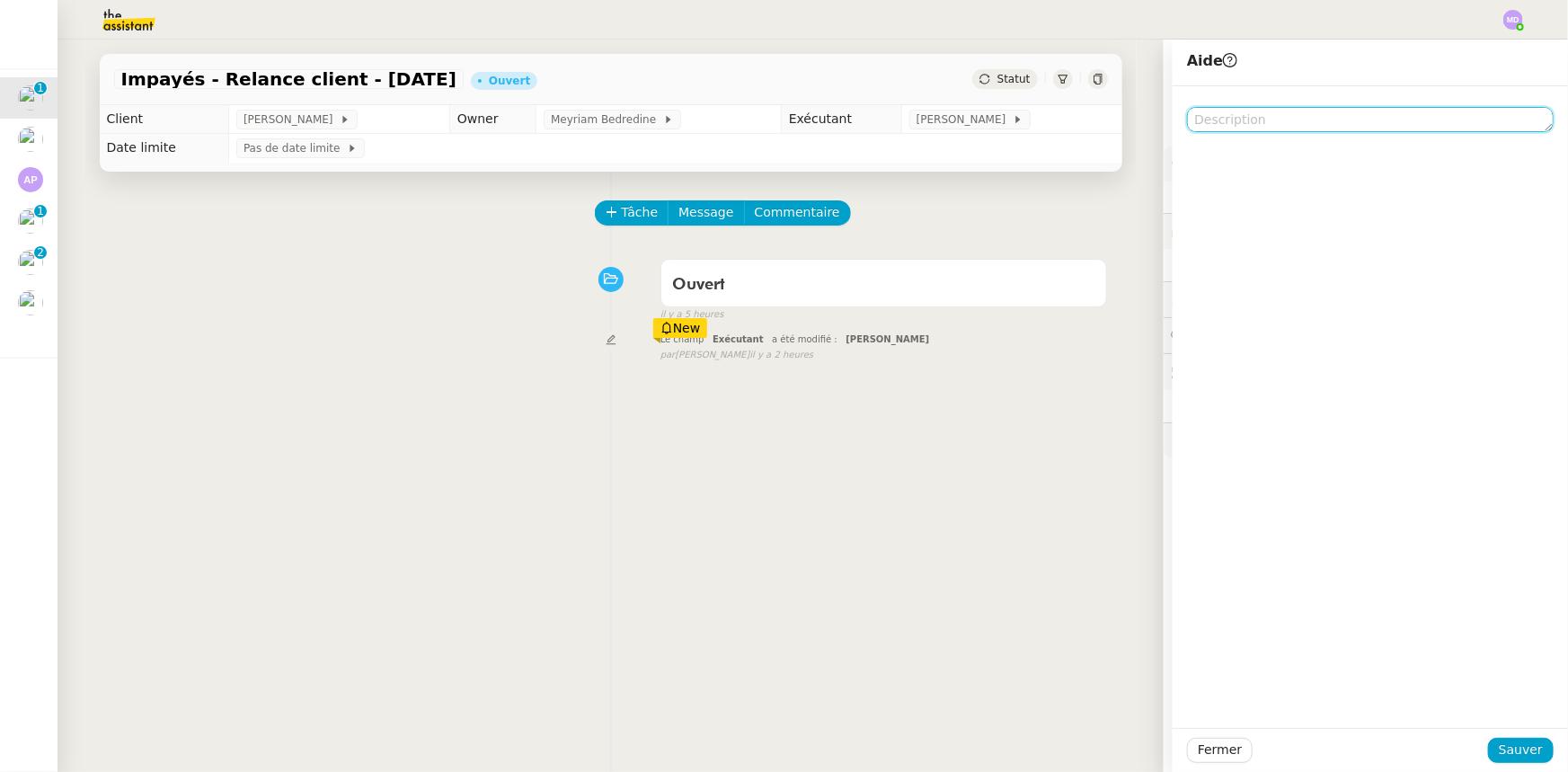
click at [1227, 113] on textarea at bounding box center [1370, 120] width 367 height 25
type textarea "P"
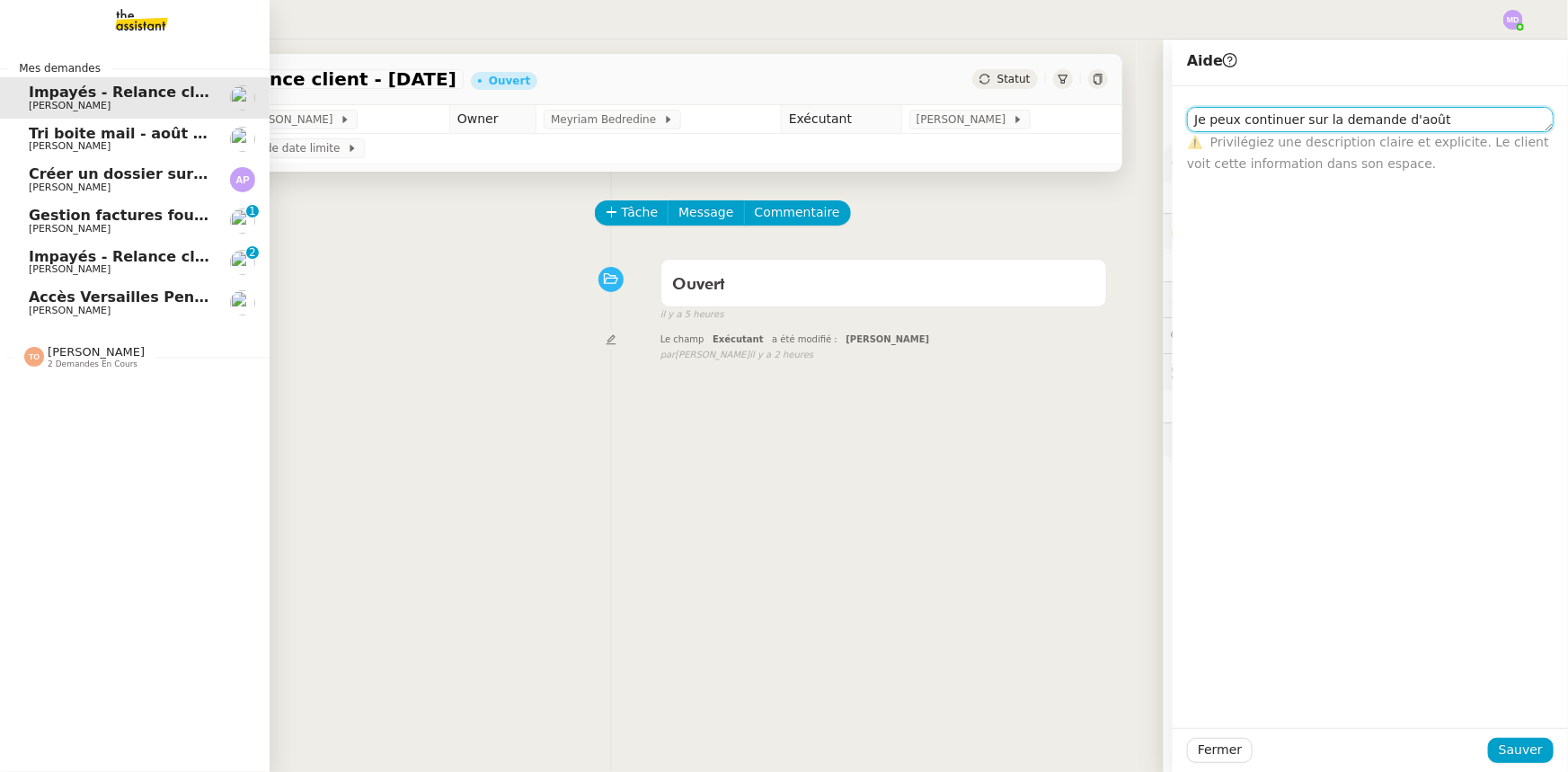
type textarea "Je peux continuer sur la demande d'août"
click at [71, 296] on span "Accès Versailles Pennylane" at bounding box center [139, 297] width 221 height 17
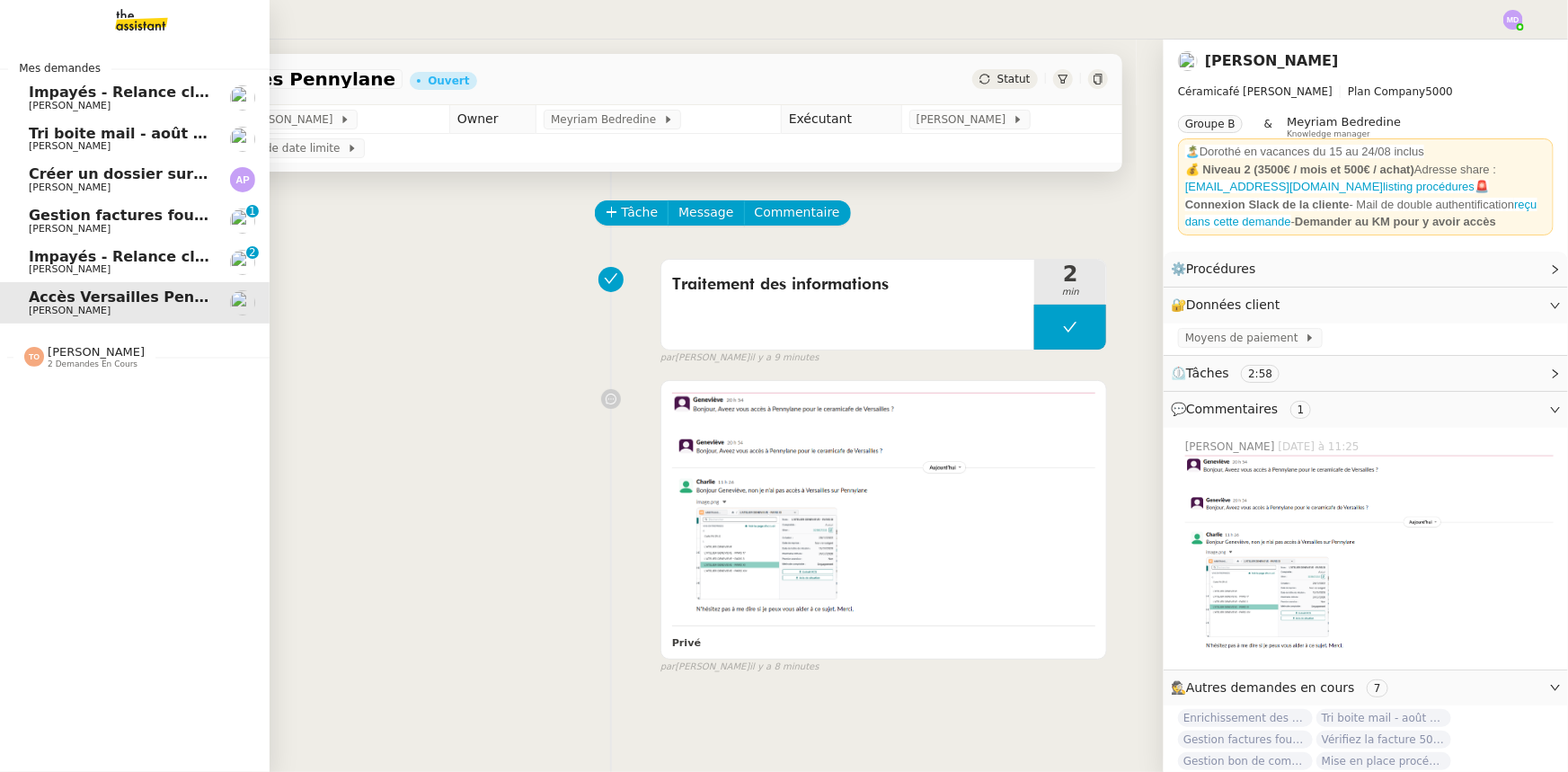
click at [214, 267] on link "Impayés - Relance client - [DATE] [PERSON_NAME] 0 1 2 3 4 5 6 7 8 9" at bounding box center [134, 262] width 270 height 42
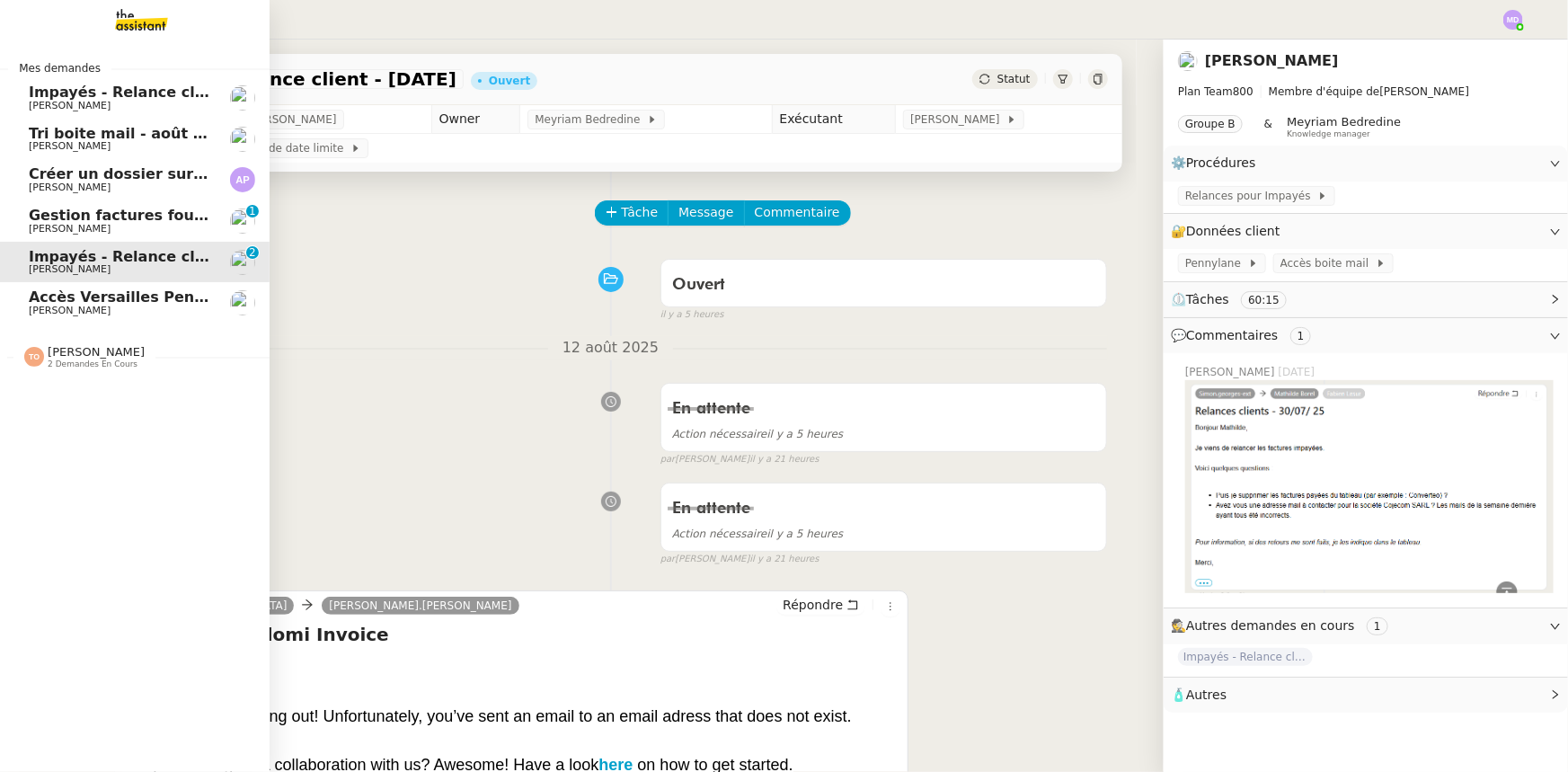
click at [147, 203] on link "Gestion factures fournisseurs (virement) via [GEOGRAPHIC_DATA]- [DATE] [PERSON_…" at bounding box center [134, 221] width 270 height 42
click at [147, 166] on span "Créer un dossier sur le drive" at bounding box center [144, 174] width 231 height 17
